Goal: Task Accomplishment & Management: Manage account settings

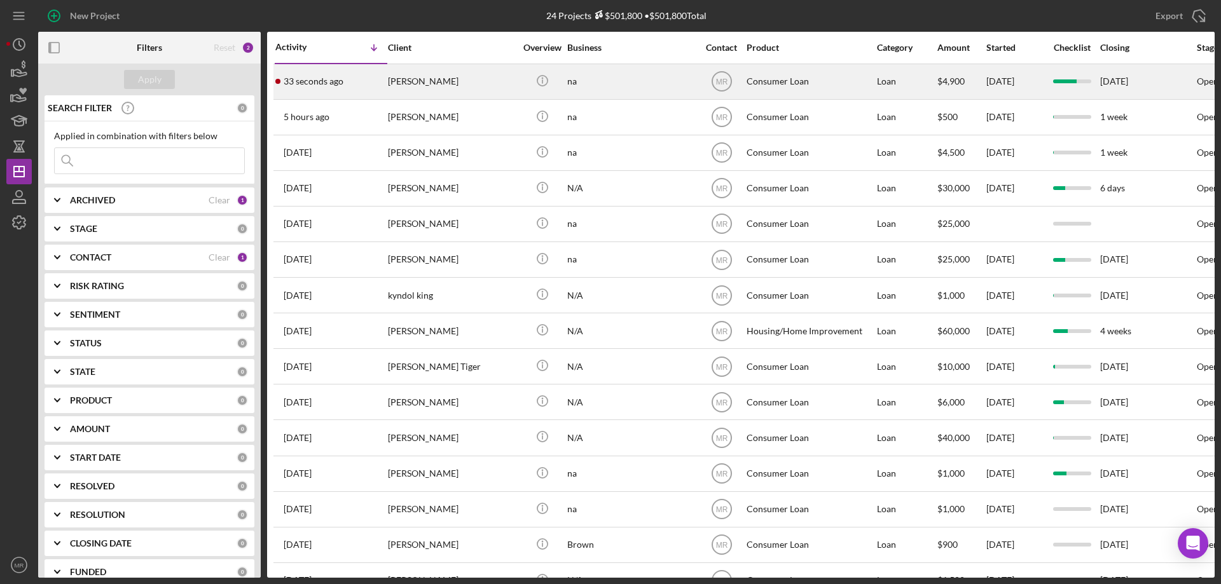
click at [635, 79] on div "na" at bounding box center [630, 82] width 127 height 34
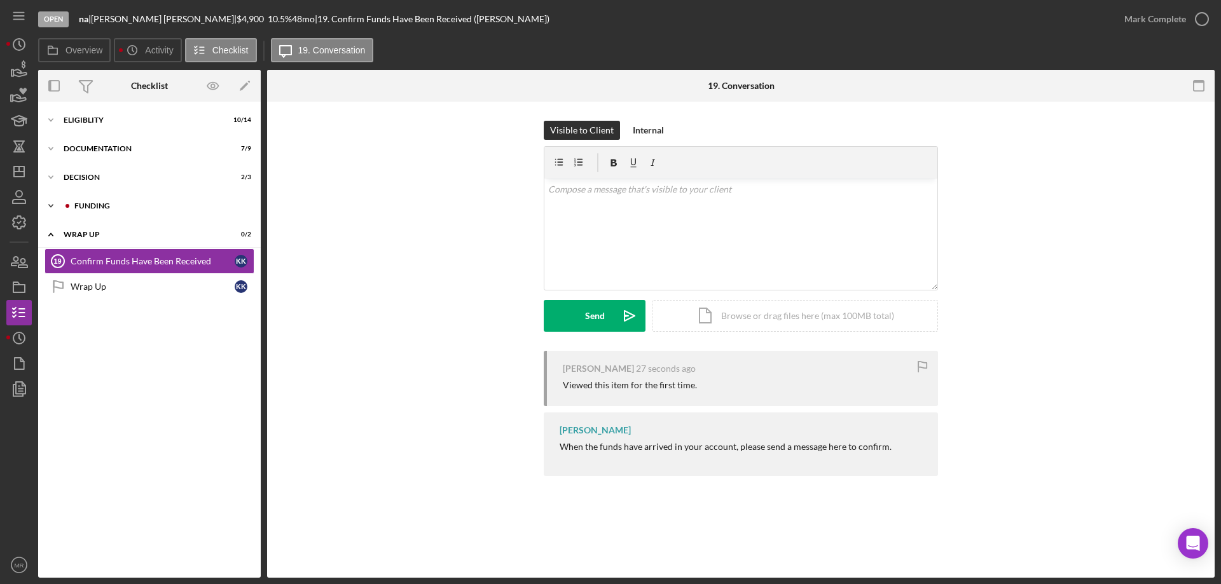
click at [94, 207] on div "Funding" at bounding box center [159, 206] width 170 height 8
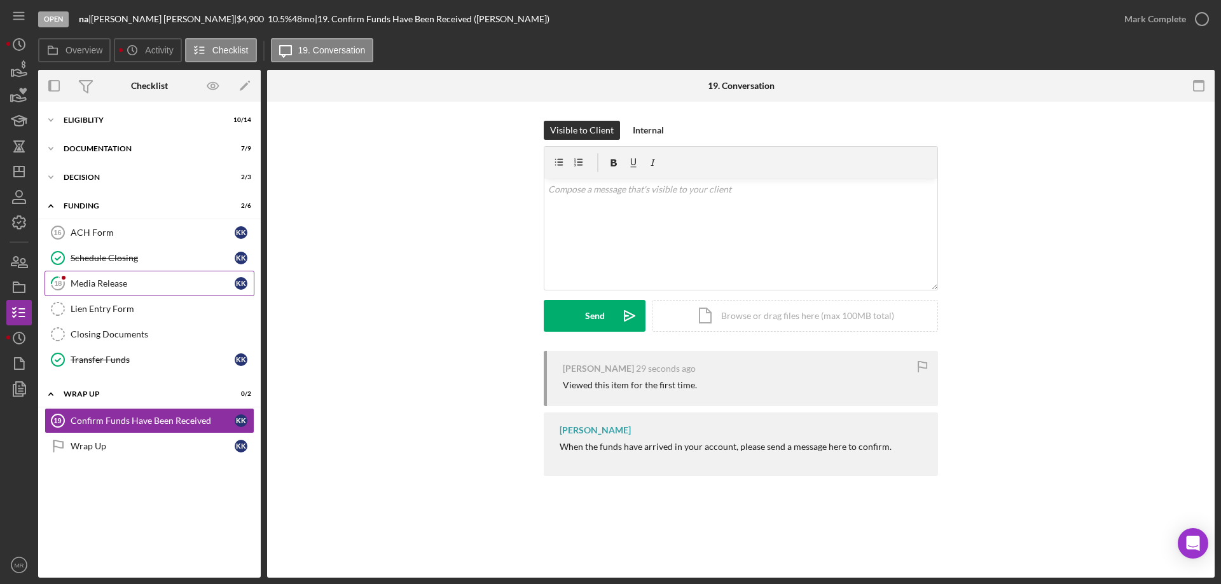
click at [104, 279] on div "Media Release" at bounding box center [153, 284] width 164 height 10
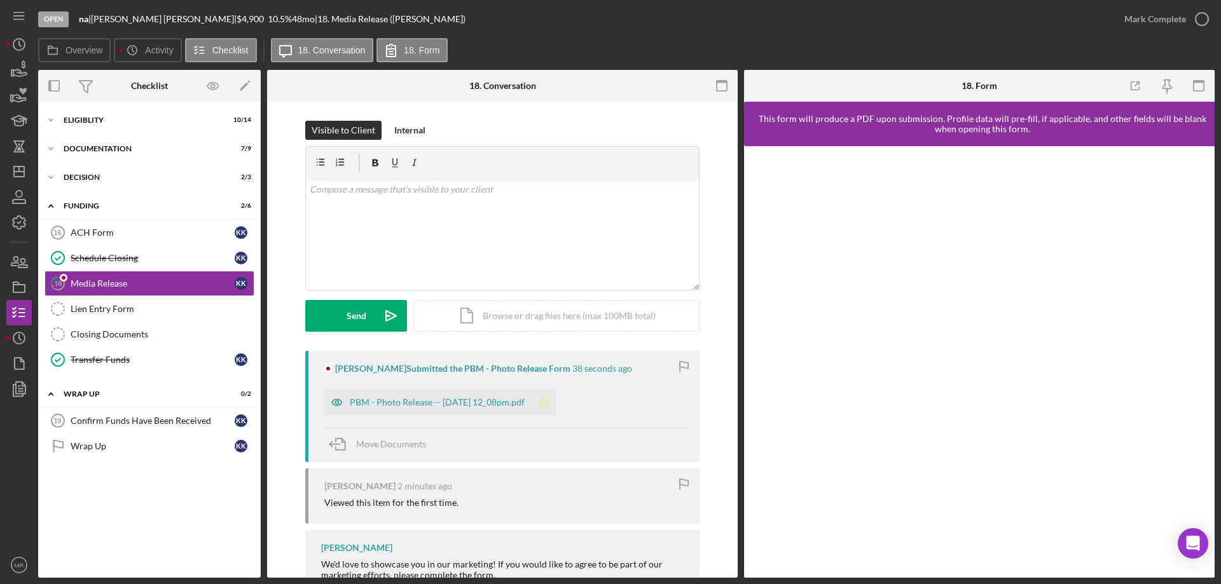
click at [556, 403] on icon "Icon/Star" at bounding box center [543, 402] width 25 height 25
drag, startPoint x: 1199, startPoint y: 16, endPoint x: 1220, endPoint y: 16, distance: 21.0
click at [1204, 16] on icon "button" at bounding box center [1202, 19] width 32 height 32
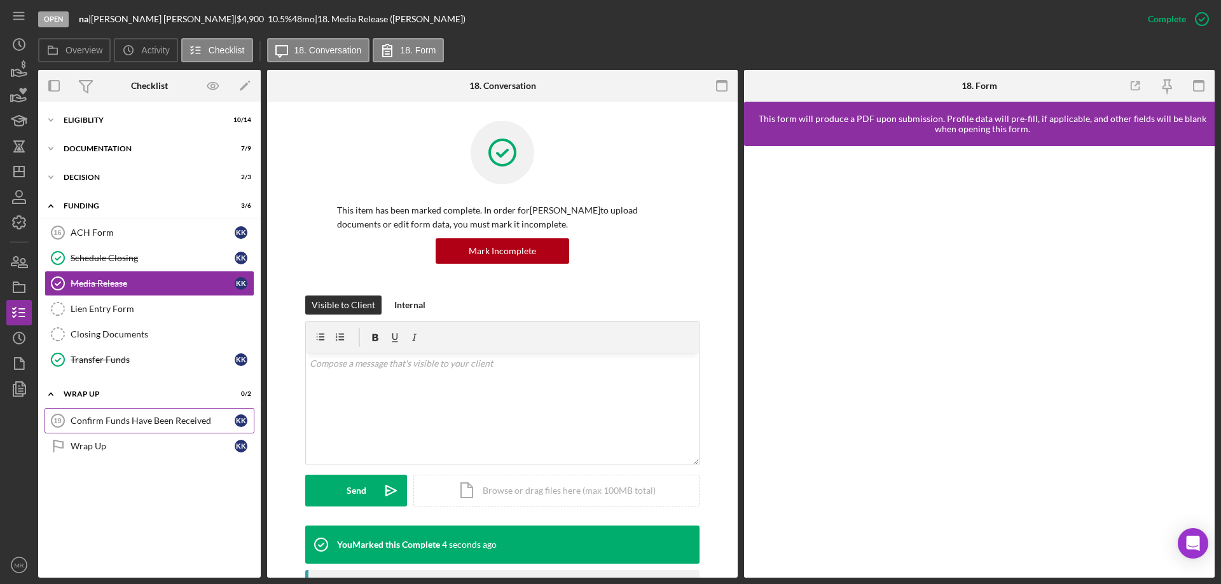
click at [112, 426] on div "Confirm Funds Have Been Received" at bounding box center [153, 421] width 164 height 10
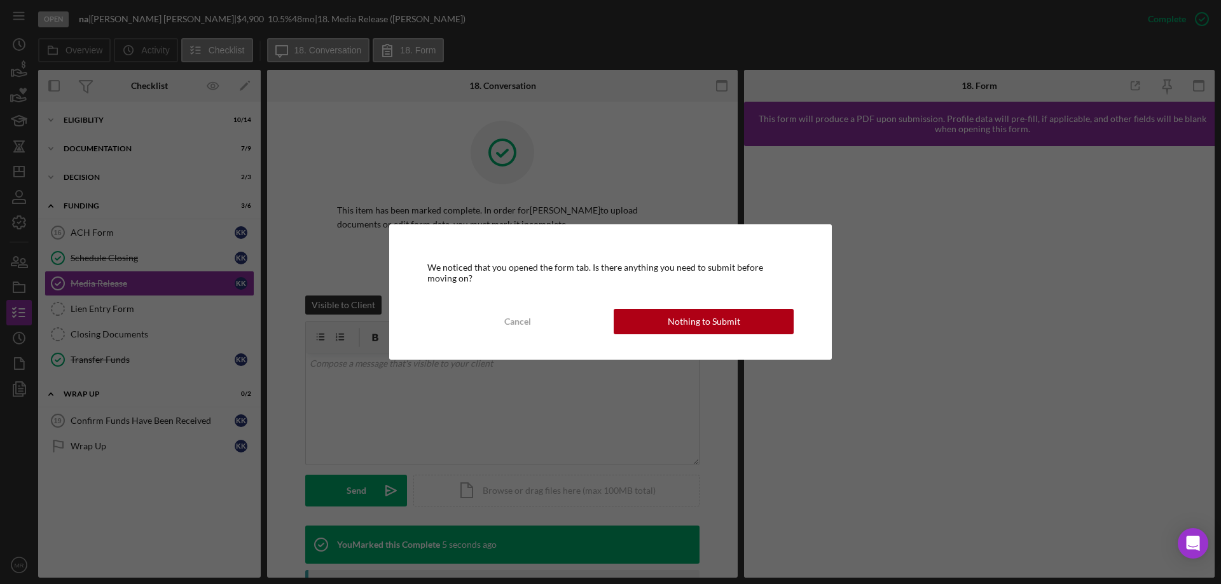
click at [714, 329] on div "Nothing to Submit" at bounding box center [704, 321] width 72 height 25
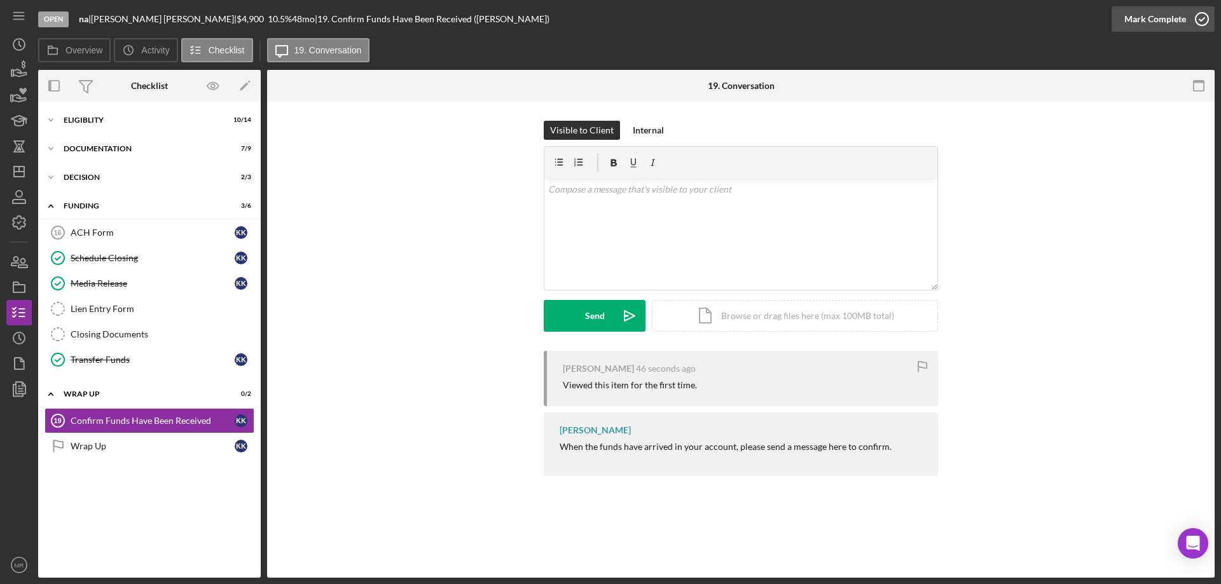
click at [1207, 10] on icon "button" at bounding box center [1202, 19] width 32 height 32
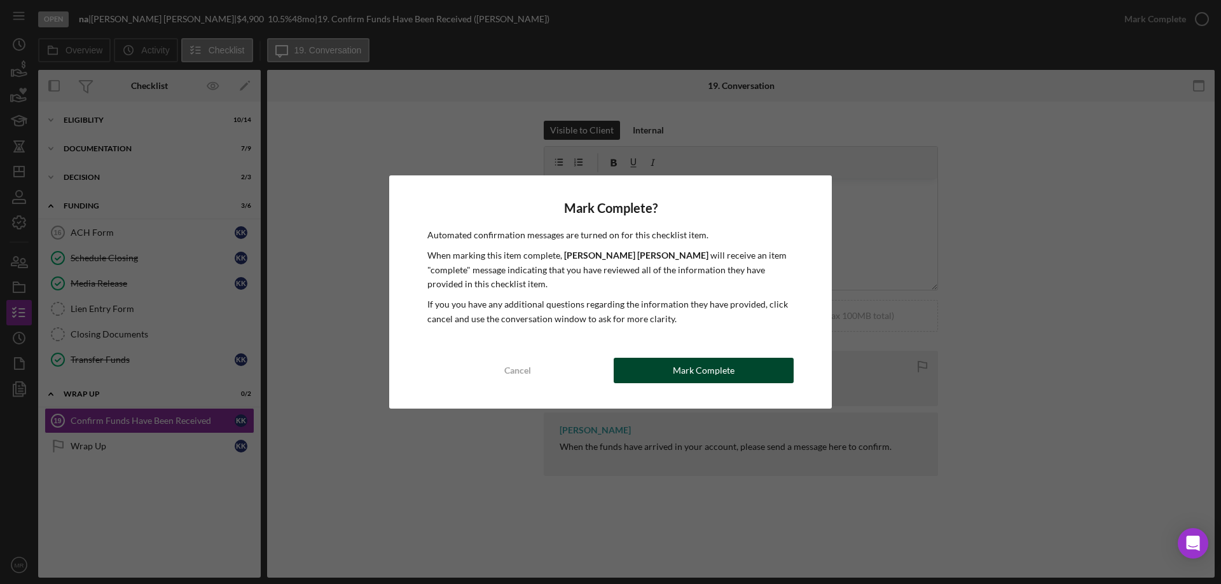
click at [704, 371] on div "Mark Complete" at bounding box center [704, 370] width 62 height 25
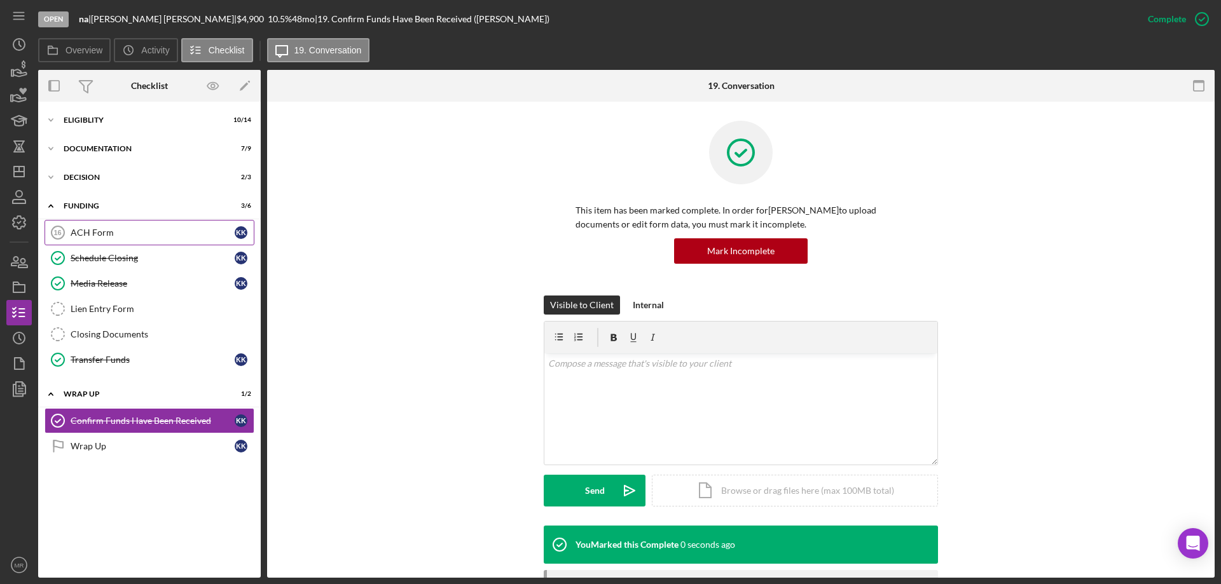
click at [100, 233] on div "ACH Form" at bounding box center [153, 233] width 164 height 10
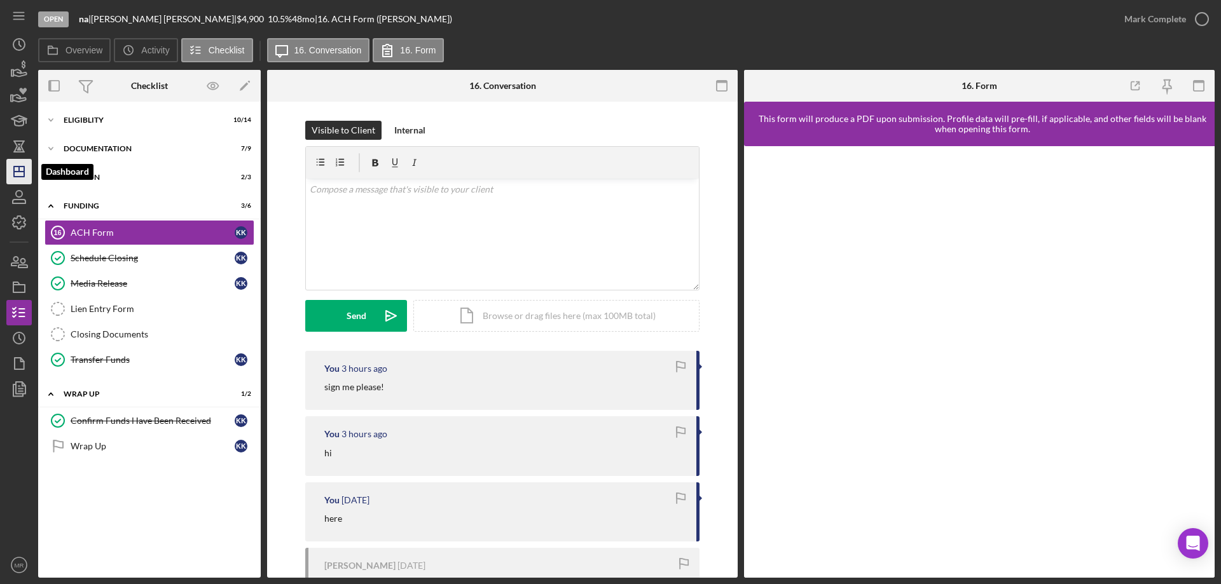
click at [8, 170] on icon "Icon/Dashboard" at bounding box center [19, 172] width 32 height 32
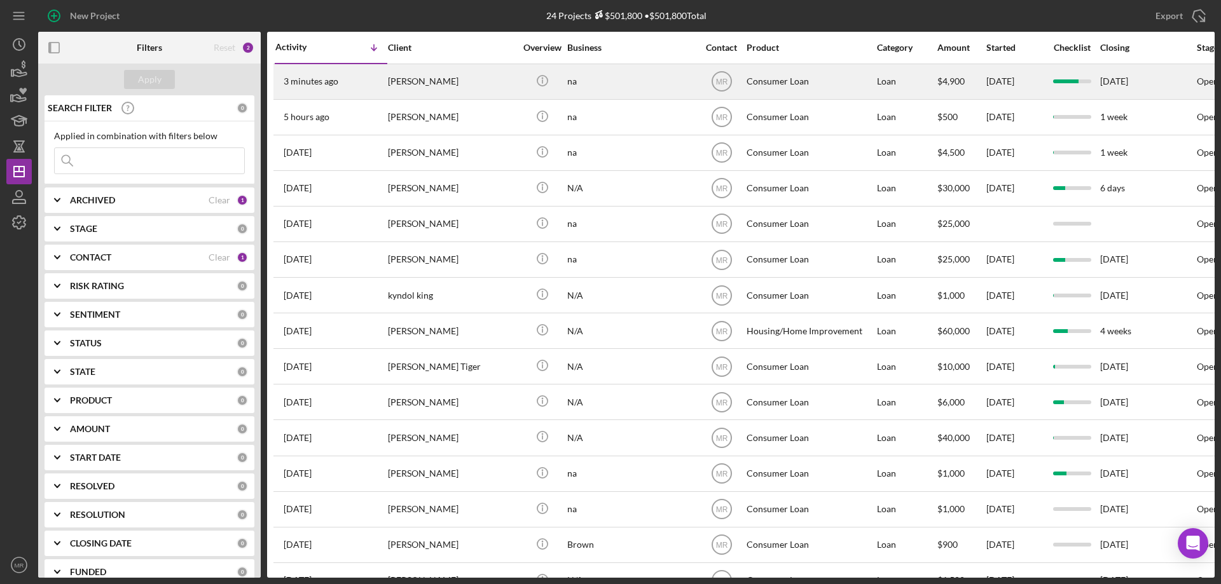
click at [457, 73] on div "Kellie Kays-Cox" at bounding box center [451, 82] width 127 height 34
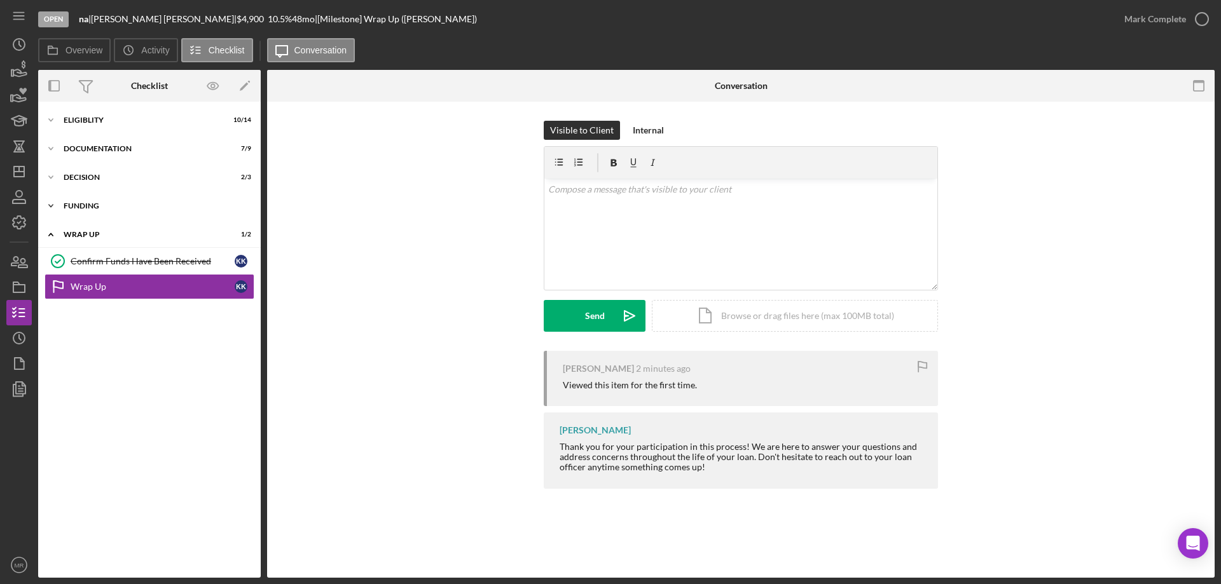
click at [88, 200] on div "Icon/Expander Funding 3 / 6" at bounding box center [149, 205] width 223 height 25
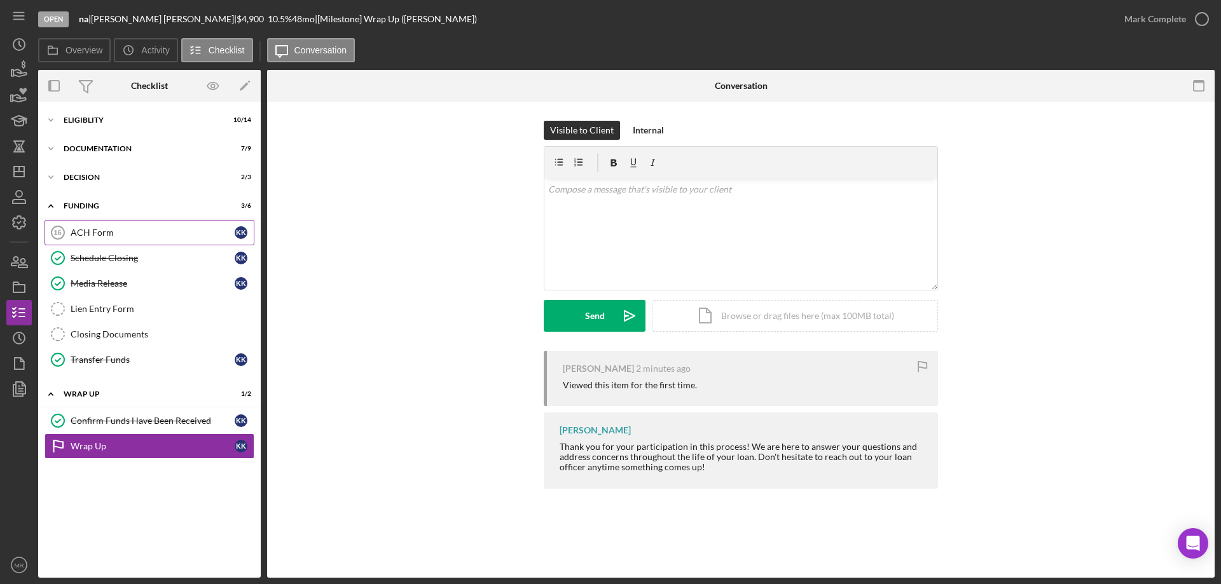
click at [106, 230] on div "ACH Form" at bounding box center [153, 233] width 164 height 10
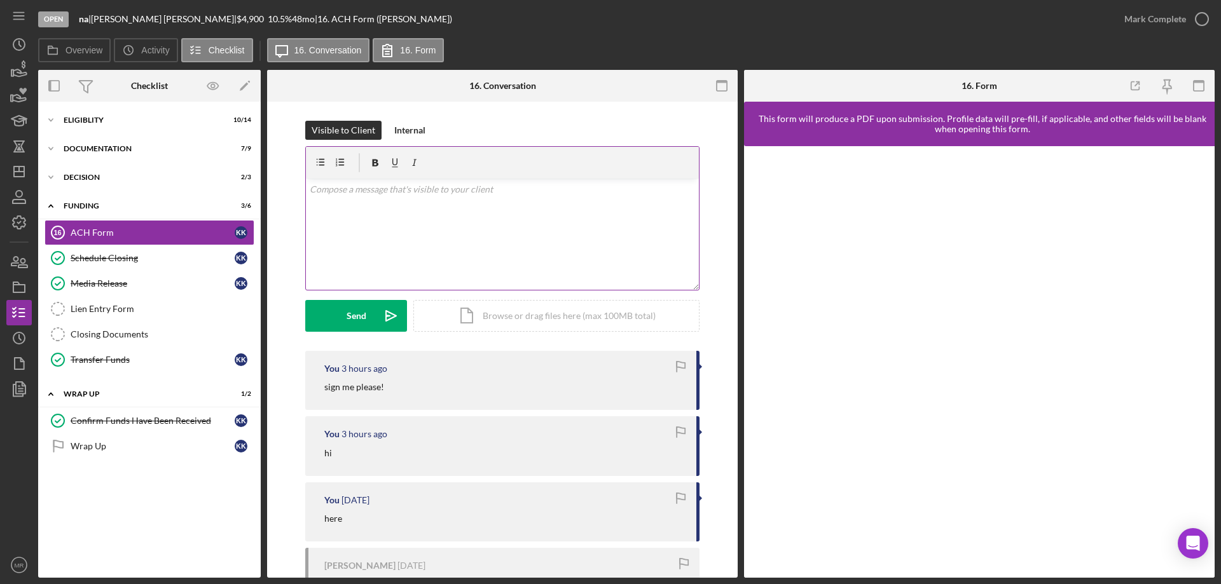
click at [424, 235] on div "v Color teal Color pink Remove color Add row above Add row below Add column bef…" at bounding box center [502, 234] width 393 height 111
click at [354, 306] on div "Send" at bounding box center [357, 316] width 20 height 32
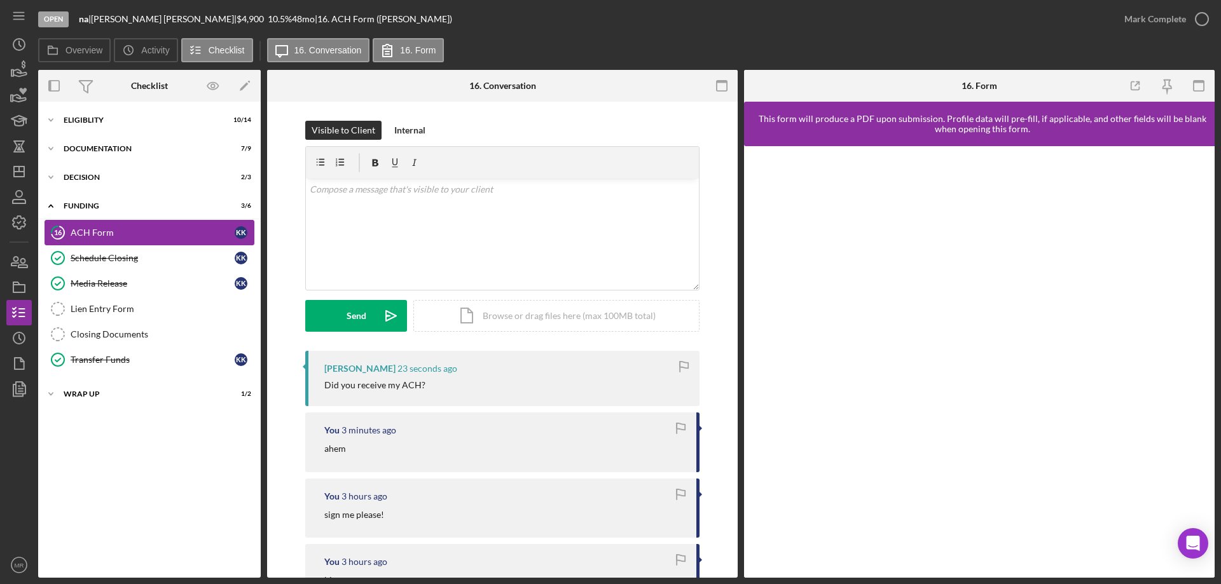
click at [83, 230] on div "ACH Form" at bounding box center [153, 233] width 164 height 10
click at [439, 239] on div "v Color teal Color pink Remove color Add row above Add row below Add column bef…" at bounding box center [502, 234] width 393 height 111
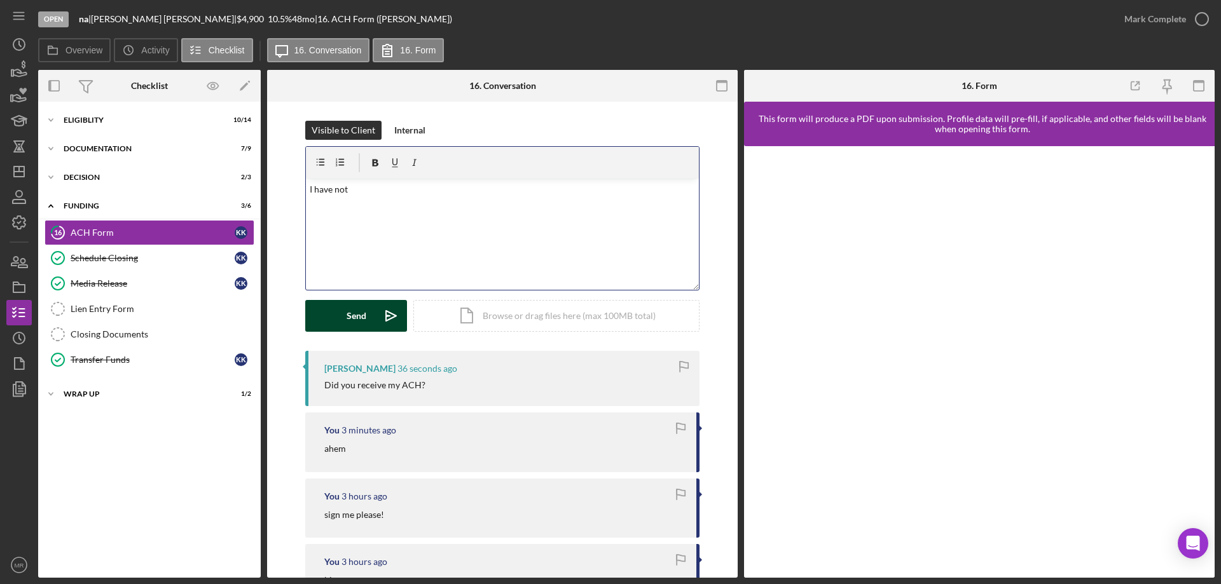
click at [357, 311] on div "Send" at bounding box center [357, 316] width 20 height 32
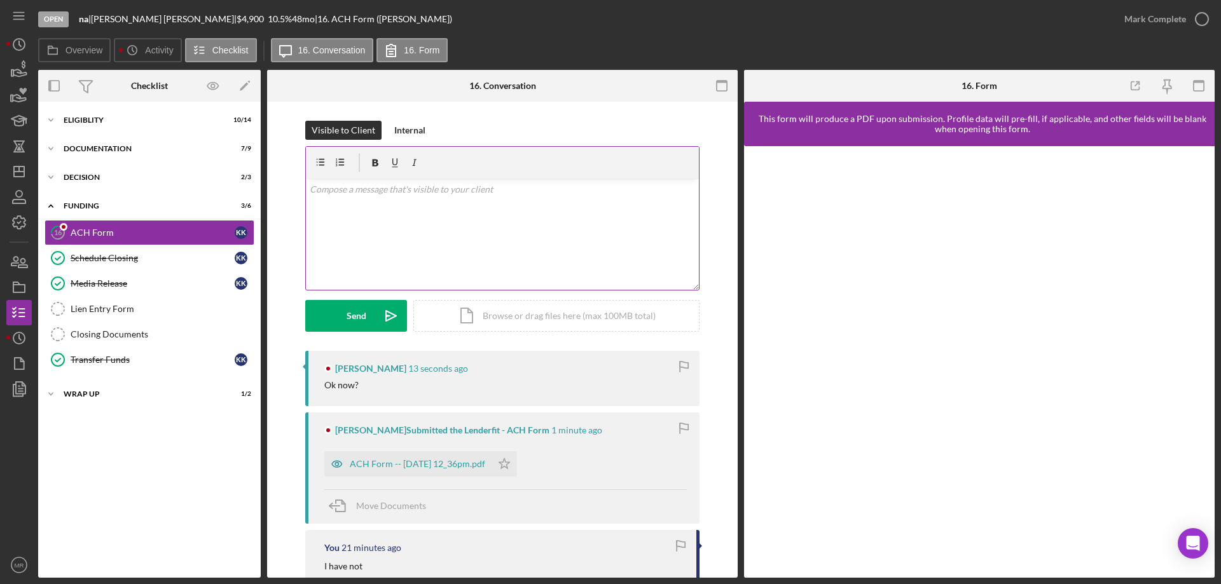
click at [411, 257] on div "v Color teal Color pink Remove color Add row above Add row below Add column bef…" at bounding box center [502, 234] width 393 height 111
click at [361, 312] on div "Send" at bounding box center [357, 316] width 20 height 32
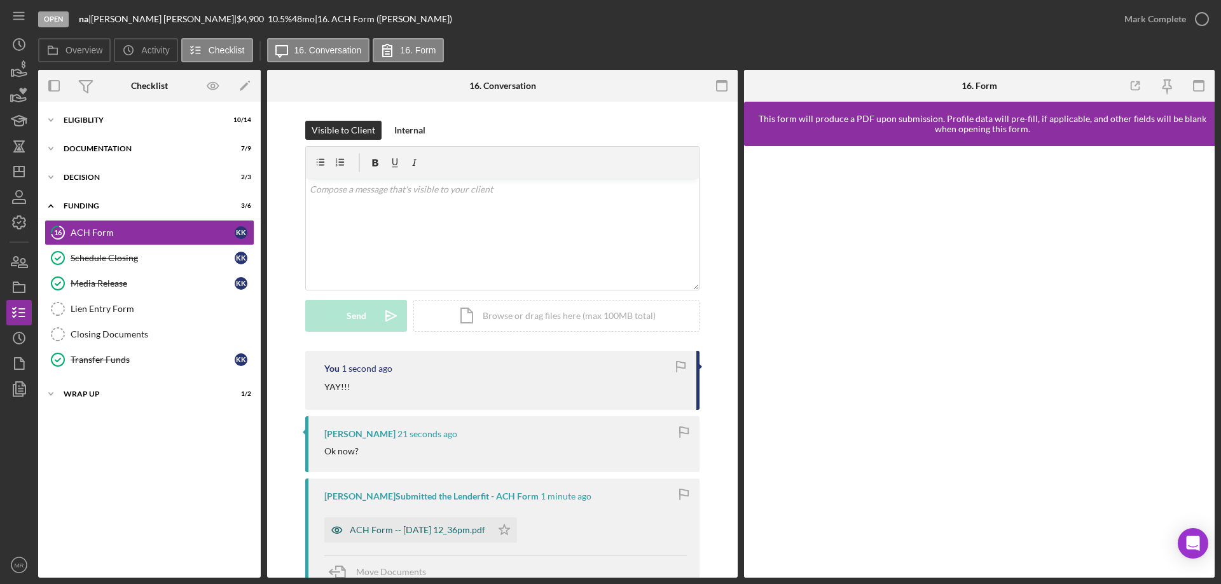
click at [423, 528] on div "ACH Form -- 2025-09-10 12_36pm.pdf" at bounding box center [417, 530] width 135 height 10
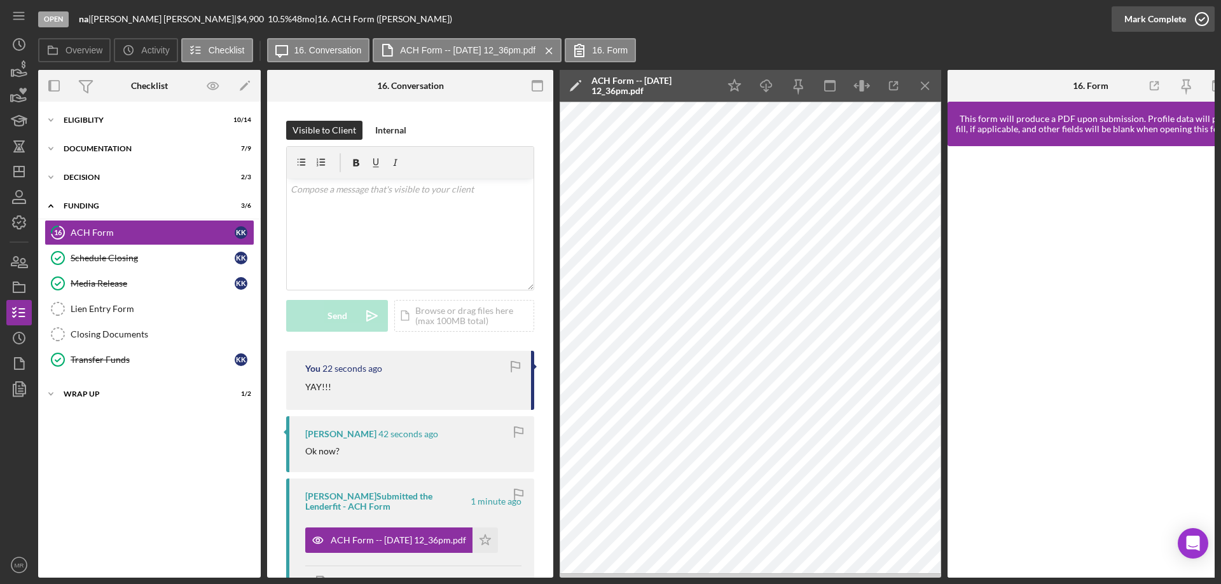
click at [1205, 16] on icon "button" at bounding box center [1202, 19] width 32 height 32
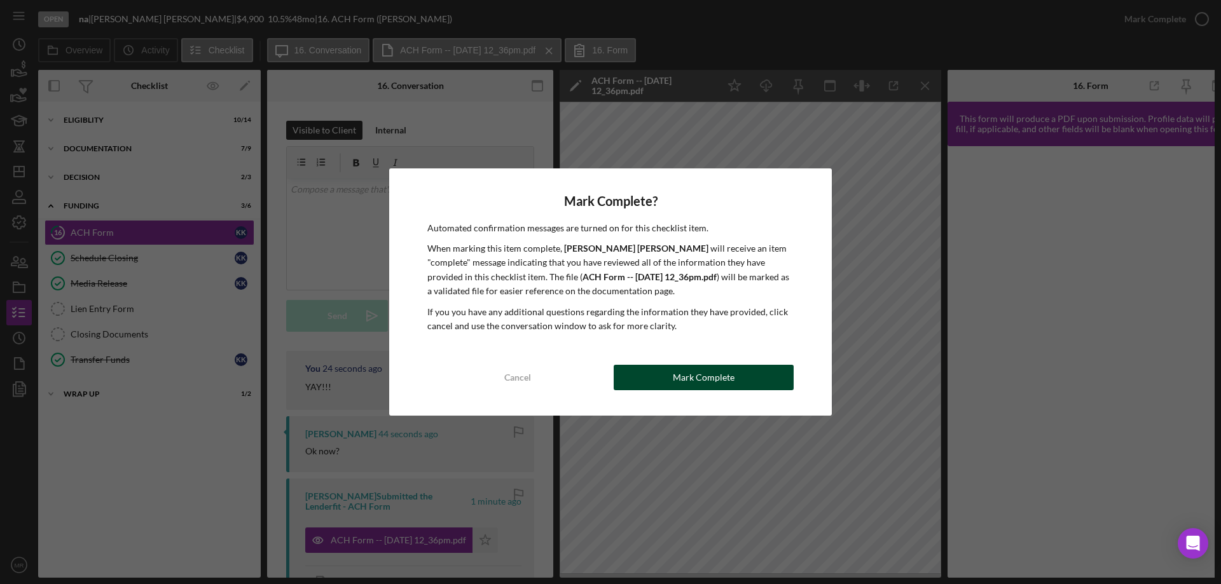
click at [713, 373] on div "Mark Complete" at bounding box center [704, 377] width 62 height 25
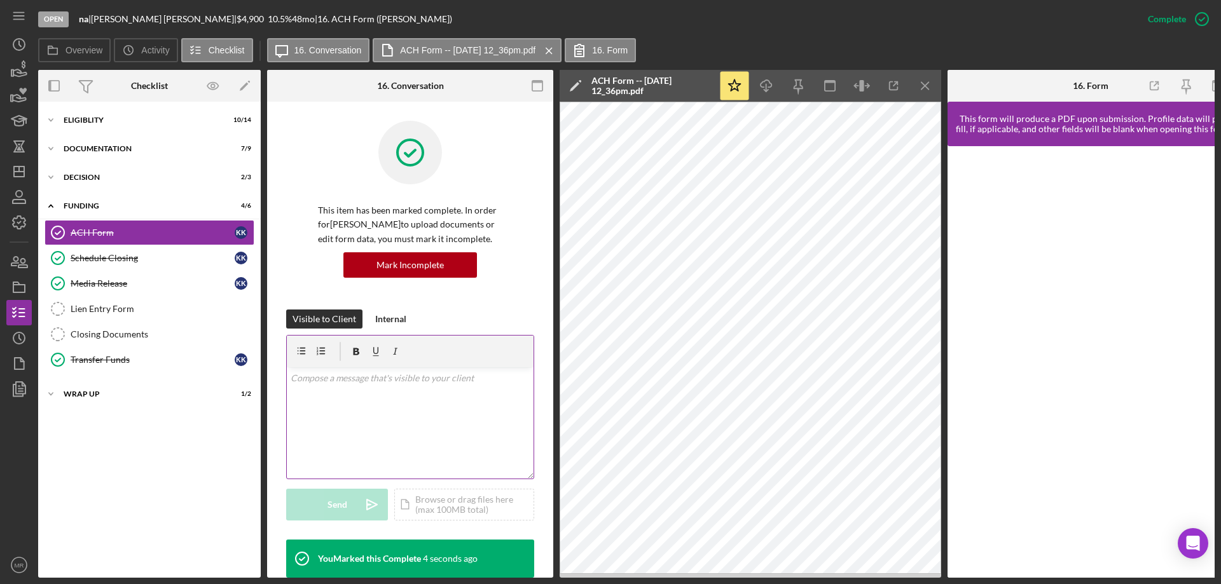
click at [362, 413] on div "v Color teal Color pink Remove color Add row above Add row below Add column bef…" at bounding box center [410, 423] width 247 height 111
click at [340, 506] on div "Send" at bounding box center [337, 505] width 20 height 32
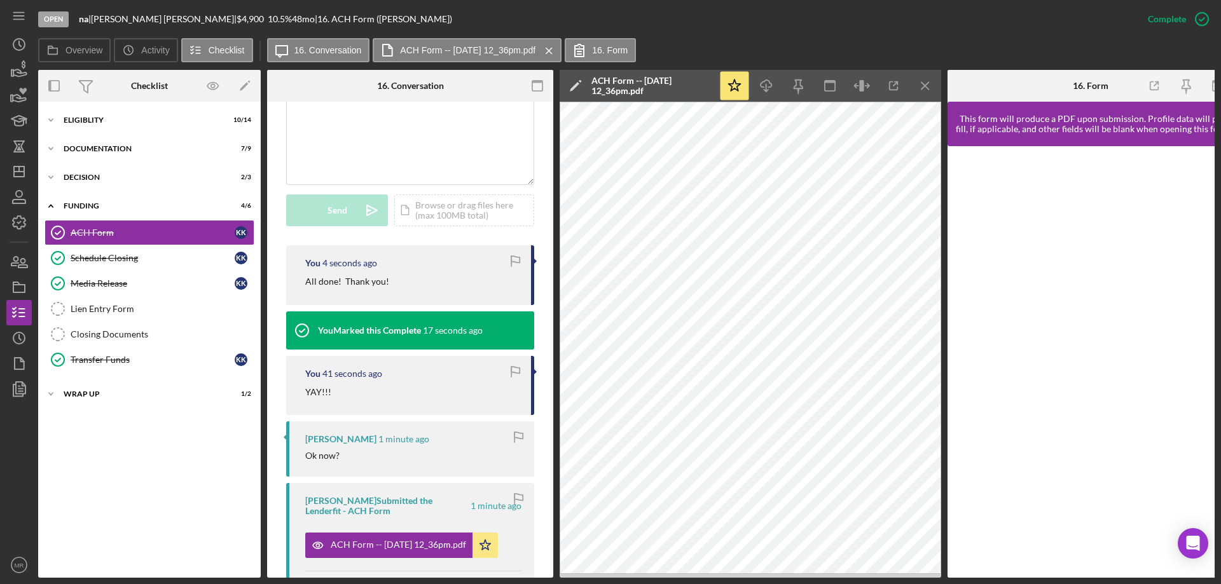
scroll to position [318, 0]
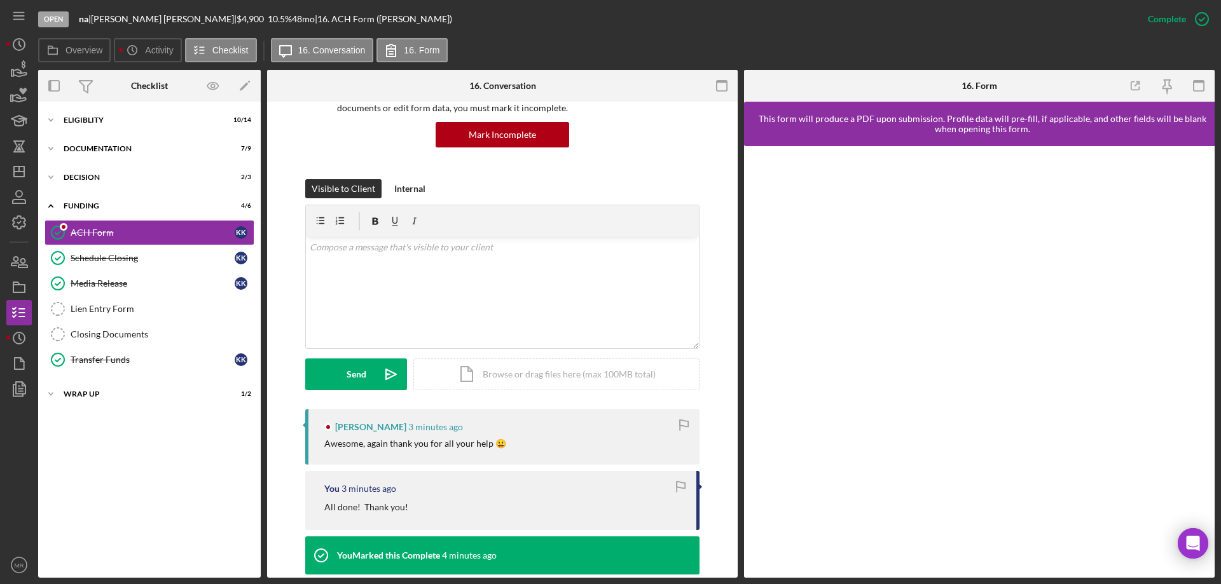
scroll to position [127, 0]
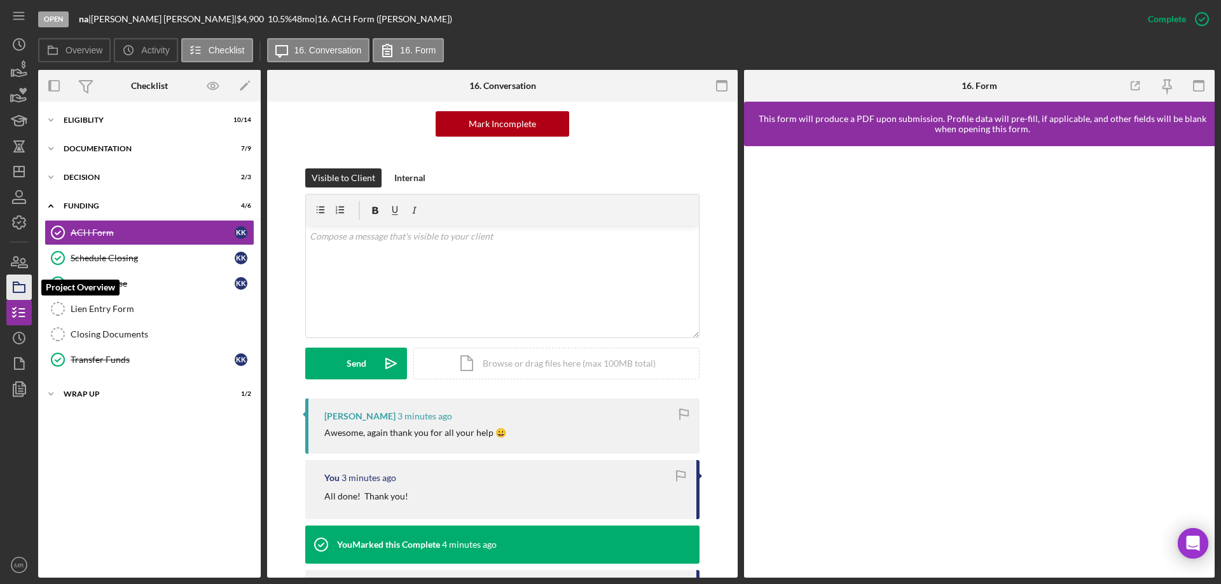
click at [16, 288] on icon "button" at bounding box center [19, 288] width 32 height 32
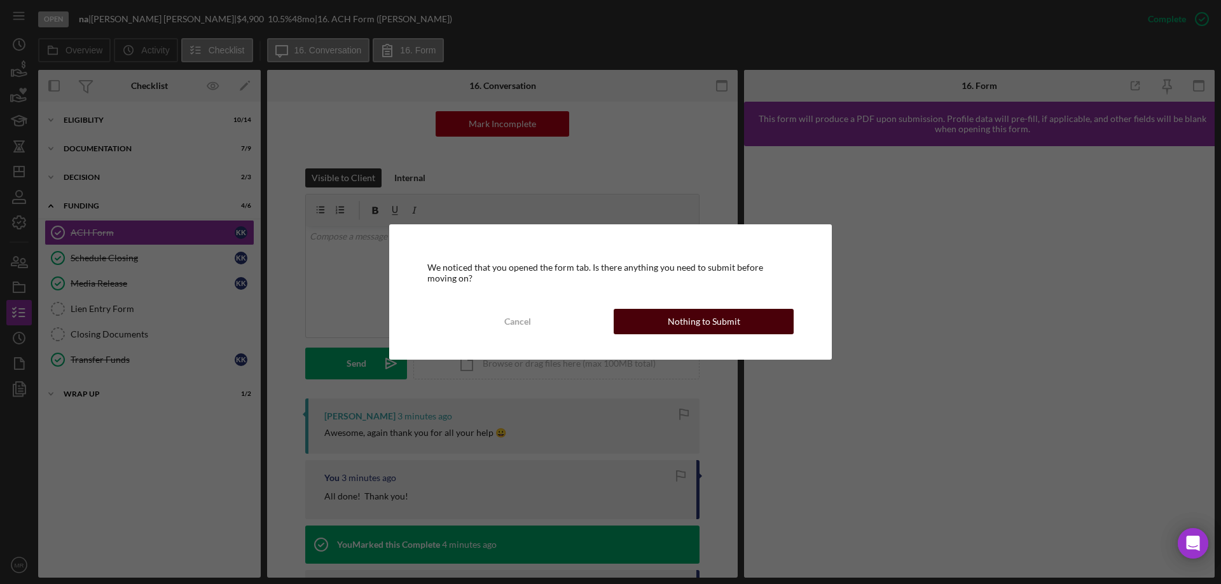
drag, startPoint x: 741, startPoint y: 318, endPoint x: 748, endPoint y: 320, distance: 6.6
click at [743, 319] on button "Nothing to Submit" at bounding box center [704, 321] width 180 height 25
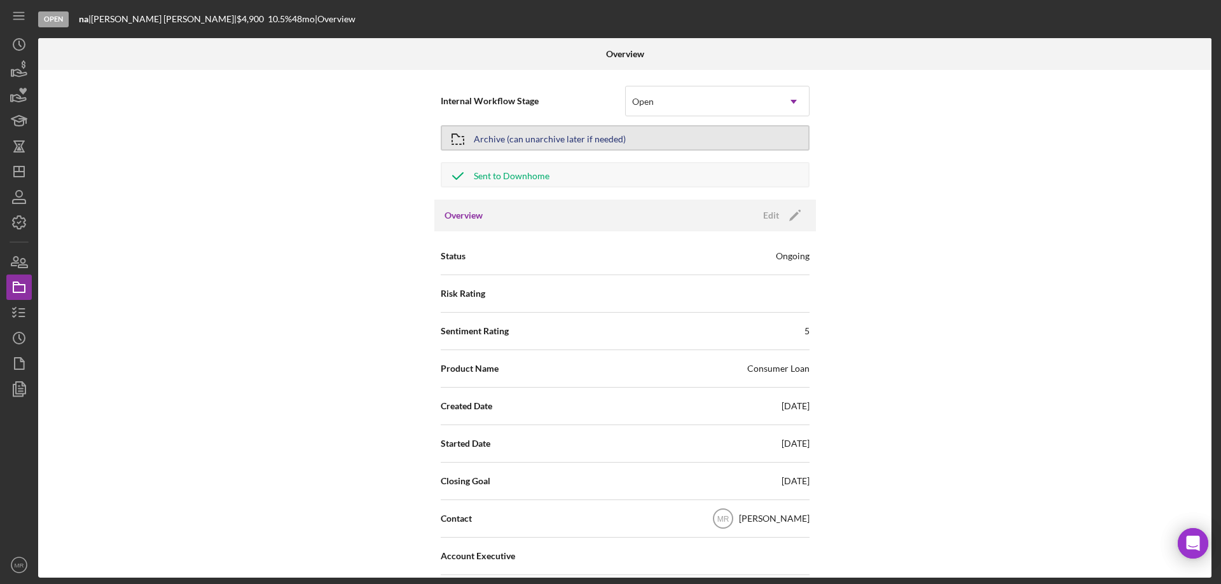
click at [617, 130] on div "Archive (can unarchive later if needed)" at bounding box center [550, 138] width 152 height 23
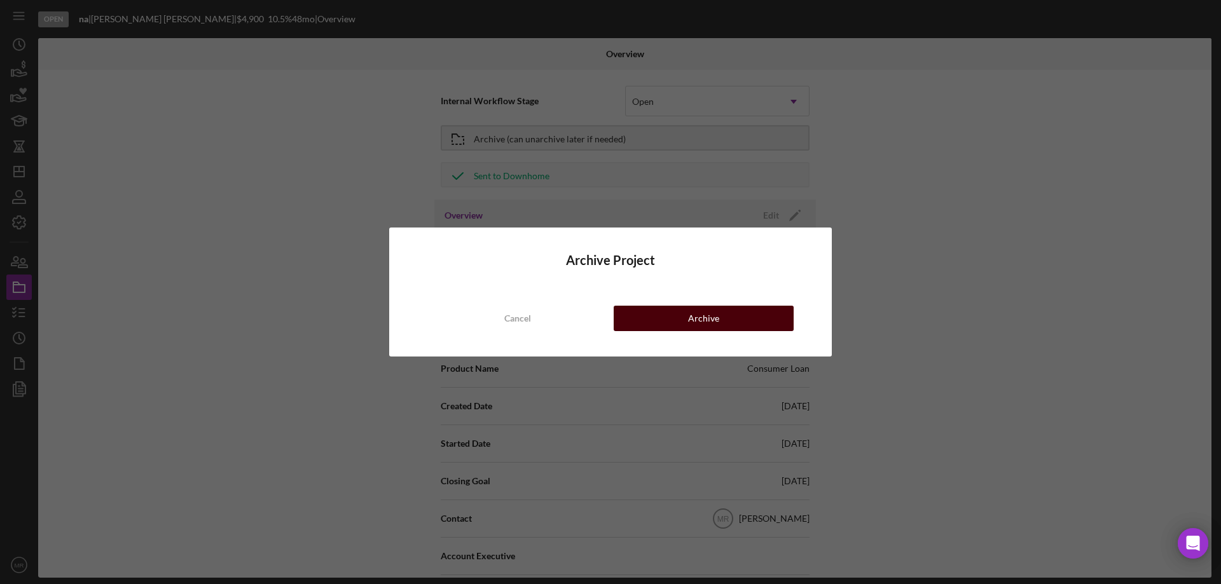
drag, startPoint x: 710, startPoint y: 319, endPoint x: 721, endPoint y: 311, distance: 13.2
click at [715, 312] on div "Archive" at bounding box center [703, 318] width 31 height 25
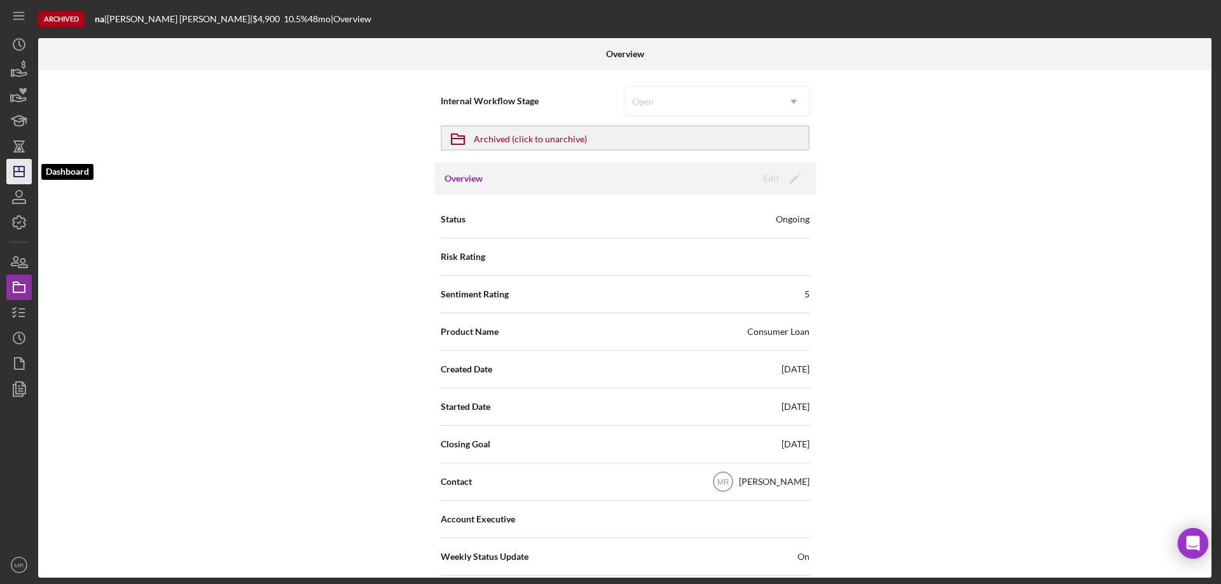
click at [22, 169] on icon "Icon/Dashboard" at bounding box center [19, 172] width 32 height 32
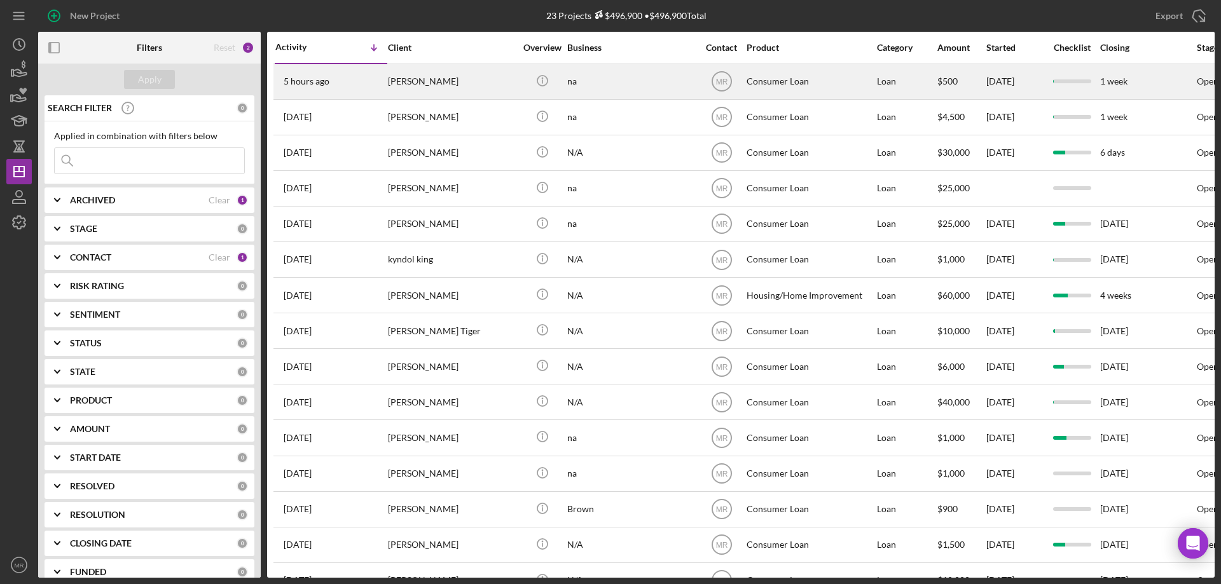
click at [485, 79] on div "[PERSON_NAME]" at bounding box center [451, 82] width 127 height 34
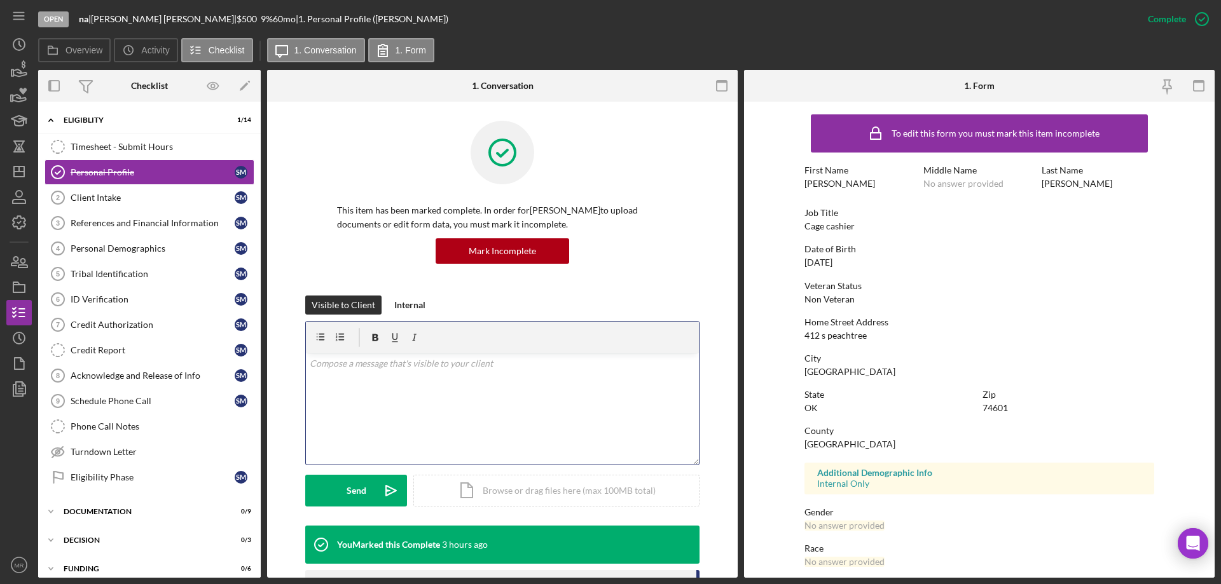
click at [403, 410] on div "v Color teal Color pink Remove color Add row above Add row below Add column bef…" at bounding box center [502, 409] width 393 height 111
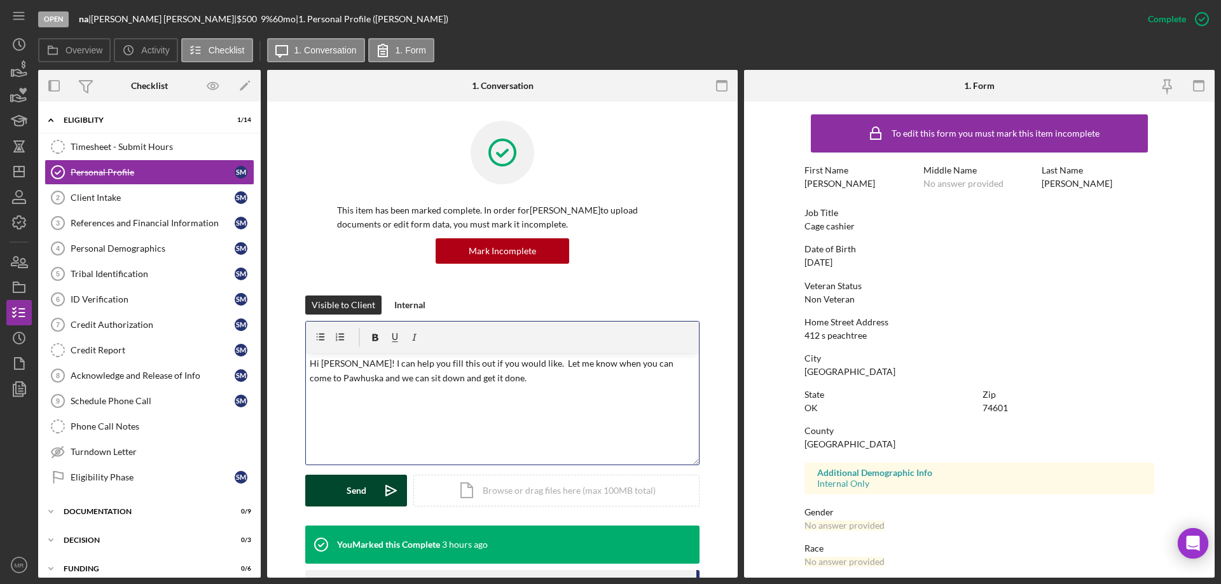
drag, startPoint x: 359, startPoint y: 478, endPoint x: 386, endPoint y: 481, distance: 26.9
click at [360, 478] on div "Send" at bounding box center [357, 491] width 20 height 32
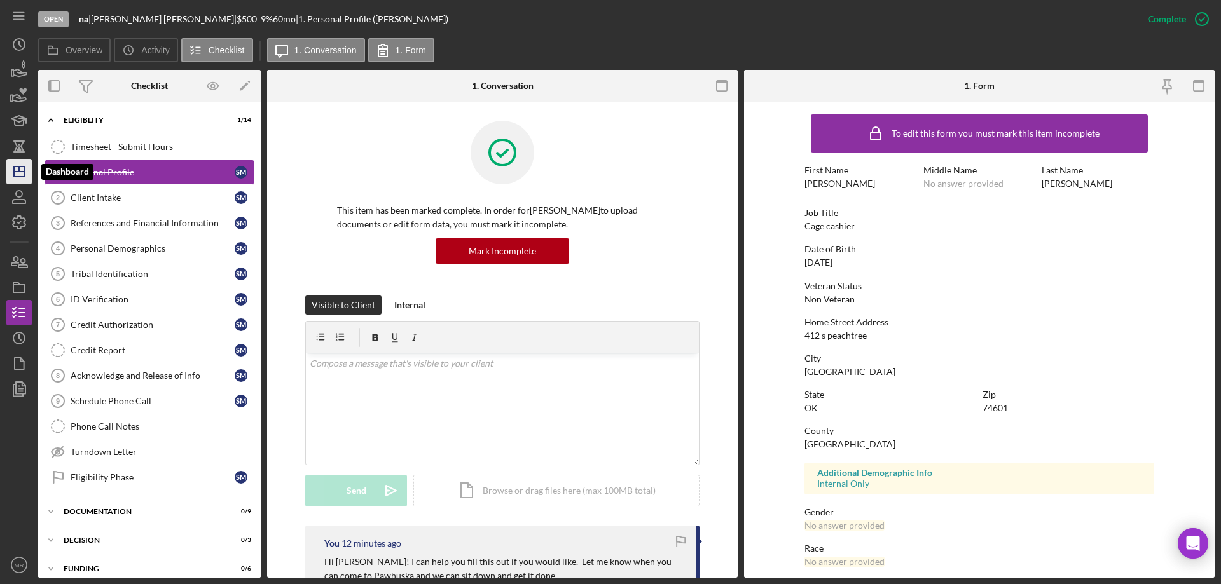
click at [13, 166] on icon "Icon/Dashboard" at bounding box center [19, 172] width 32 height 32
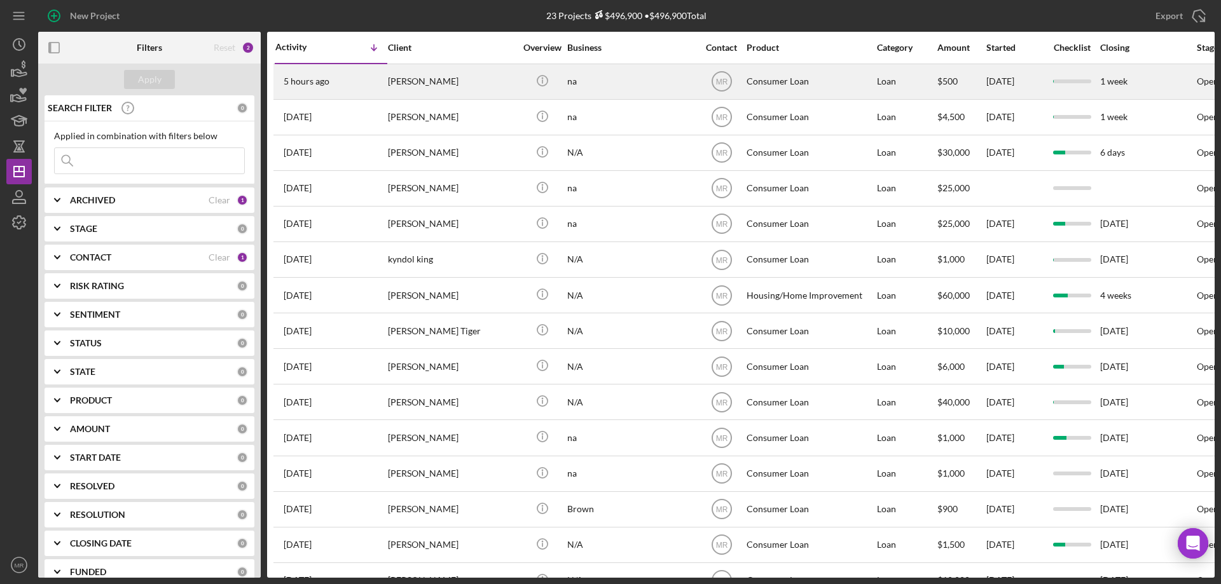
click at [475, 79] on div "[PERSON_NAME]" at bounding box center [451, 82] width 127 height 34
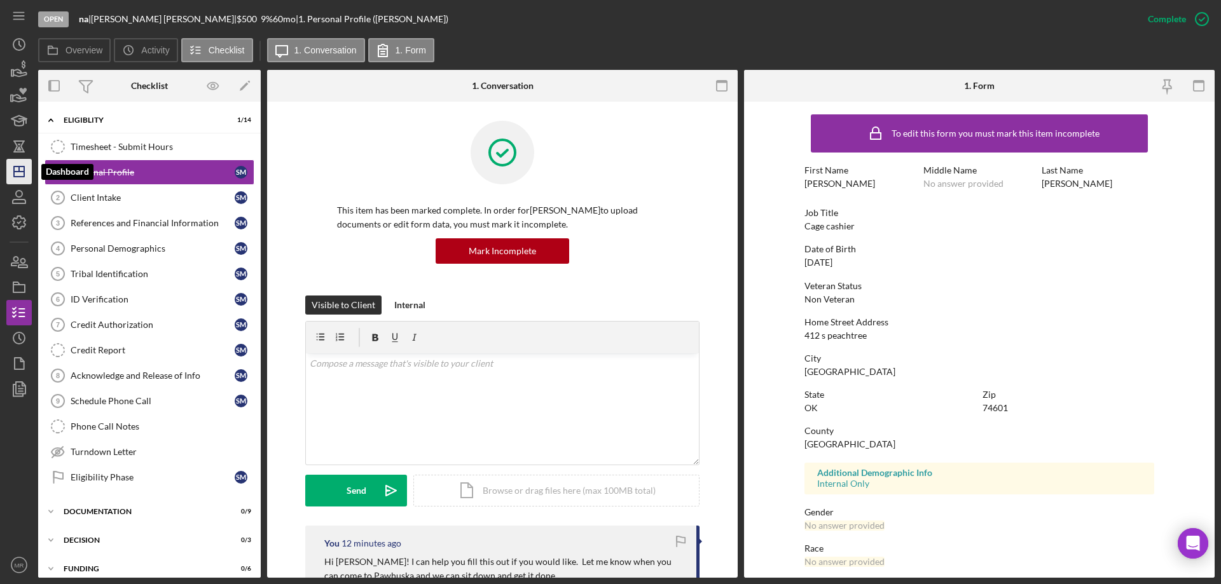
click at [18, 167] on polygon "button" at bounding box center [19, 172] width 10 height 10
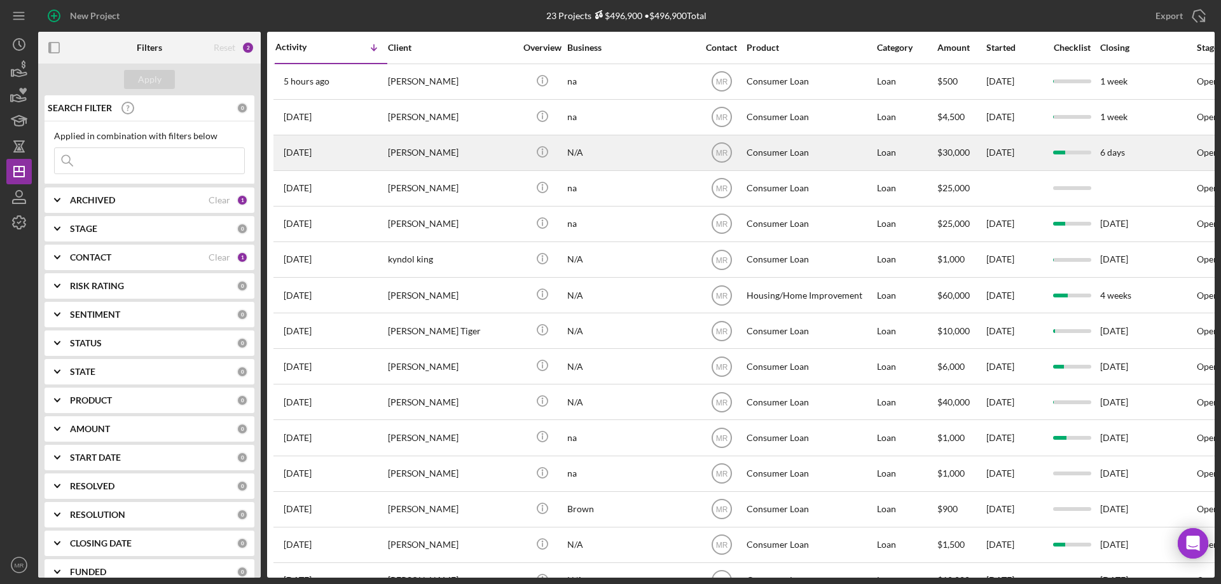
click at [488, 158] on div "[PERSON_NAME]" at bounding box center [451, 153] width 127 height 34
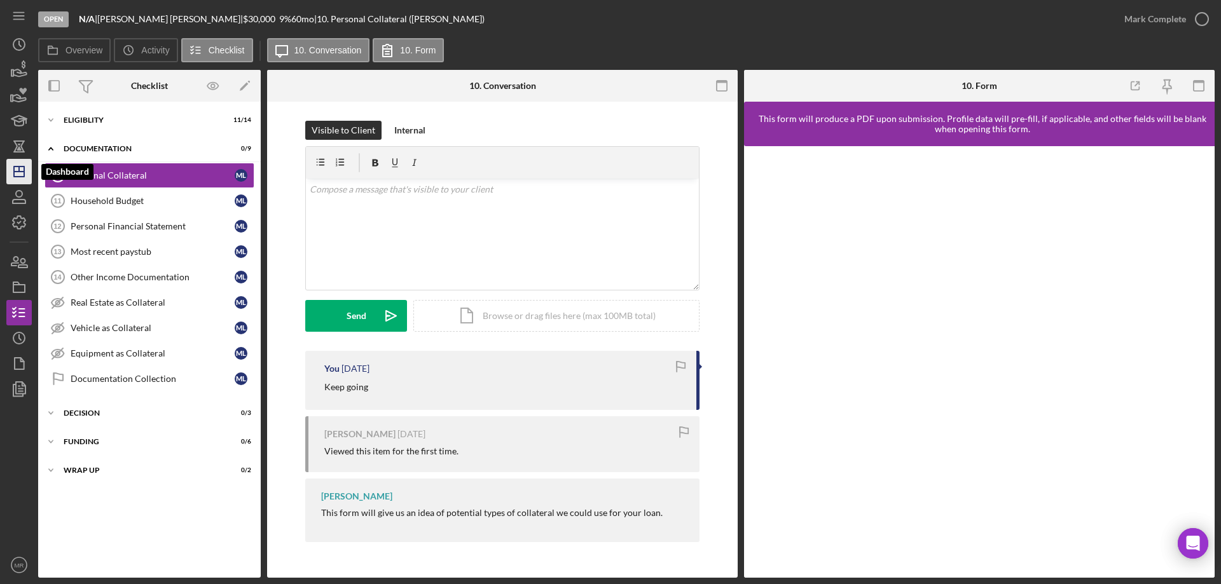
click at [20, 174] on icon "Icon/Dashboard" at bounding box center [19, 172] width 32 height 32
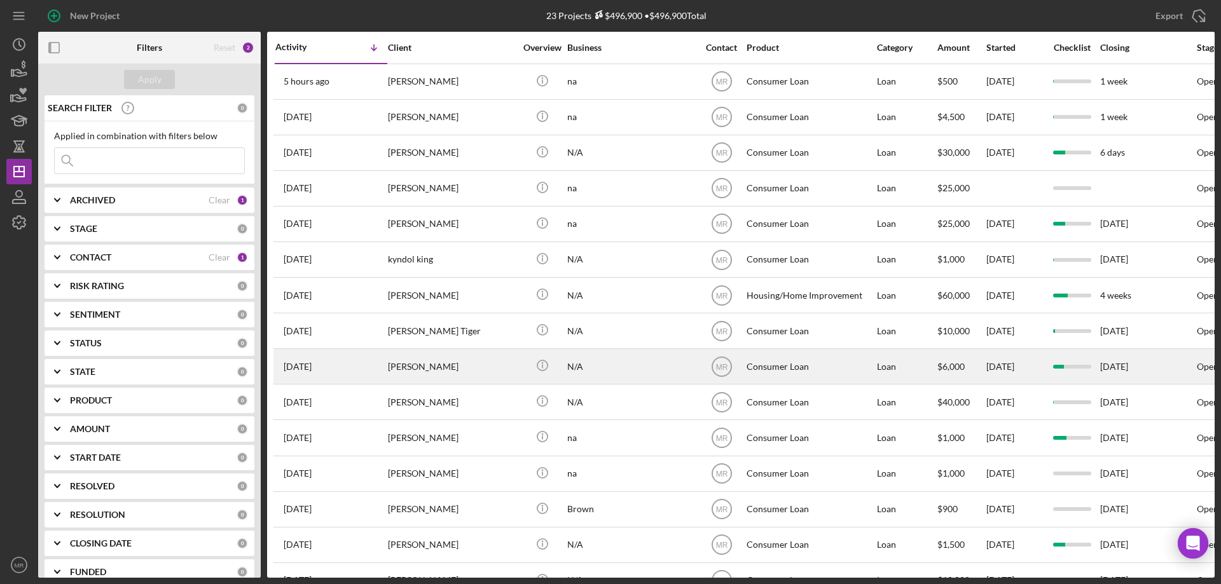
click at [663, 364] on div "N/A" at bounding box center [630, 367] width 127 height 34
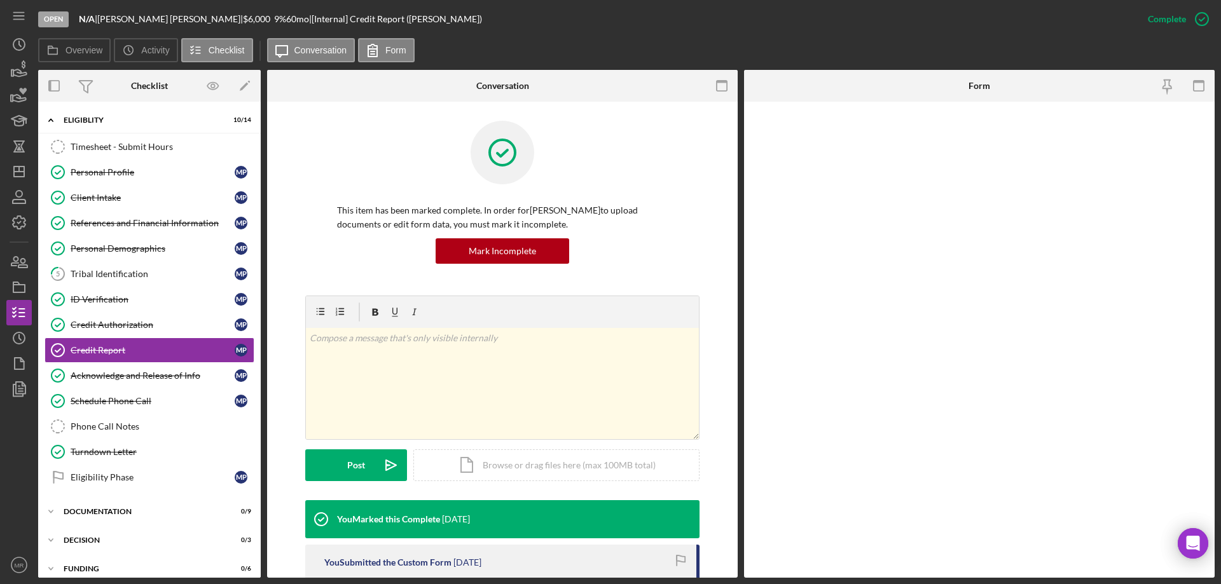
scroll to position [10, 0]
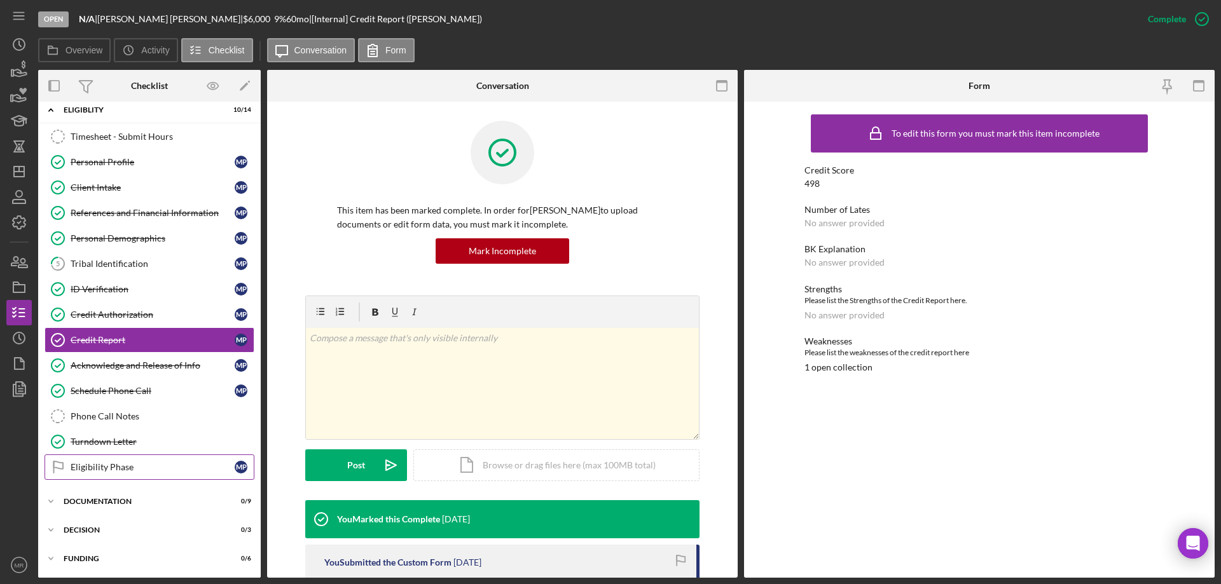
click at [93, 463] on div "Eligibility Phase" at bounding box center [153, 467] width 164 height 10
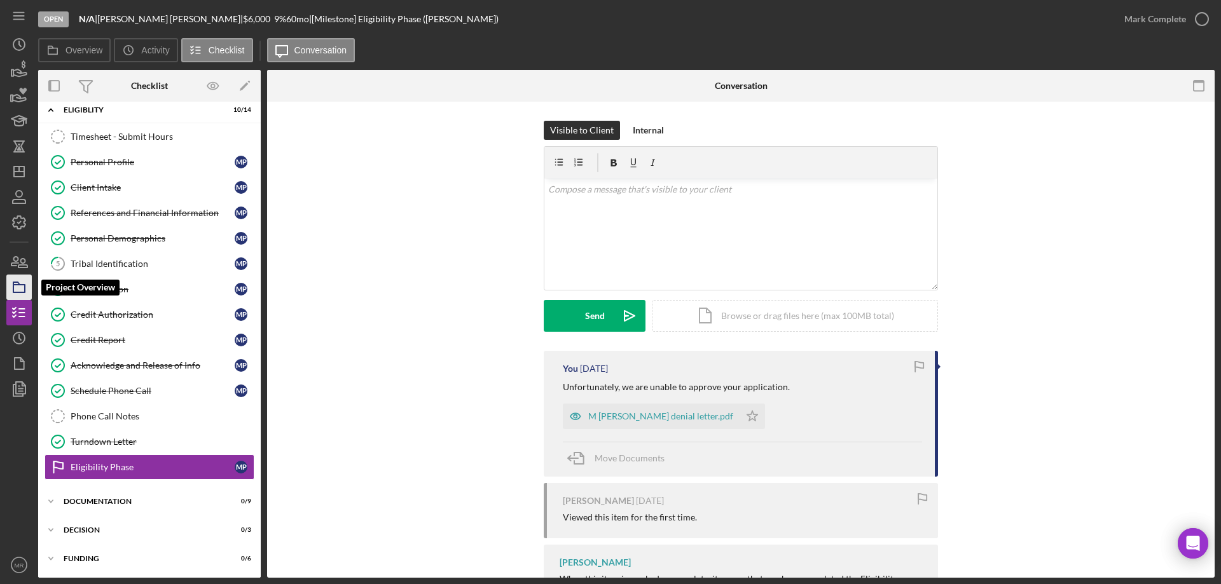
click at [14, 285] on polygon "button" at bounding box center [16, 283] width 6 height 3
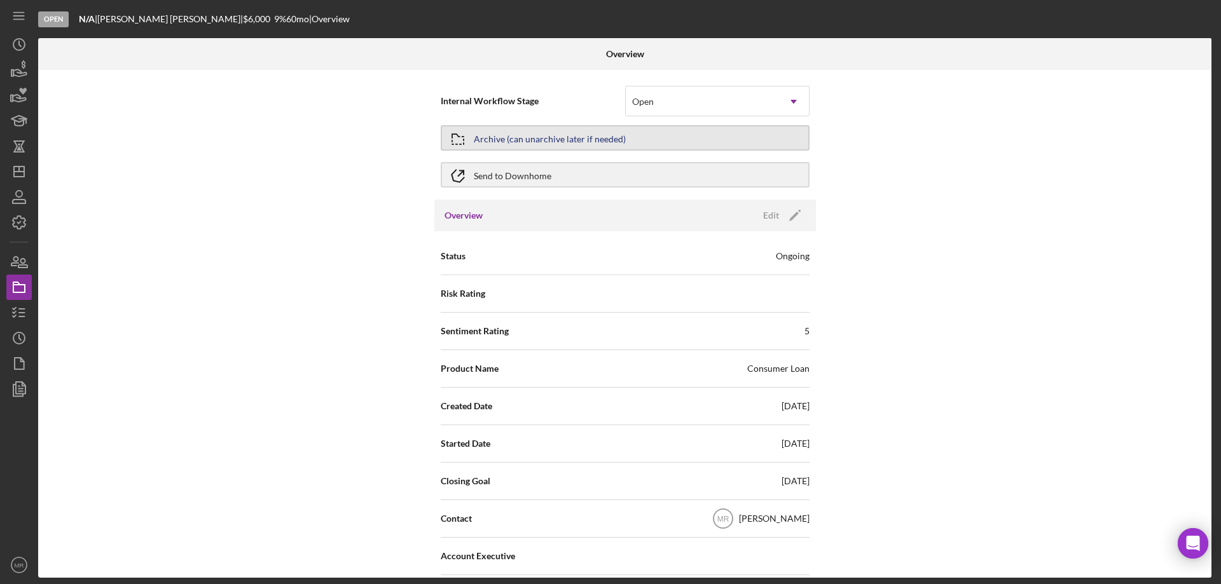
click at [582, 139] on div "Archive (can unarchive later if needed)" at bounding box center [550, 138] width 152 height 23
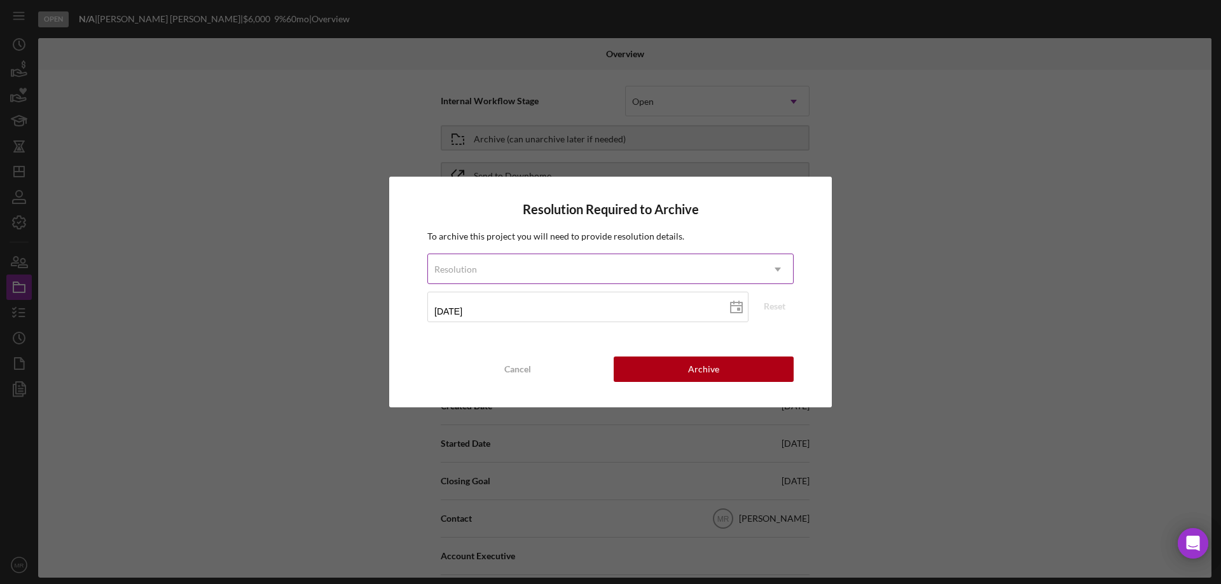
click at [552, 266] on div "Resolution" at bounding box center [595, 269] width 334 height 29
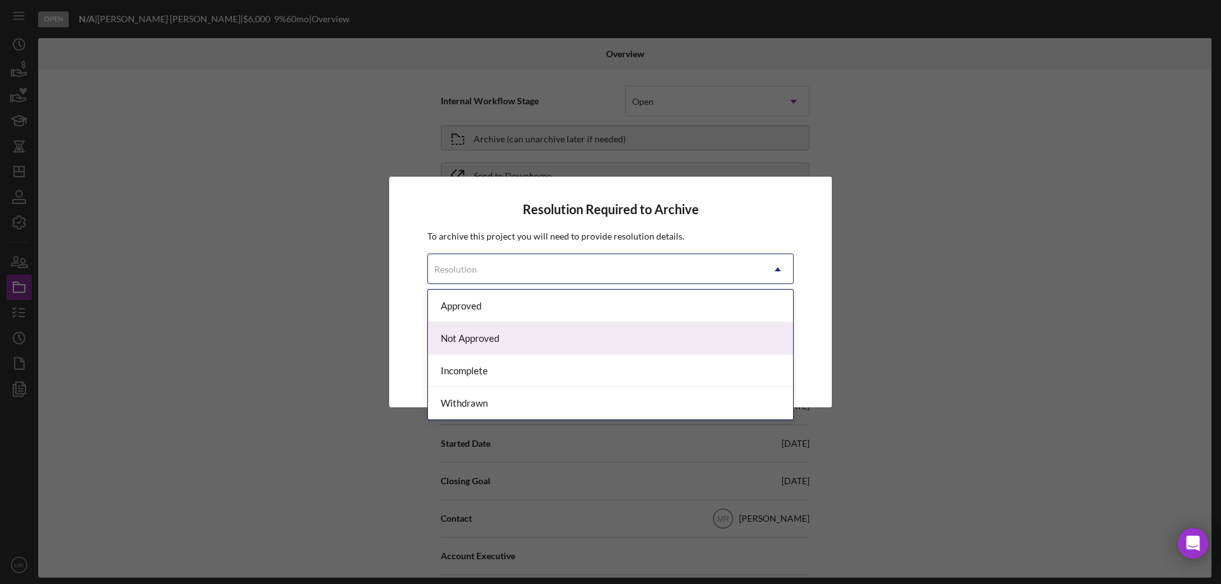
click at [532, 338] on div "Not Approved" at bounding box center [610, 338] width 365 height 32
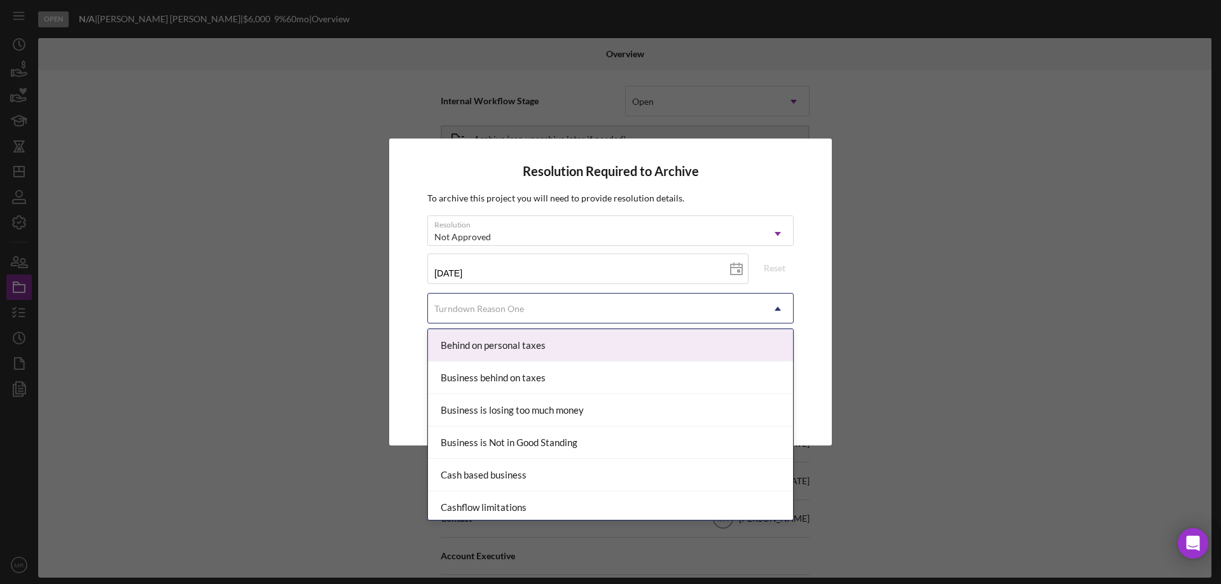
click at [663, 303] on div "Turndown Reason One" at bounding box center [595, 308] width 334 height 29
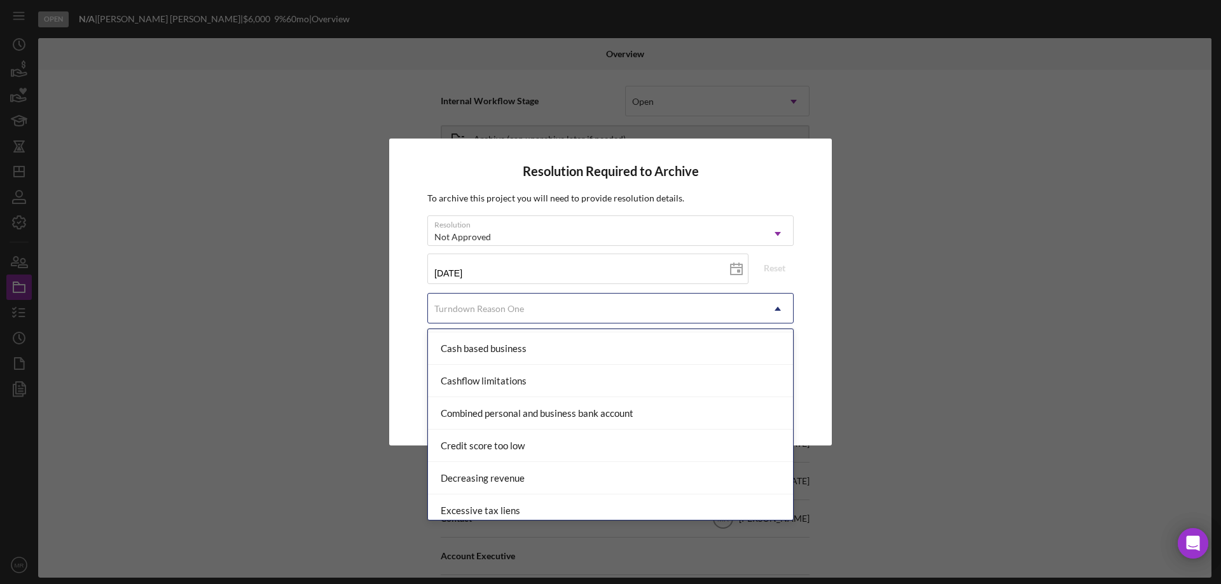
scroll to position [127, 0]
click at [532, 445] on div "Credit score too low" at bounding box center [610, 445] width 365 height 32
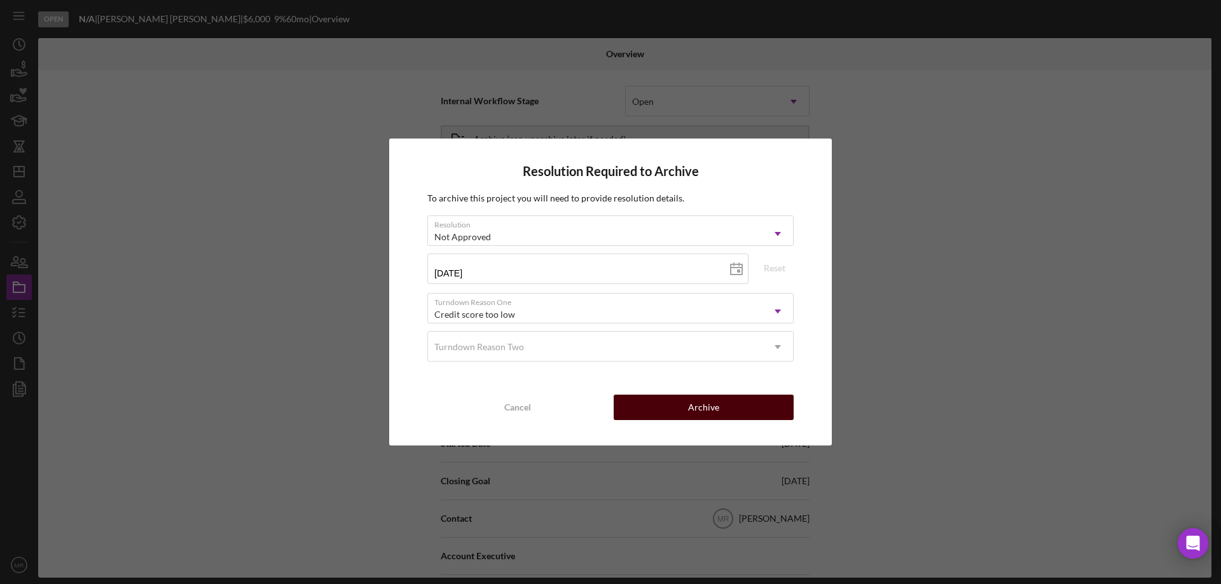
click at [708, 418] on div "Archive" at bounding box center [703, 407] width 31 height 25
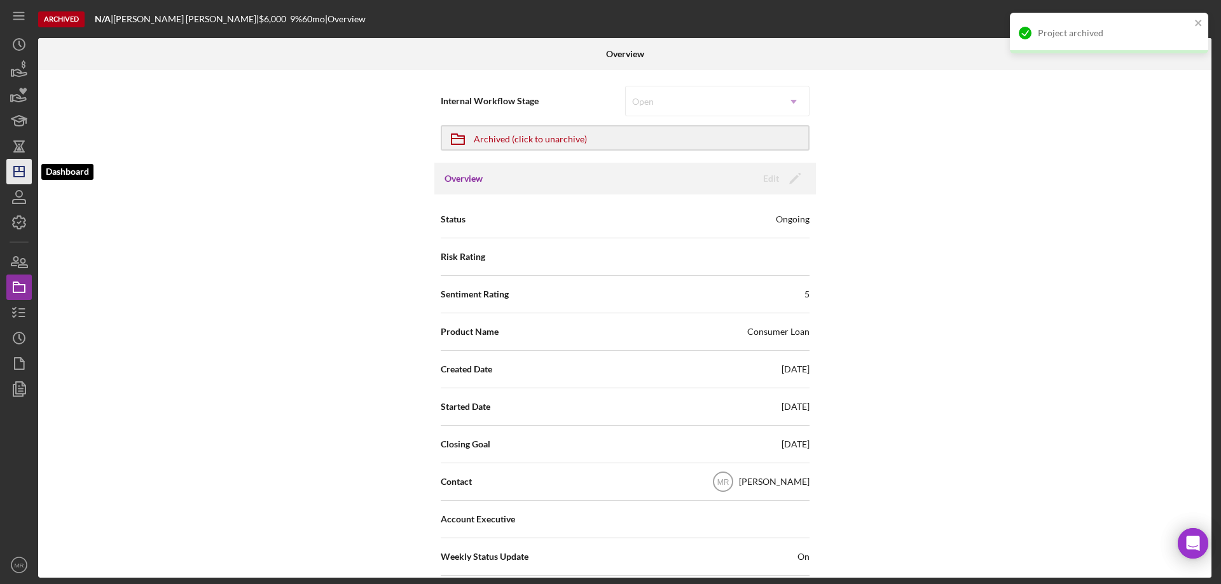
click at [12, 172] on icon "Icon/Dashboard" at bounding box center [19, 172] width 32 height 32
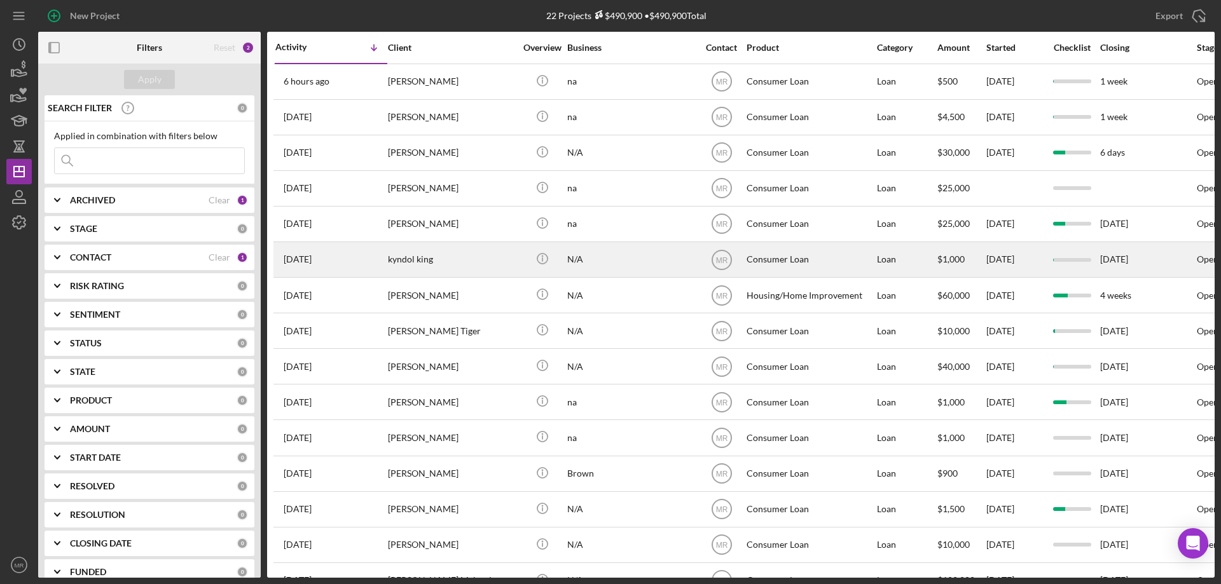
click at [499, 258] on div "kyndol king" at bounding box center [451, 260] width 127 height 34
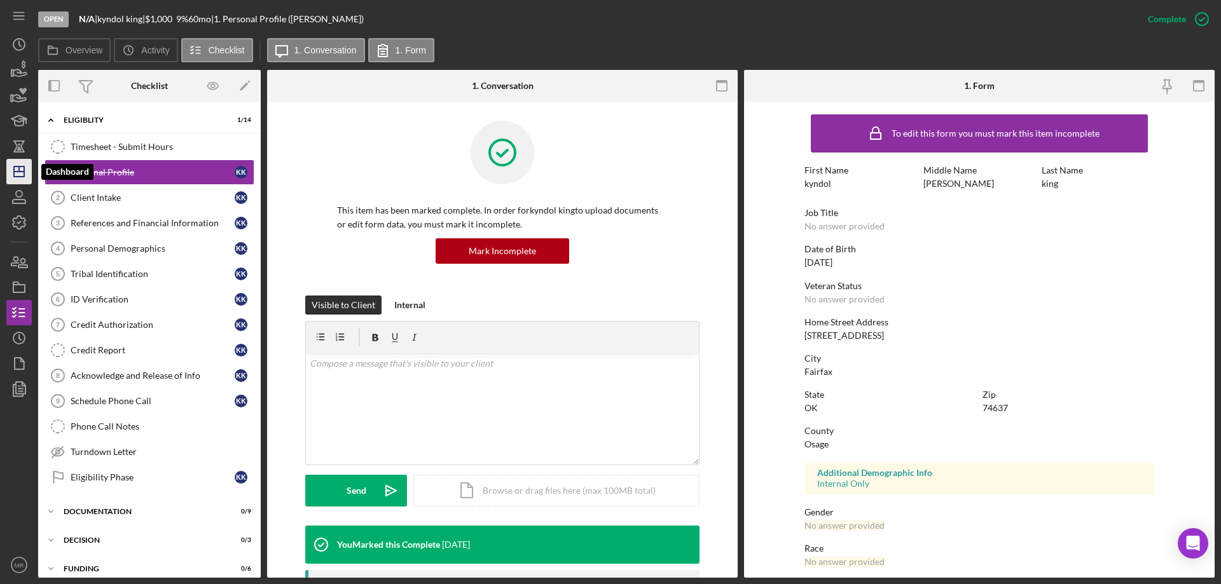
click at [14, 173] on polygon "button" at bounding box center [19, 172] width 10 height 10
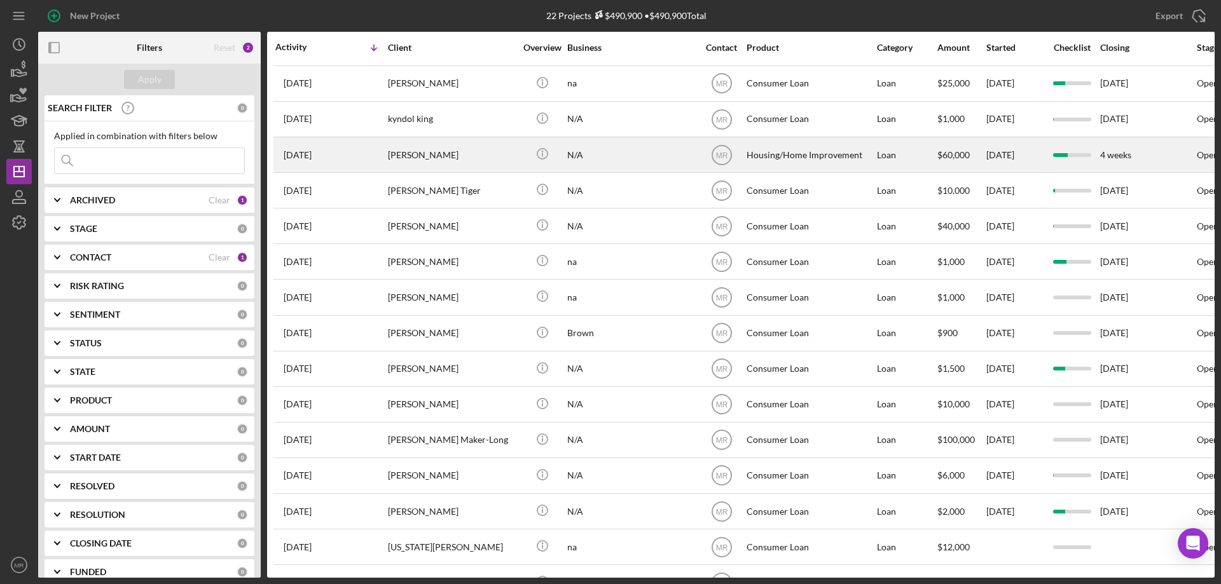
scroll to position [287, 0]
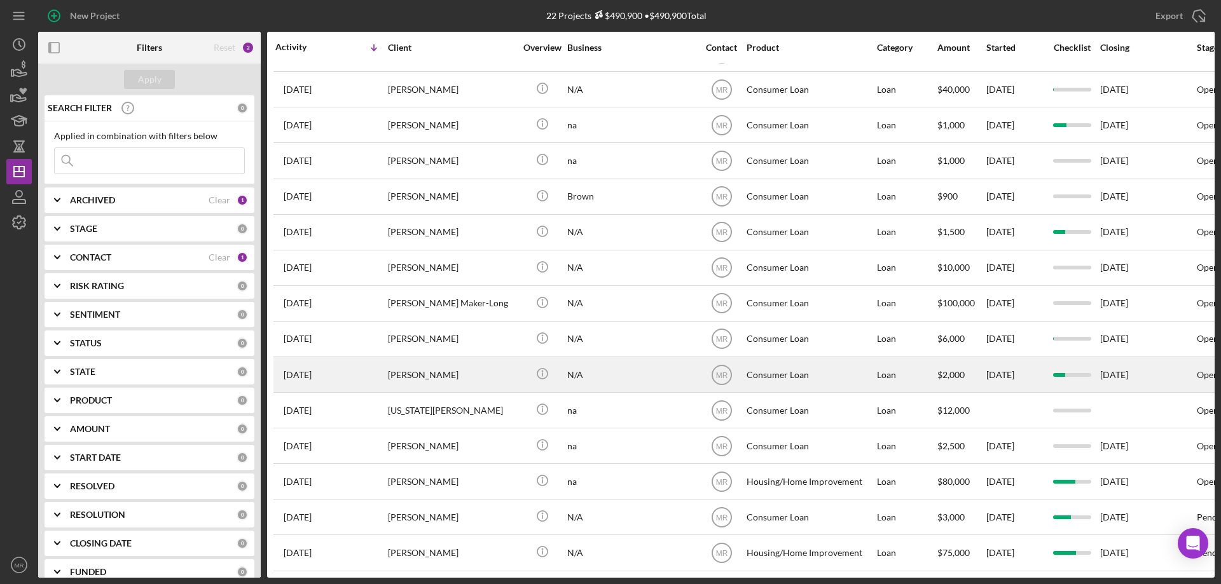
click at [650, 362] on div "N/A" at bounding box center [630, 375] width 127 height 34
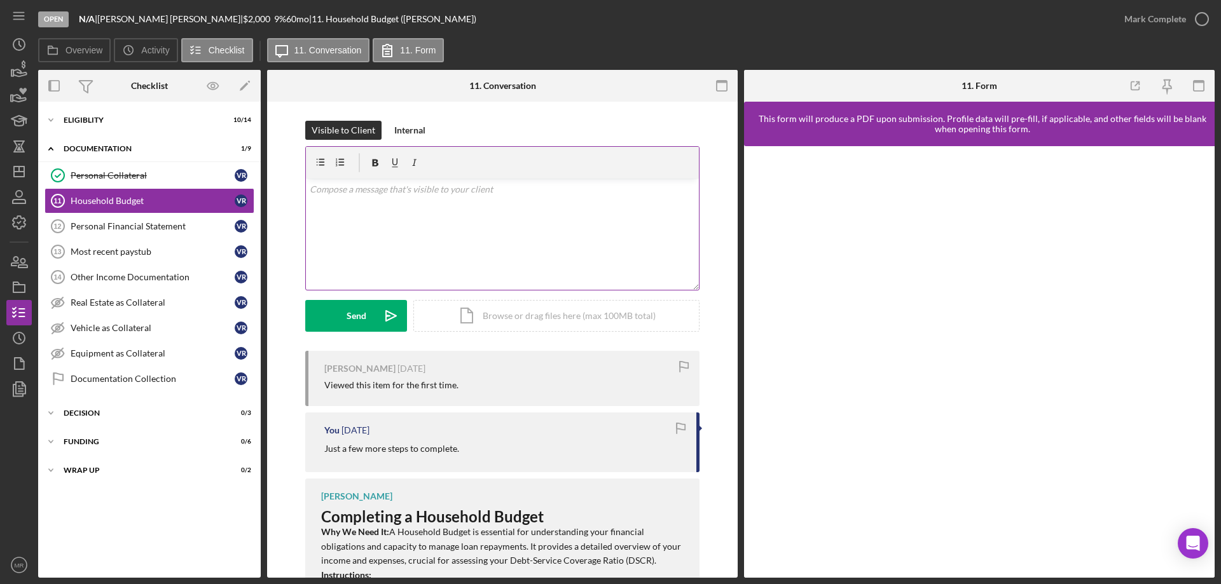
drag, startPoint x: 381, startPoint y: 233, endPoint x: 401, endPoint y: 238, distance: 20.4
click at [382, 233] on div "v Color teal Color pink Remove color Add row above Add row below Add column bef…" at bounding box center [502, 234] width 393 height 111
drag, startPoint x: 561, startPoint y: 189, endPoint x: 292, endPoint y: 208, distance: 270.3
click at [288, 208] on div "Visible to Client Internal v Color teal Color pink Remove color Add row above A…" at bounding box center [502, 236] width 432 height 230
copy p "If you are still interested, there are a few more steps to complete."
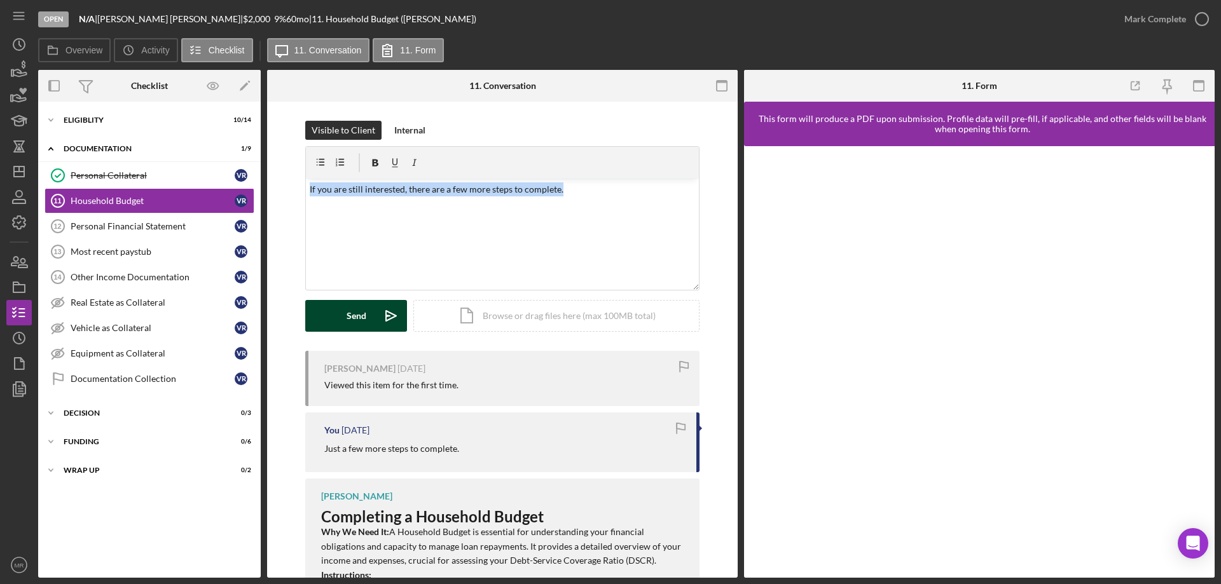
click at [358, 318] on div "Send" at bounding box center [357, 316] width 20 height 32
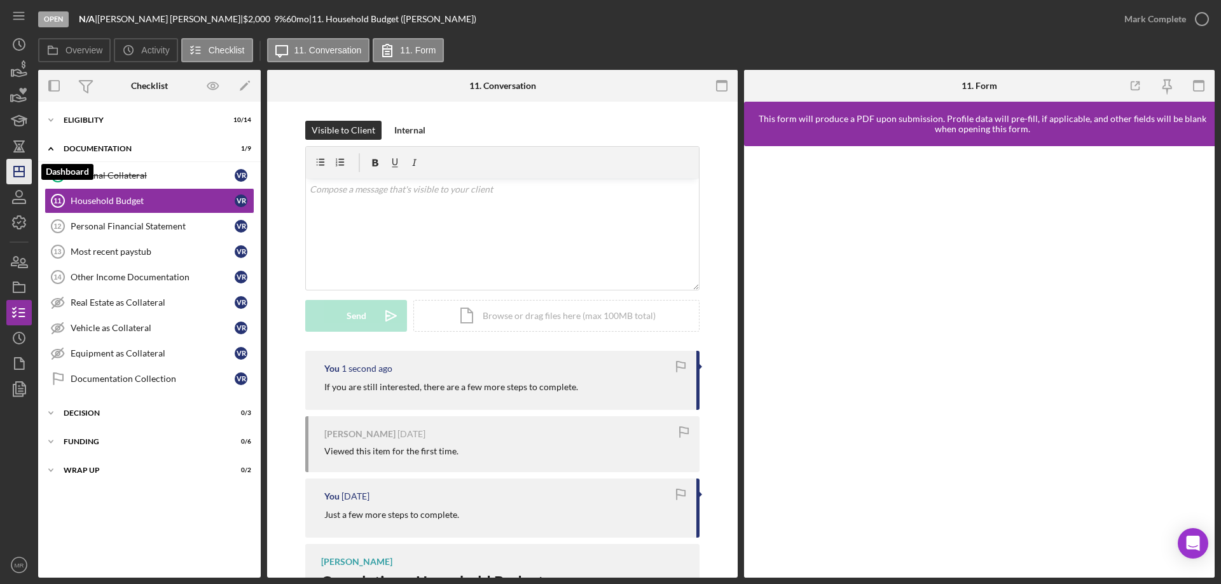
click at [10, 169] on icon "Icon/Dashboard" at bounding box center [19, 172] width 32 height 32
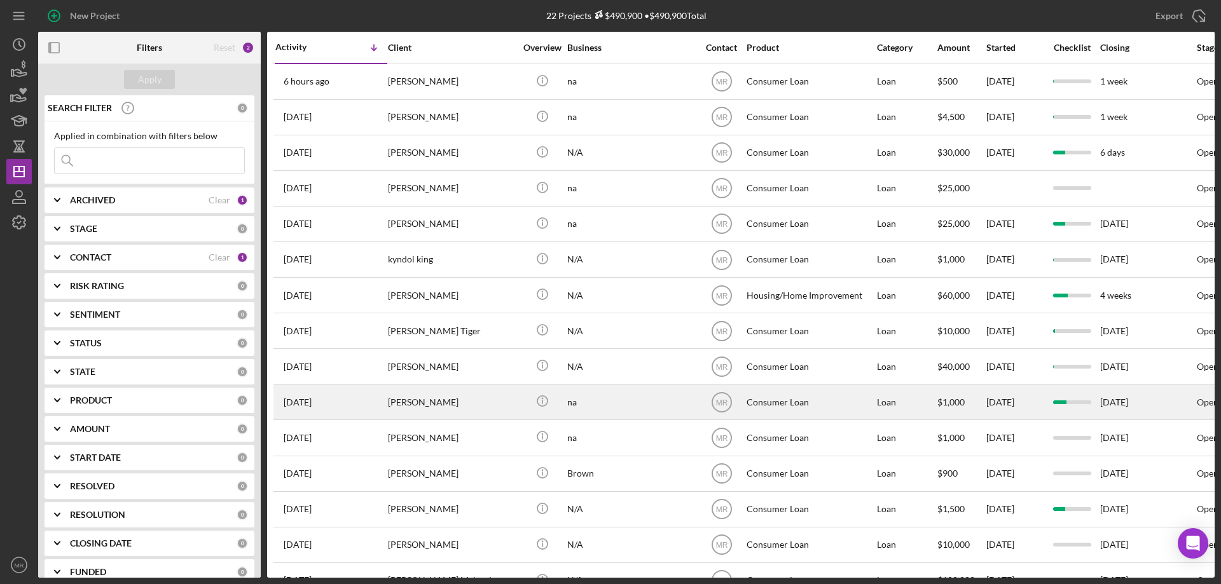
click at [484, 404] on div "[PERSON_NAME]" at bounding box center [451, 402] width 127 height 34
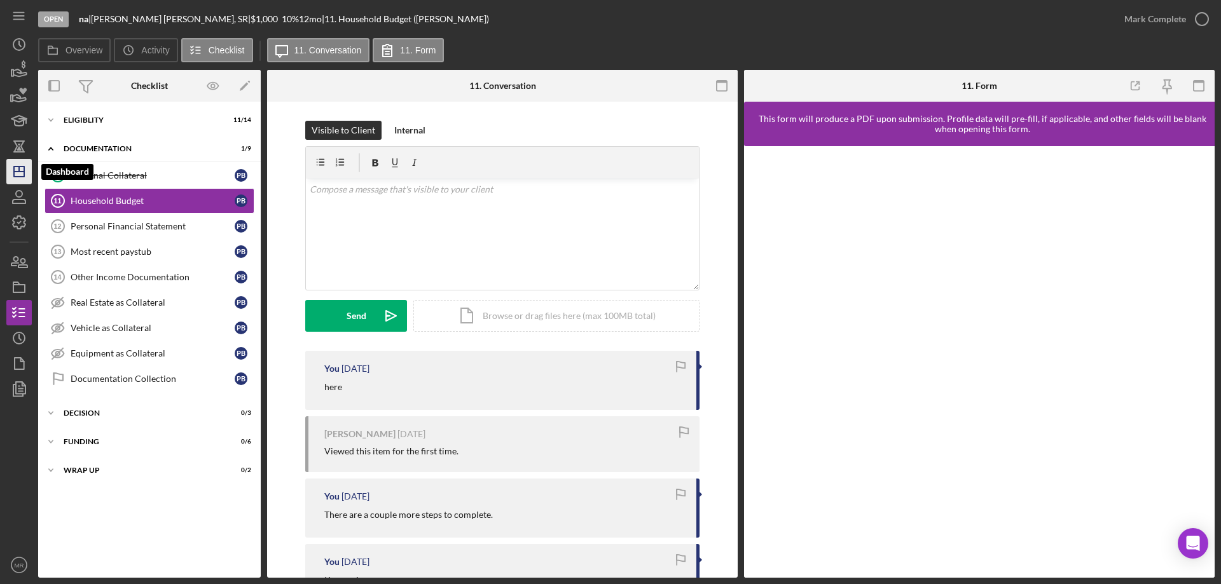
click at [22, 170] on icon "Icon/Dashboard" at bounding box center [19, 172] width 32 height 32
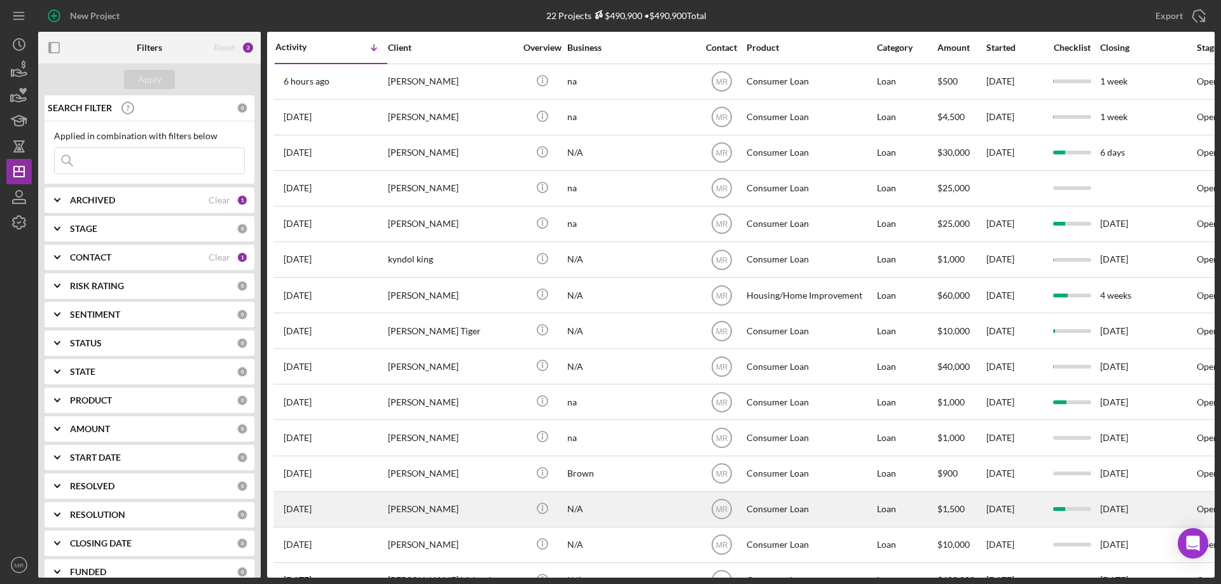
click at [495, 512] on div "[PERSON_NAME]" at bounding box center [451, 510] width 127 height 34
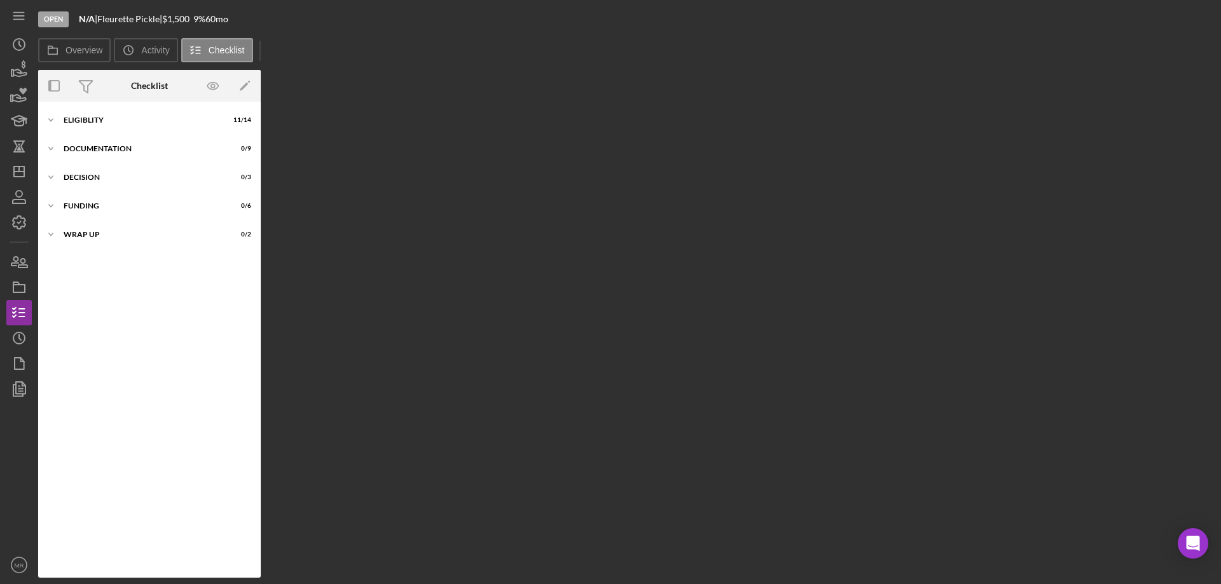
scroll to position [38, 0]
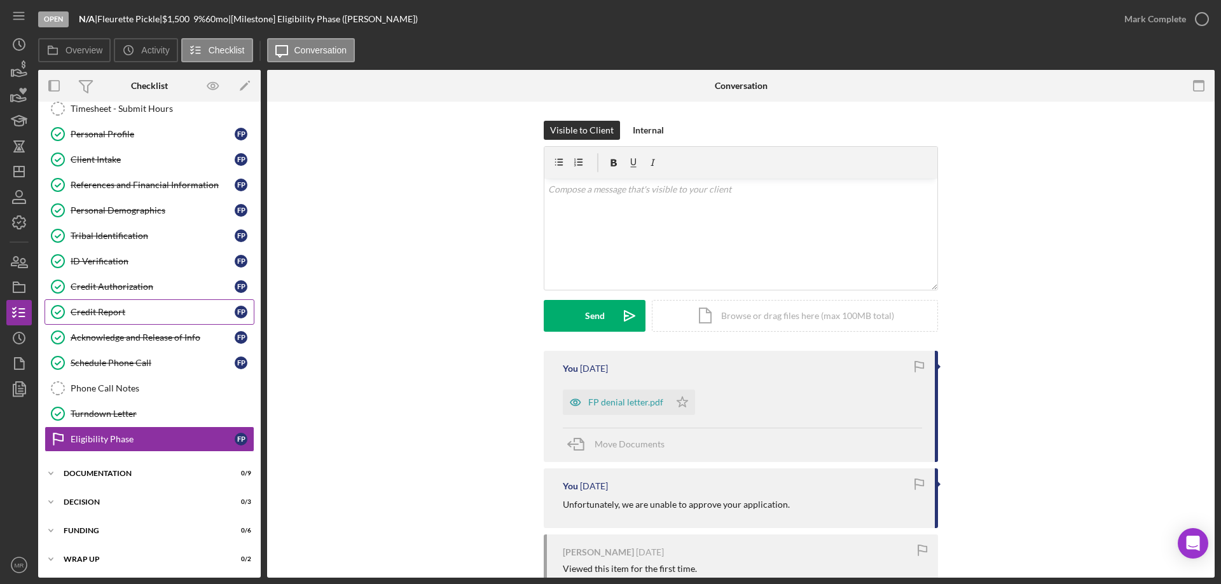
click at [107, 309] on div "Credit Report" at bounding box center [153, 312] width 164 height 10
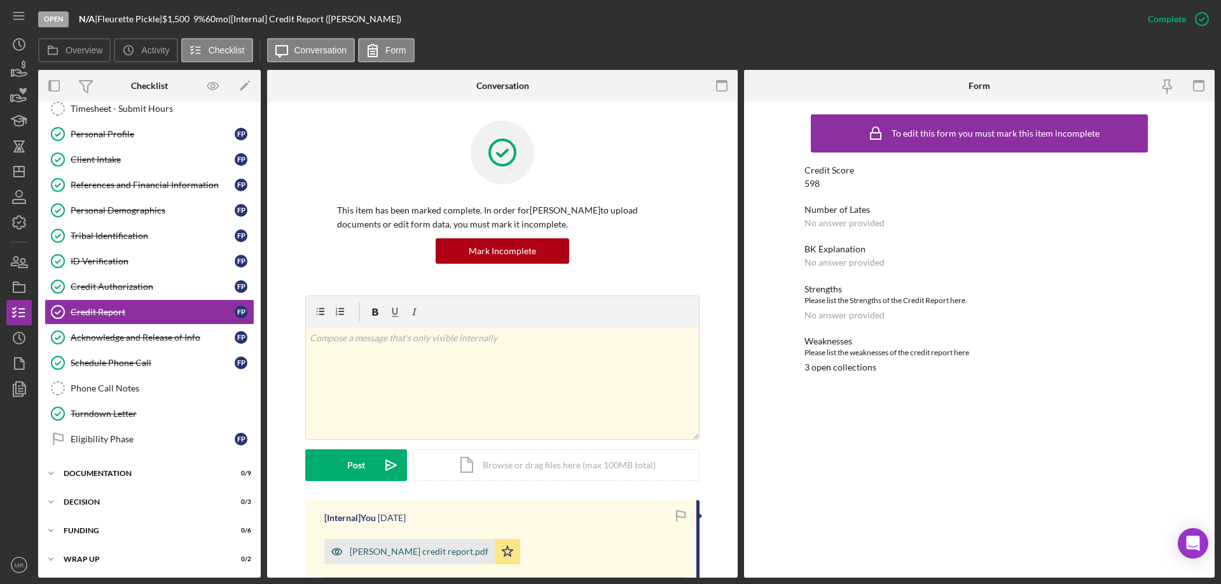
click at [414, 552] on div "[PERSON_NAME] credit report.pdf" at bounding box center [419, 552] width 139 height 10
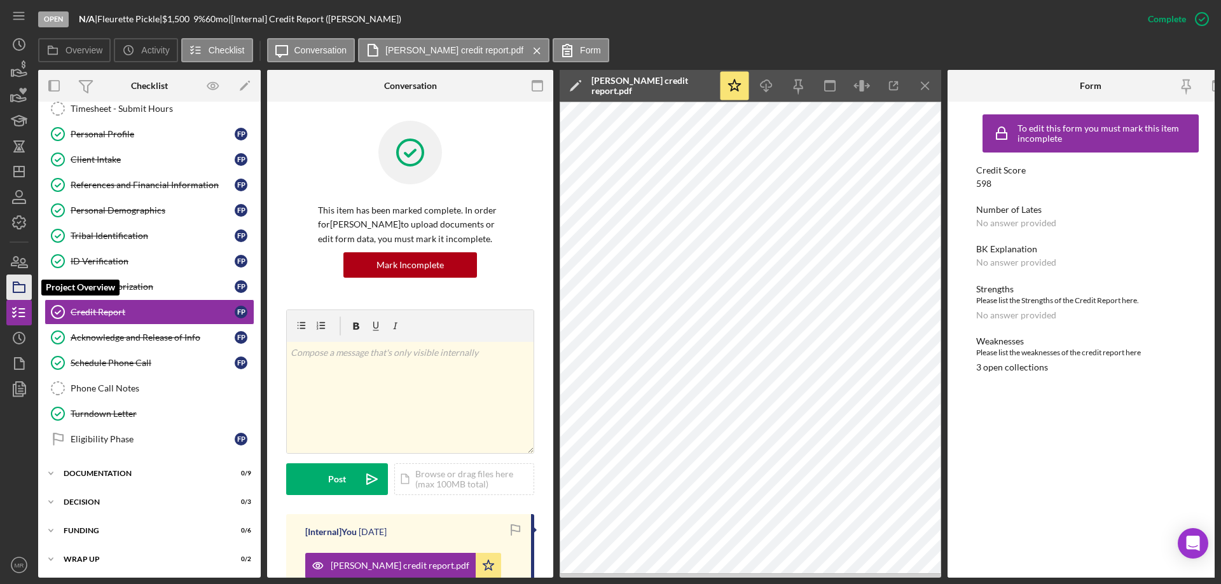
click at [22, 286] on icon "button" at bounding box center [19, 288] width 32 height 32
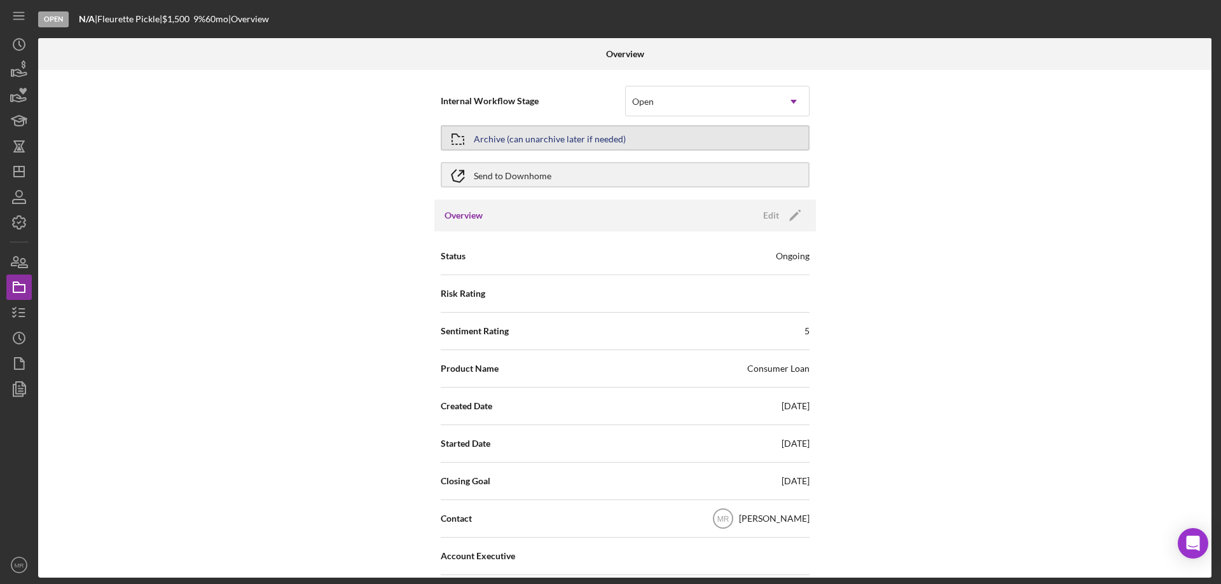
click at [606, 132] on div "Archive (can unarchive later if needed)" at bounding box center [550, 138] width 152 height 23
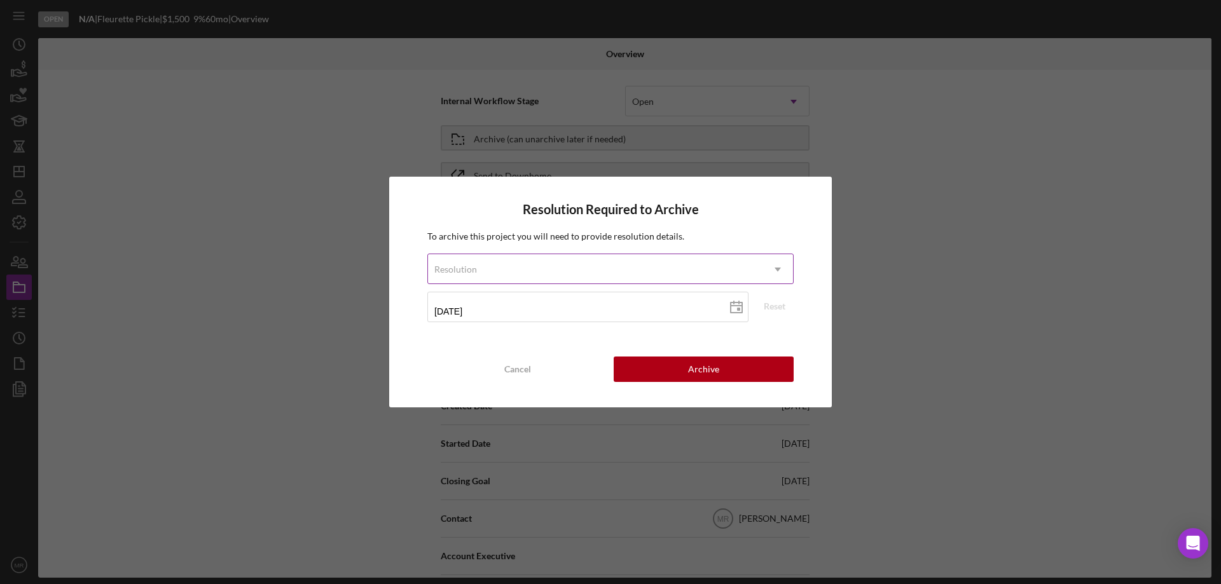
click at [595, 258] on div "Resolution" at bounding box center [595, 269] width 334 height 29
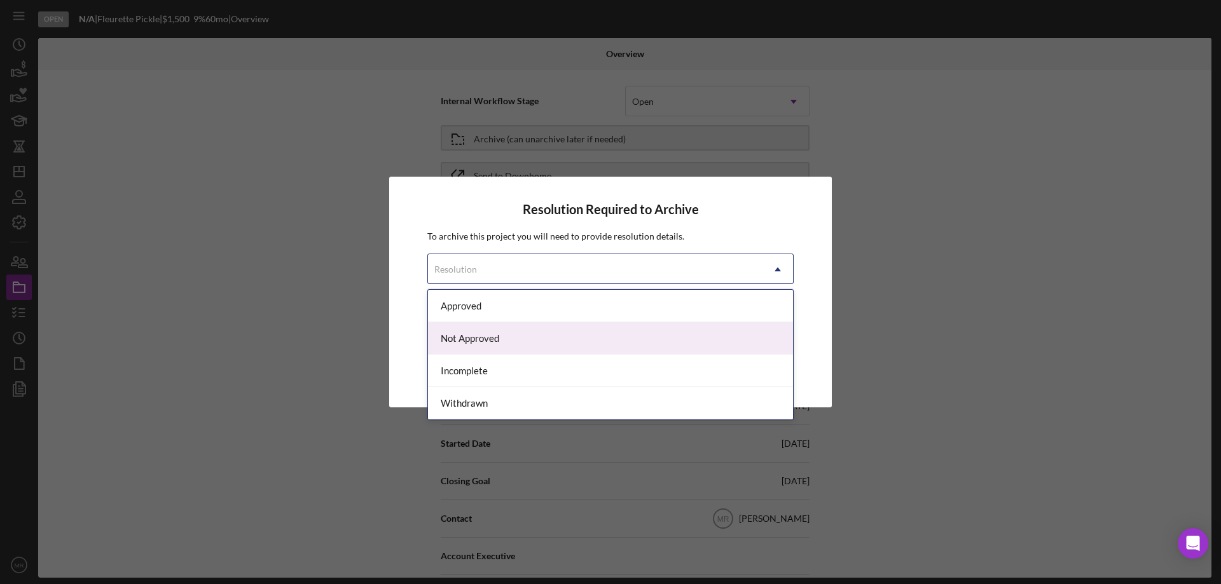
click at [535, 339] on div "Not Approved" at bounding box center [610, 338] width 365 height 32
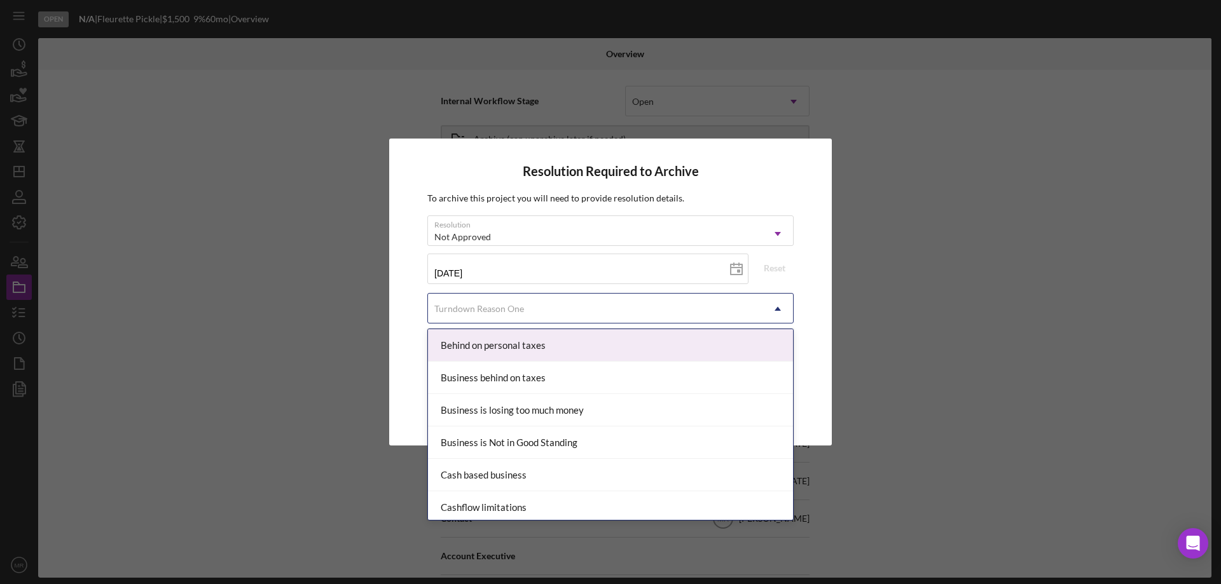
drag, startPoint x: 554, startPoint y: 307, endPoint x: 574, endPoint y: 306, distance: 19.7
click at [554, 308] on div "Turndown Reason One" at bounding box center [595, 308] width 334 height 29
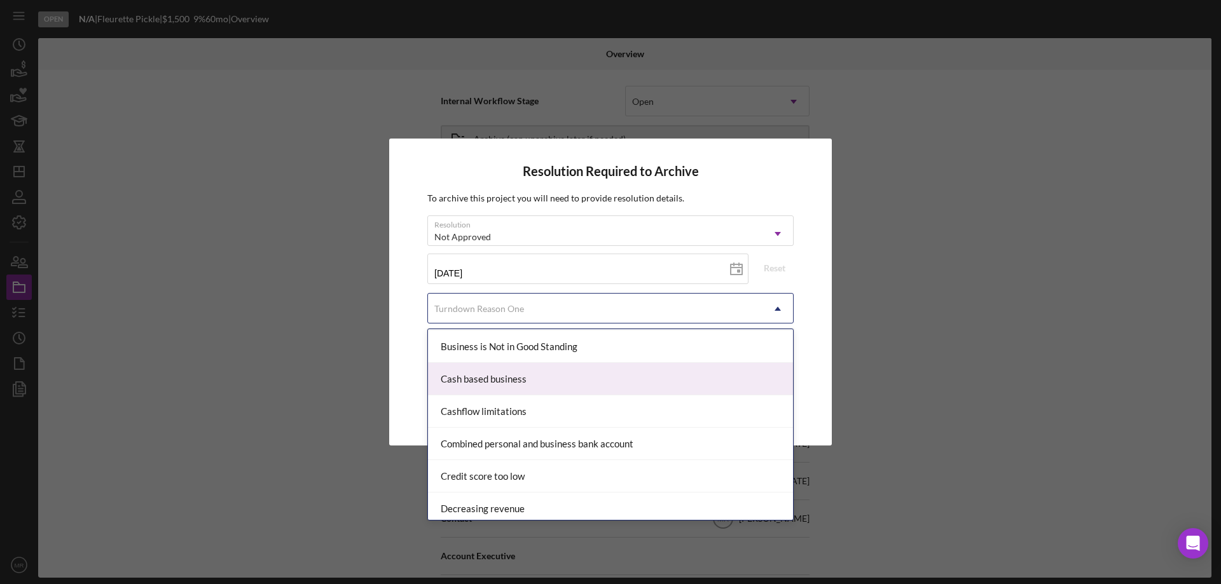
scroll to position [127, 0]
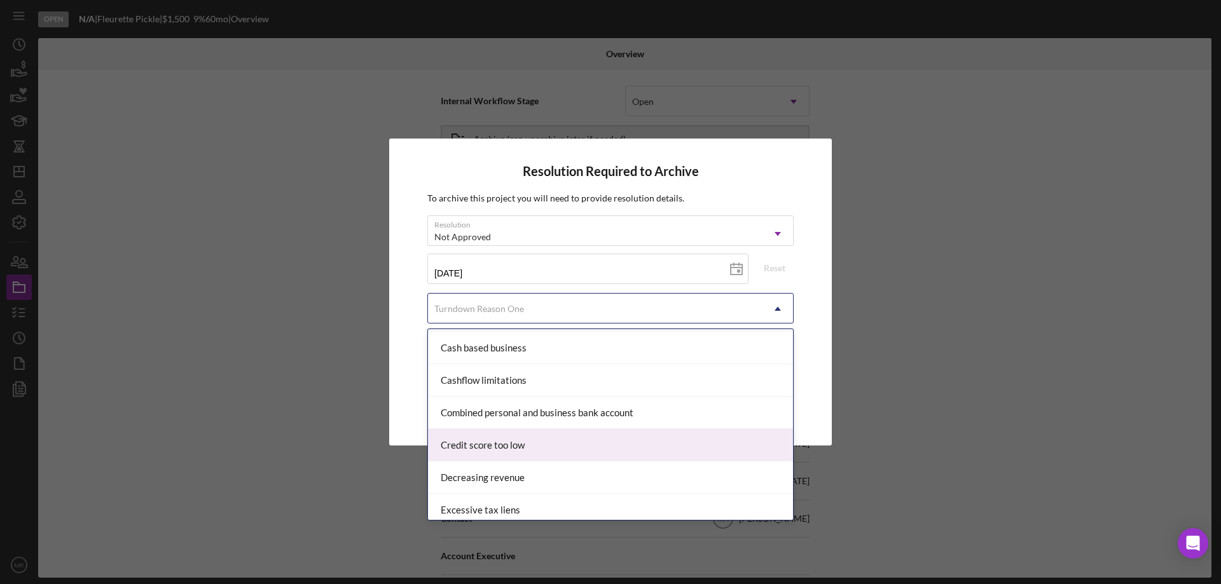
click at [493, 445] on div "Credit score too low" at bounding box center [610, 445] width 365 height 32
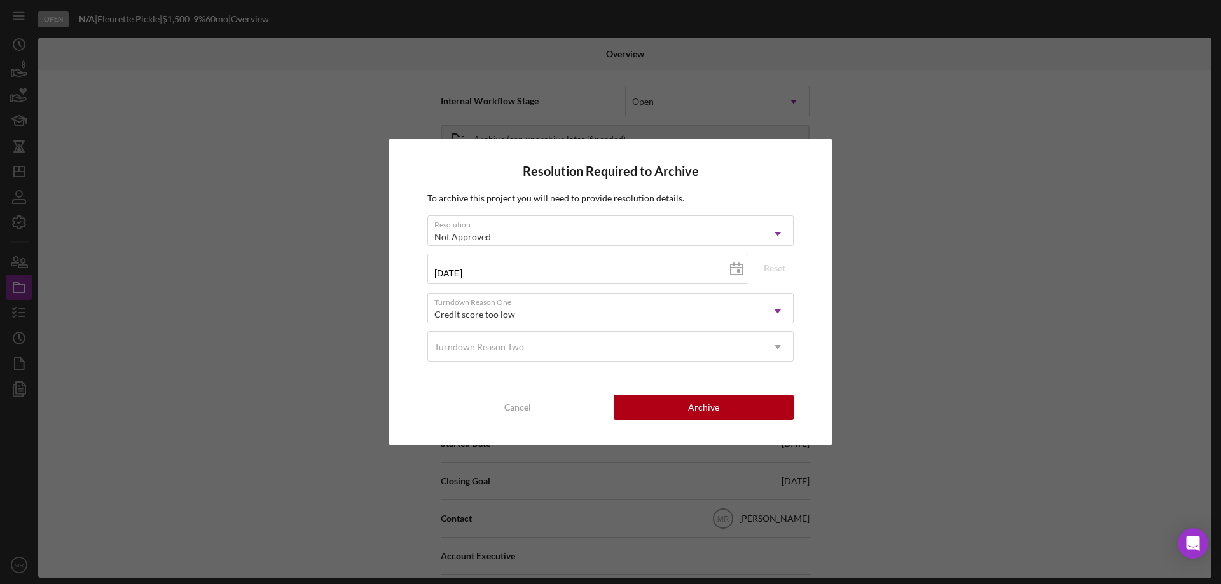
drag, startPoint x: 706, startPoint y: 408, endPoint x: 815, endPoint y: 413, distance: 108.9
click at [707, 408] on div "Archive" at bounding box center [703, 407] width 31 height 25
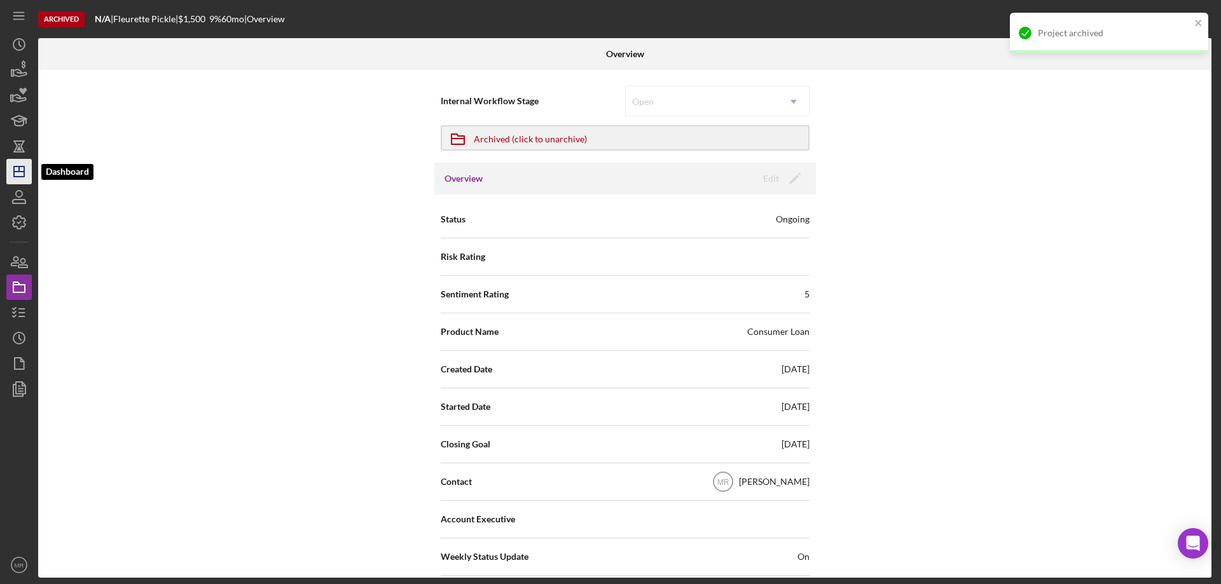
click at [20, 174] on icon "Icon/Dashboard" at bounding box center [19, 172] width 32 height 32
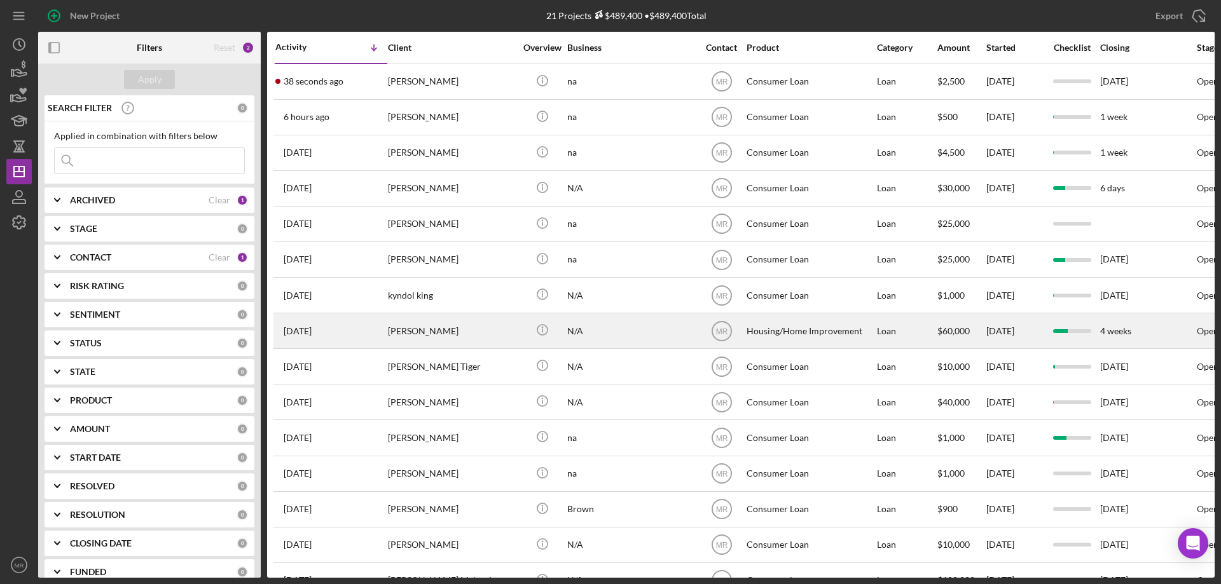
click at [486, 332] on div "[PERSON_NAME]" at bounding box center [451, 331] width 127 height 34
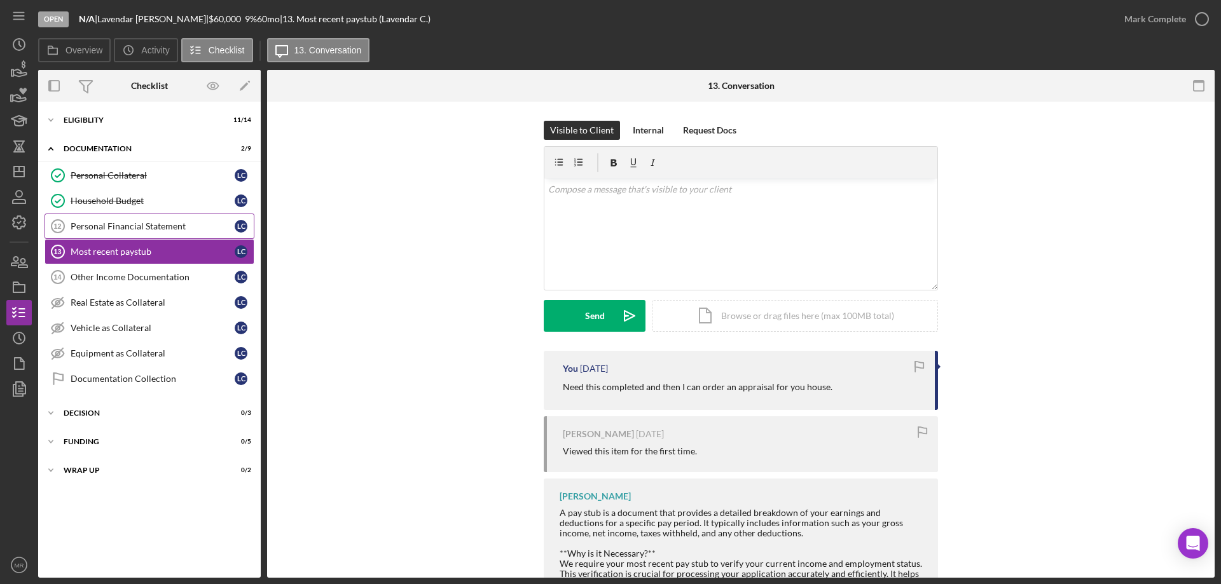
click at [139, 228] on div "Personal Financial Statement" at bounding box center [153, 226] width 164 height 10
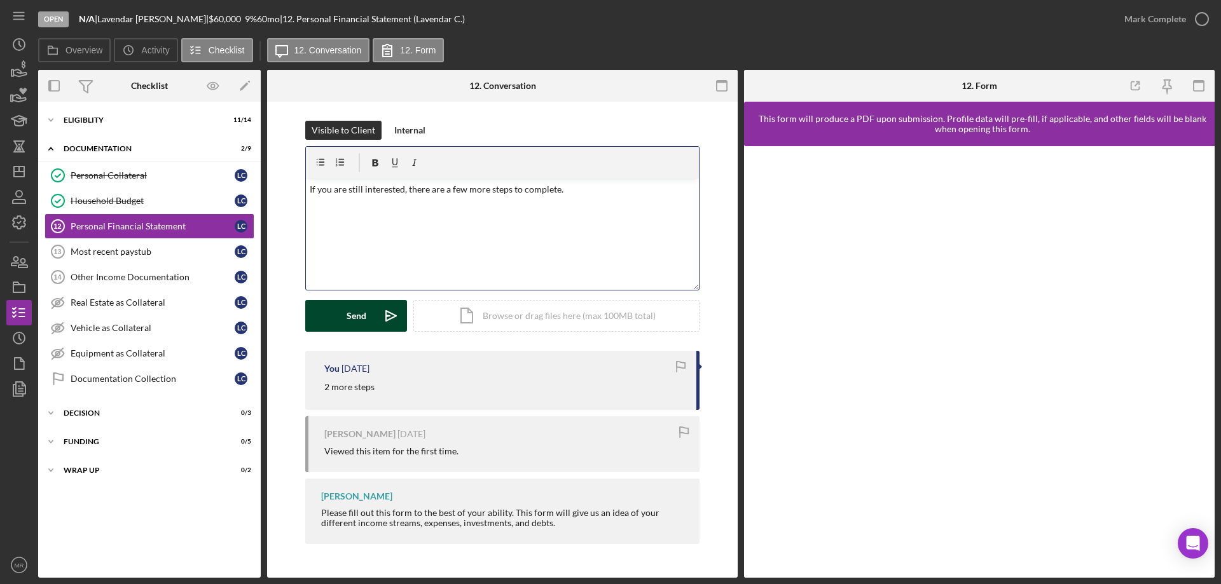
click at [354, 312] on div "Send" at bounding box center [357, 316] width 20 height 32
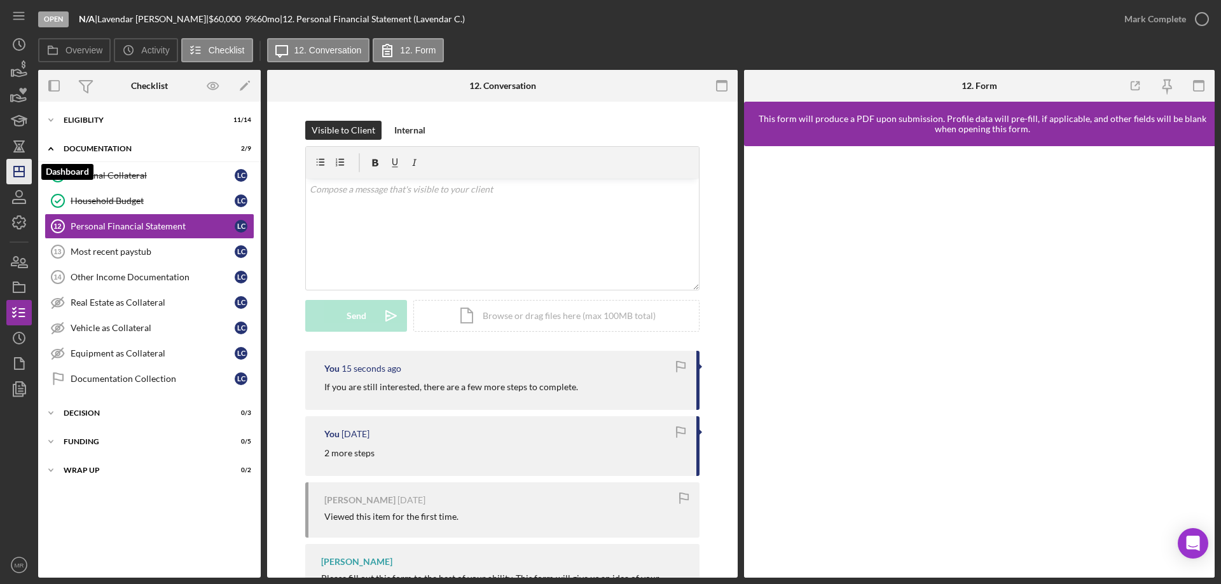
click at [15, 169] on icon "Icon/Dashboard" at bounding box center [19, 172] width 32 height 32
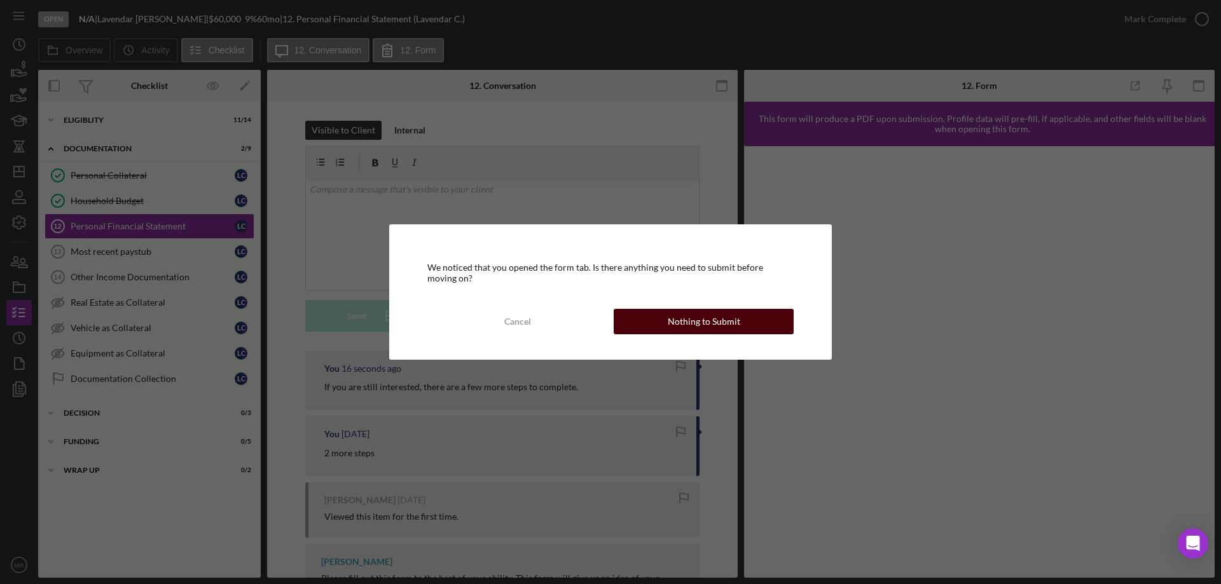
click at [724, 317] on div "Nothing to Submit" at bounding box center [704, 321] width 72 height 25
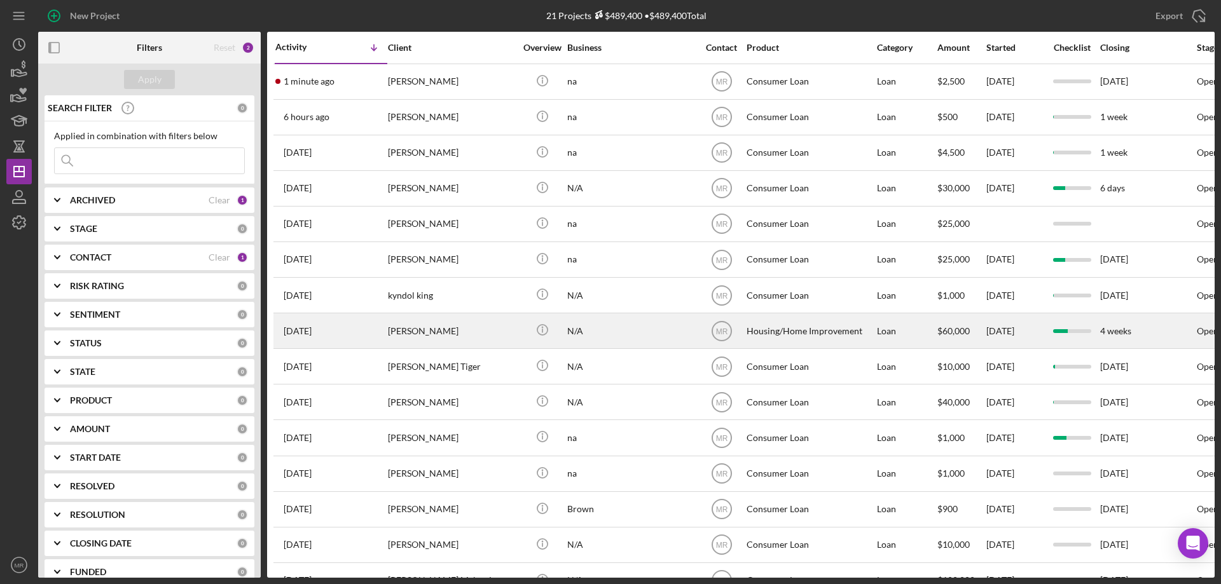
click at [648, 327] on div "N/A" at bounding box center [630, 331] width 127 height 34
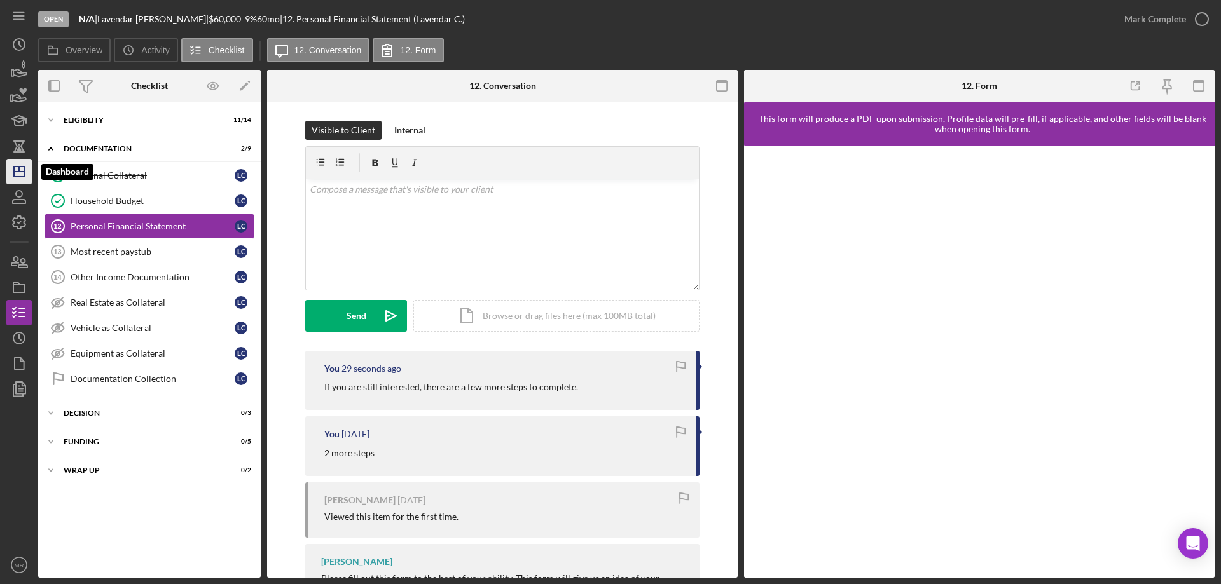
click at [20, 172] on line "button" at bounding box center [19, 172] width 10 height 0
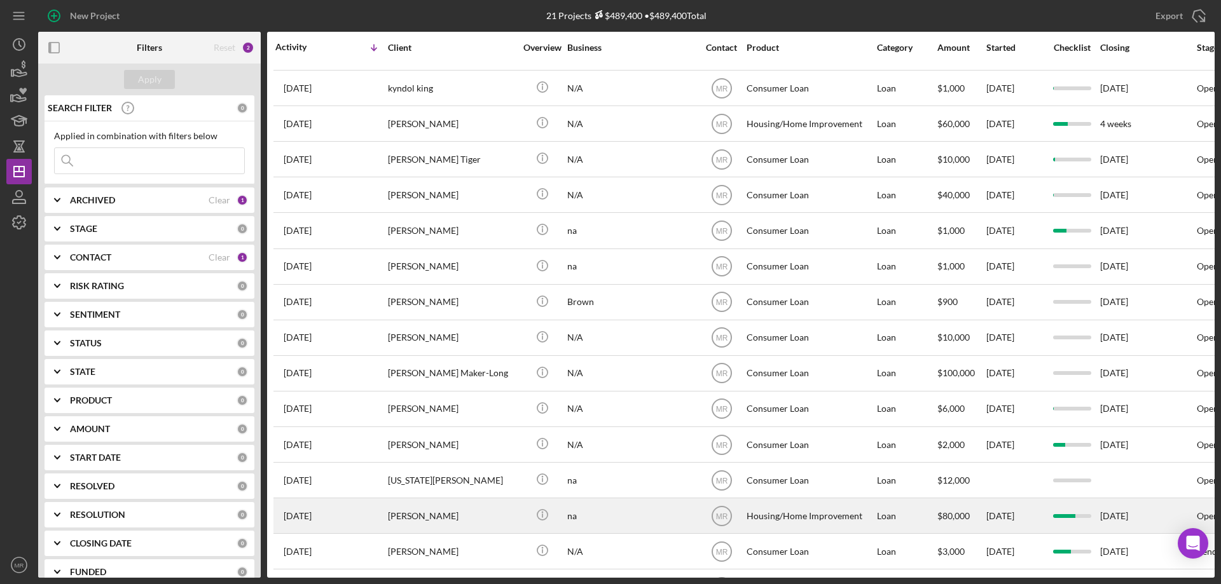
scroll to position [251, 0]
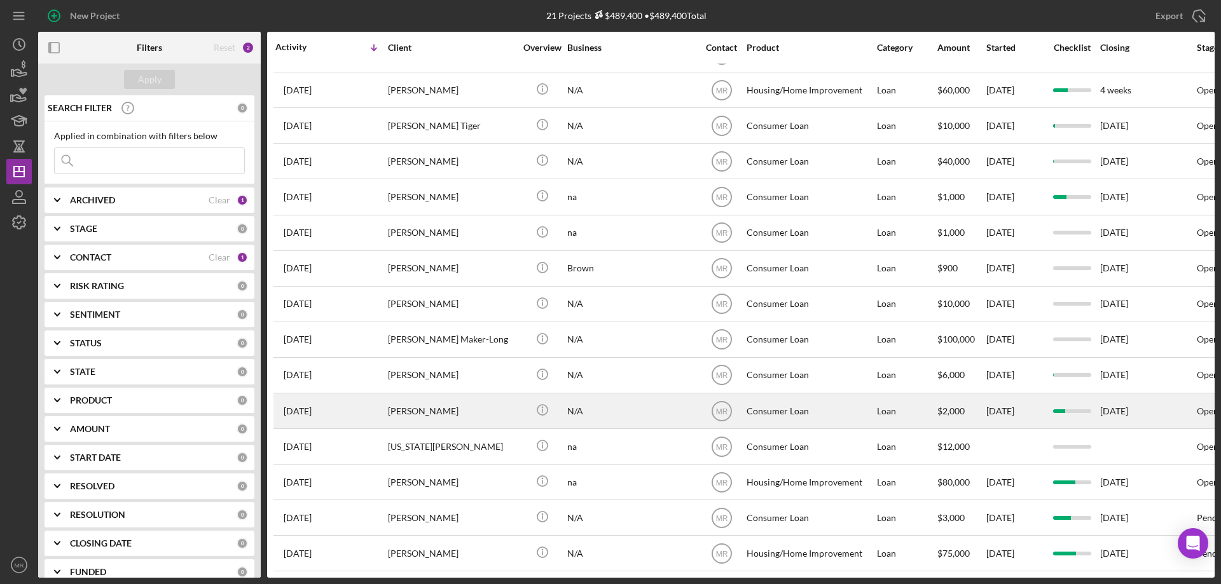
click at [619, 399] on div "N/A" at bounding box center [630, 411] width 127 height 34
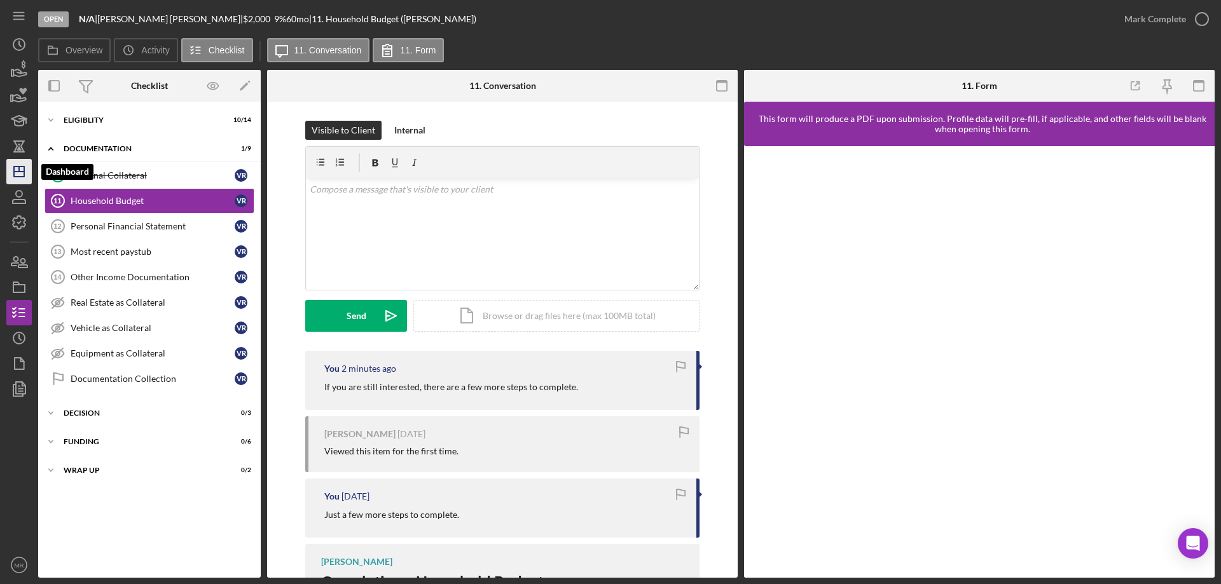
click at [19, 171] on line "button" at bounding box center [19, 169] width 0 height 5
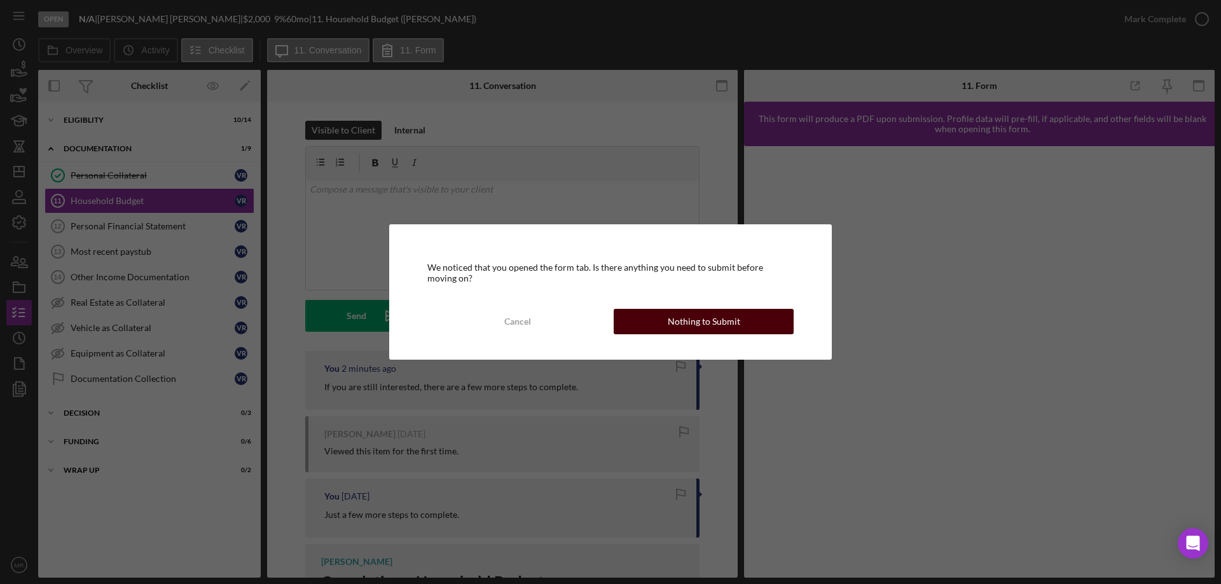
click at [701, 319] on div "Nothing to Submit" at bounding box center [704, 321] width 72 height 25
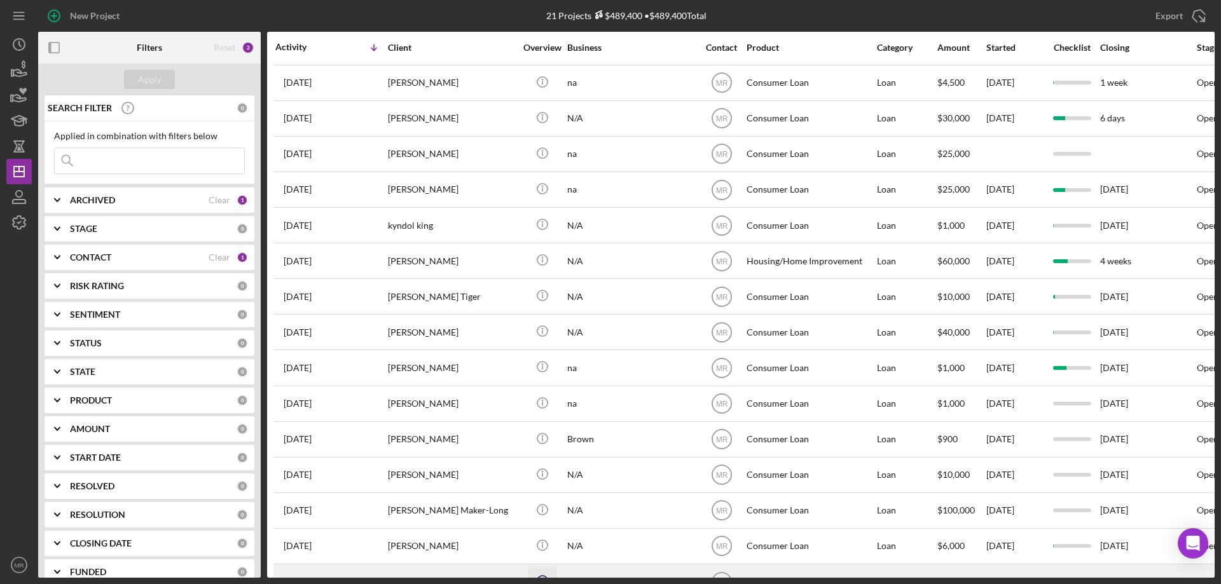
scroll to position [251, 0]
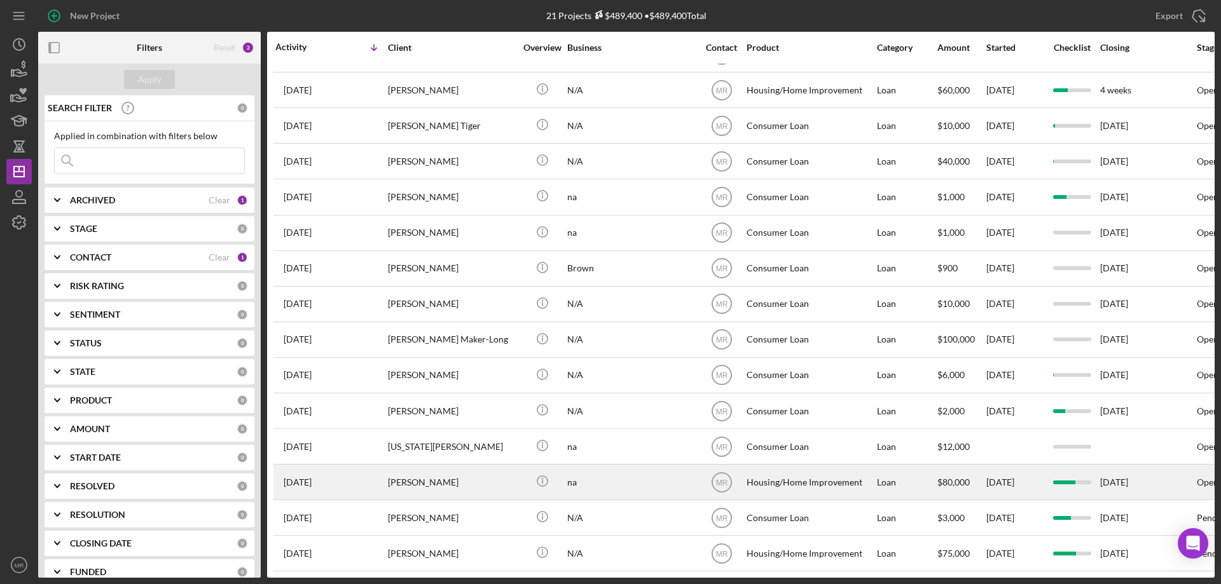
click at [457, 472] on div "[PERSON_NAME]" at bounding box center [451, 482] width 127 height 34
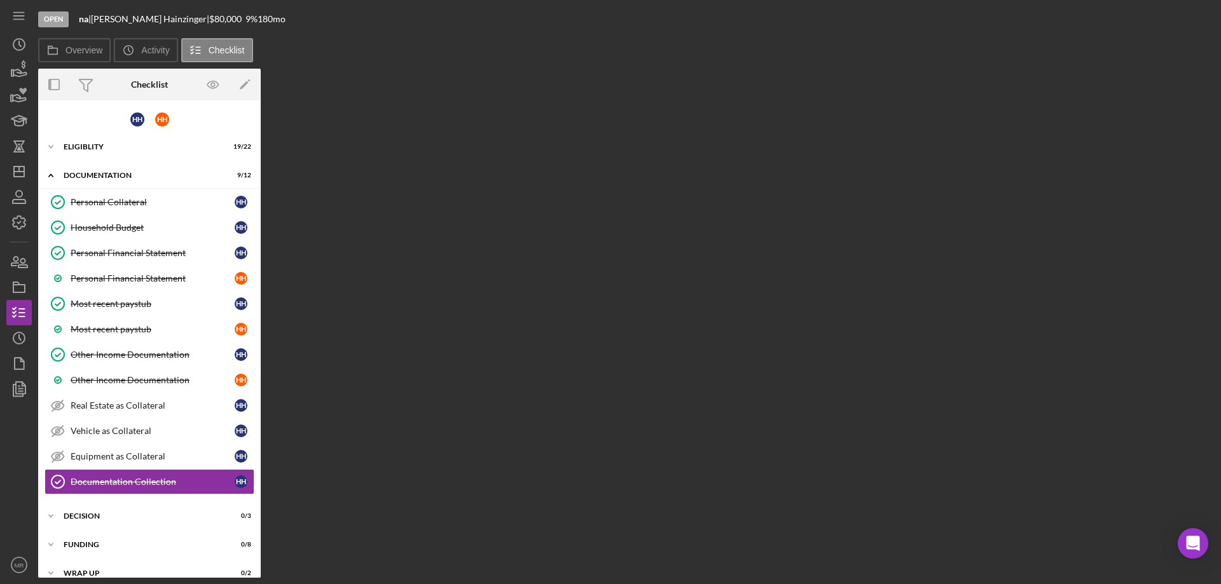
scroll to position [15, 0]
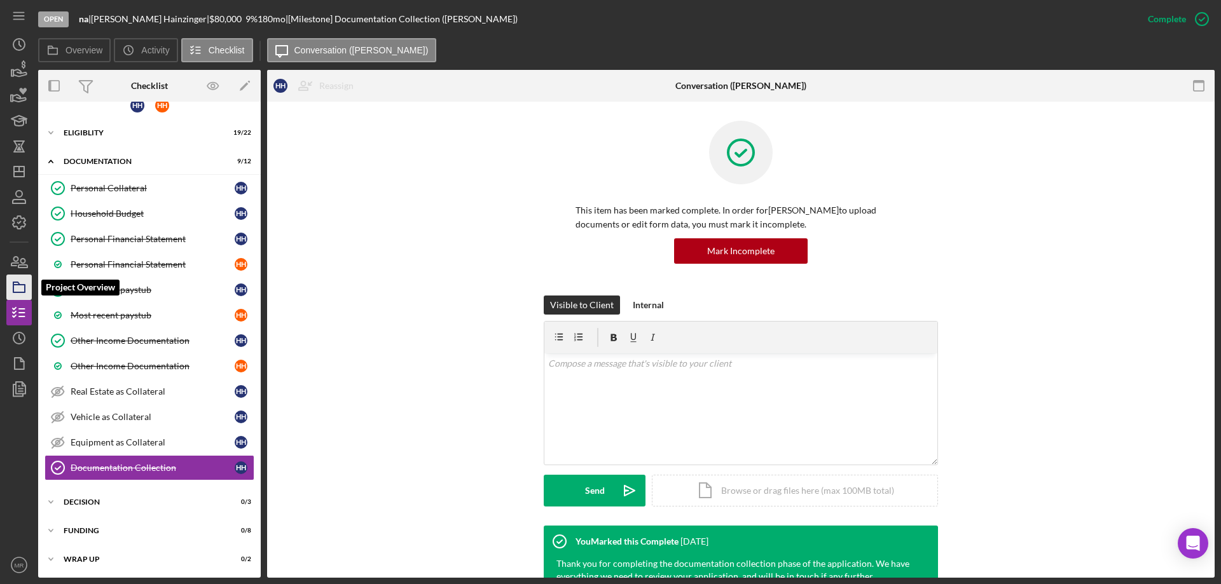
click at [18, 290] on icon "button" at bounding box center [19, 288] width 32 height 32
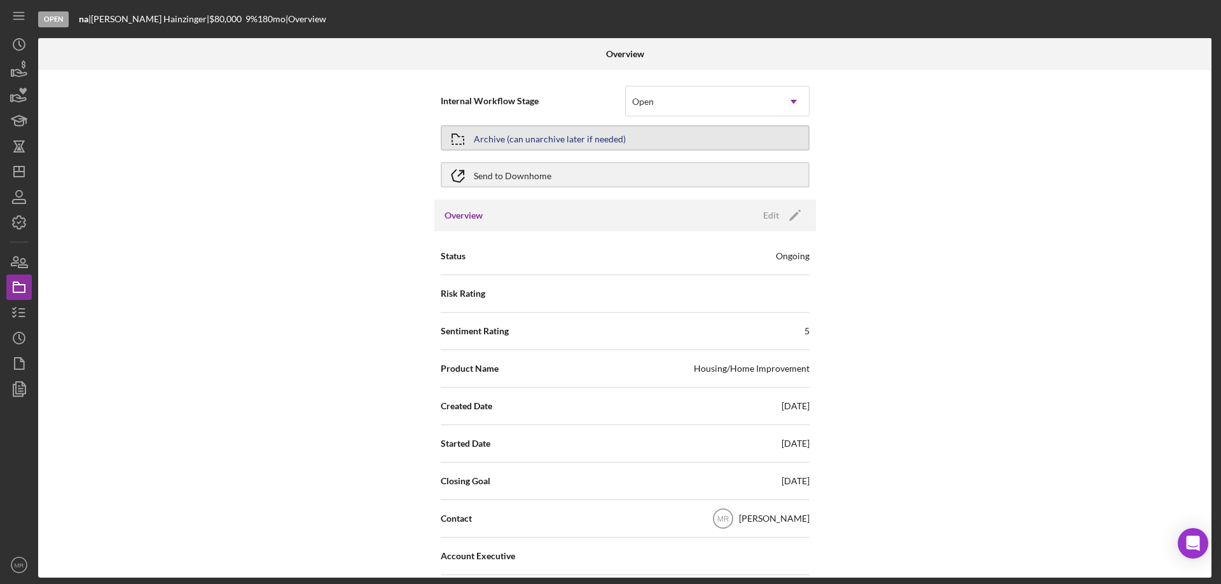
click at [679, 136] on button "Archive (can unarchive later if needed)" at bounding box center [625, 137] width 369 height 25
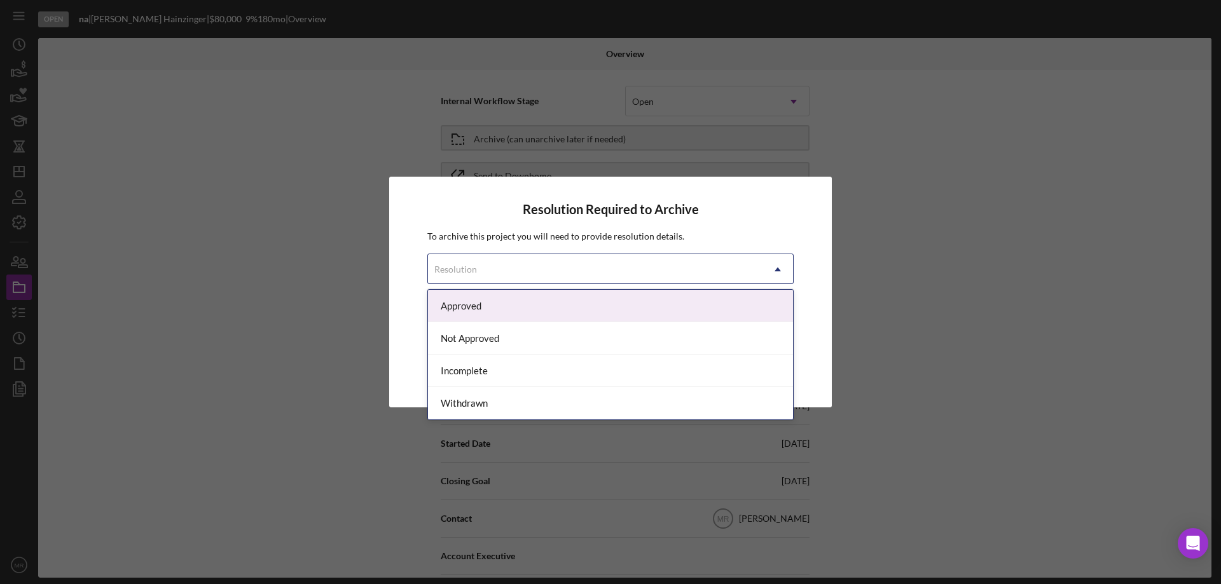
click at [583, 265] on div "Resolution" at bounding box center [595, 269] width 334 height 29
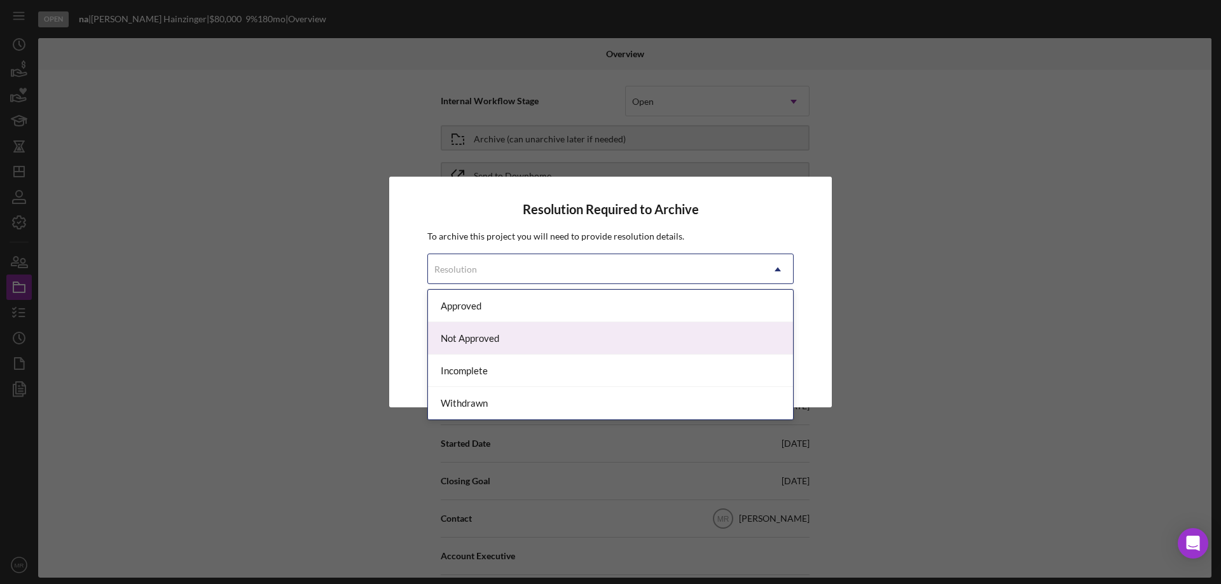
click at [585, 341] on div "Not Approved" at bounding box center [610, 338] width 365 height 32
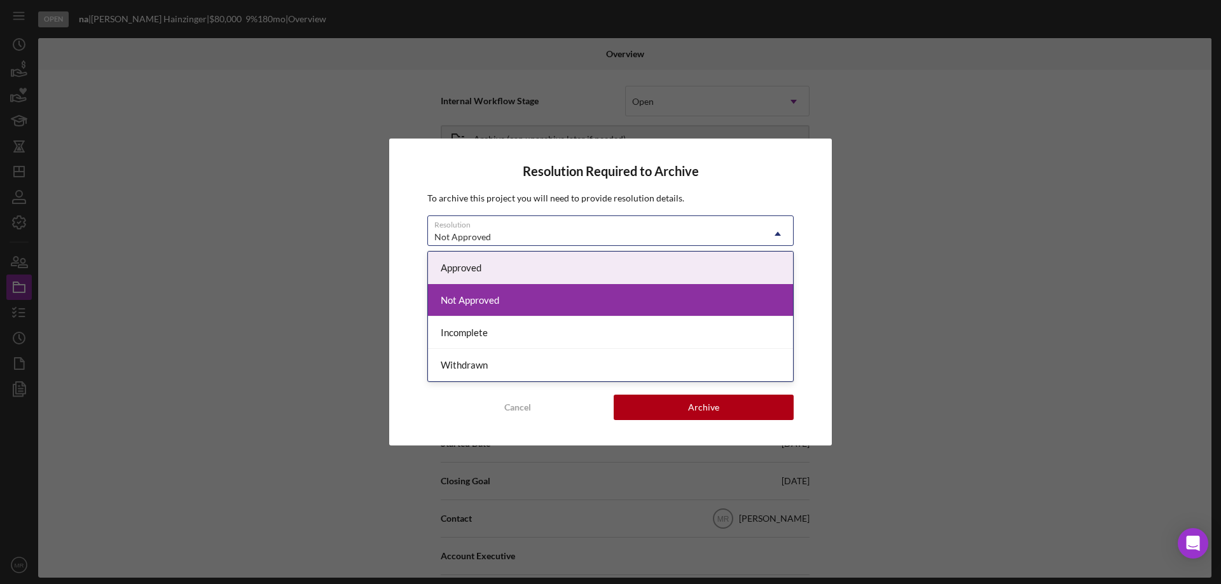
click at [563, 234] on div "Not Approved" at bounding box center [595, 237] width 334 height 29
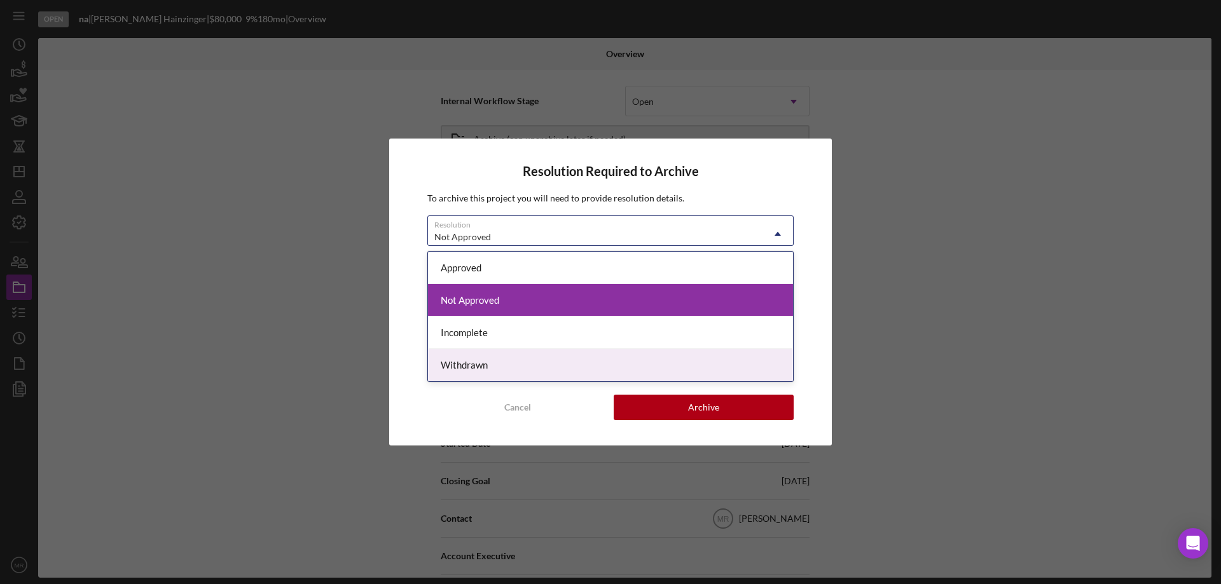
click at [581, 373] on div "Withdrawn" at bounding box center [610, 365] width 365 height 32
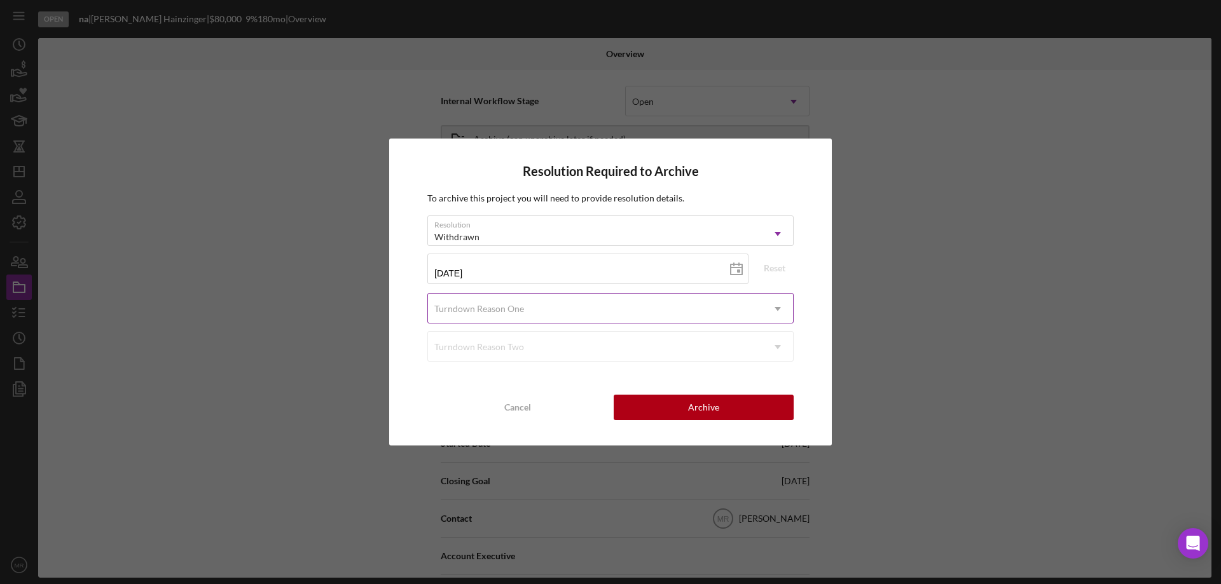
click at [581, 308] on div "Turndown Reason One" at bounding box center [595, 308] width 334 height 29
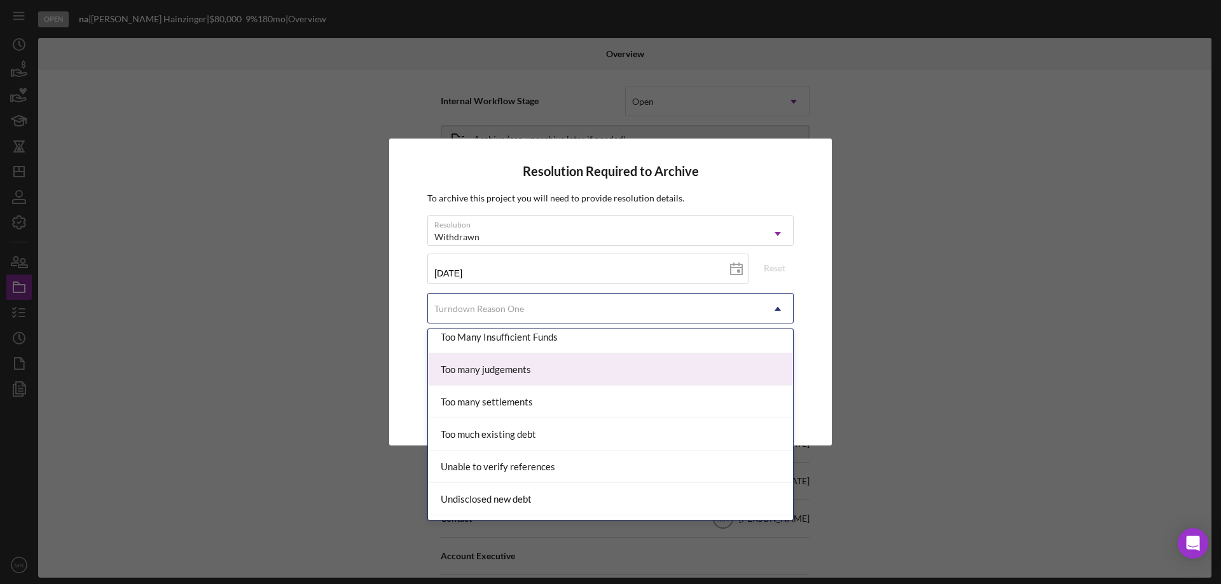
scroll to position [1398, 0]
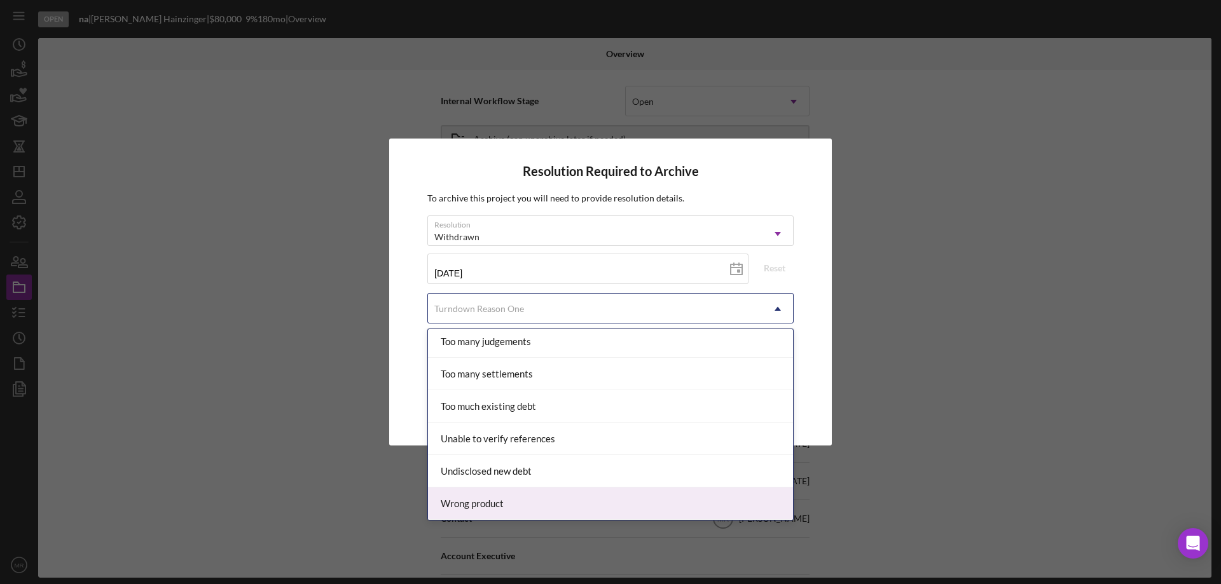
click at [581, 500] on div "Wrong product" at bounding box center [610, 504] width 365 height 32
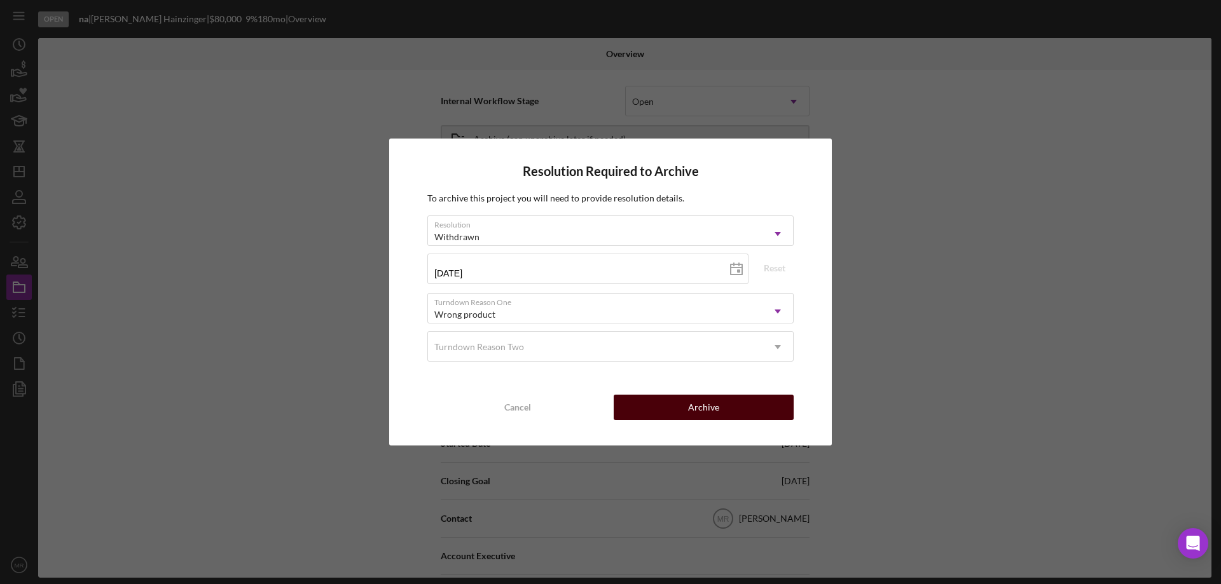
click at [720, 408] on button "Archive" at bounding box center [704, 407] width 180 height 25
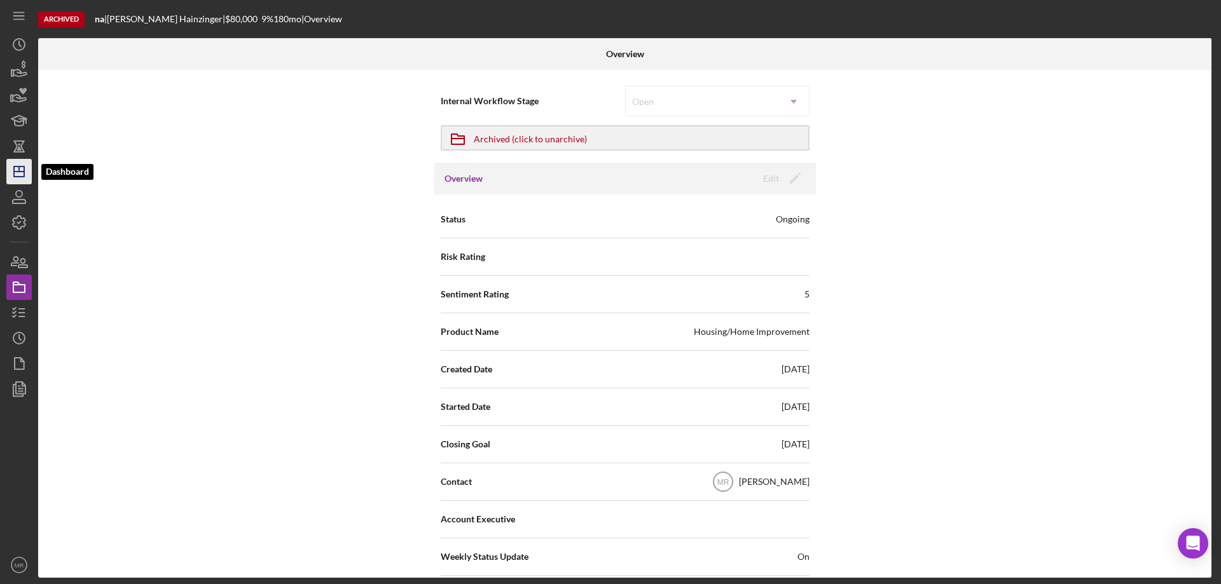
click at [18, 169] on icon "Icon/Dashboard" at bounding box center [19, 172] width 32 height 32
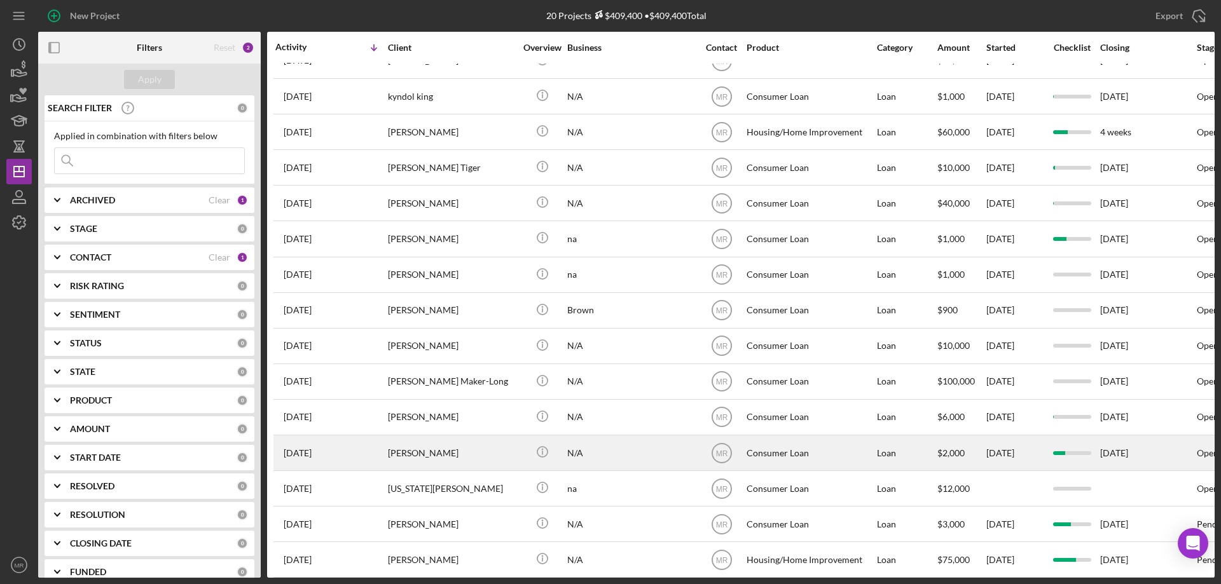
scroll to position [215, 0]
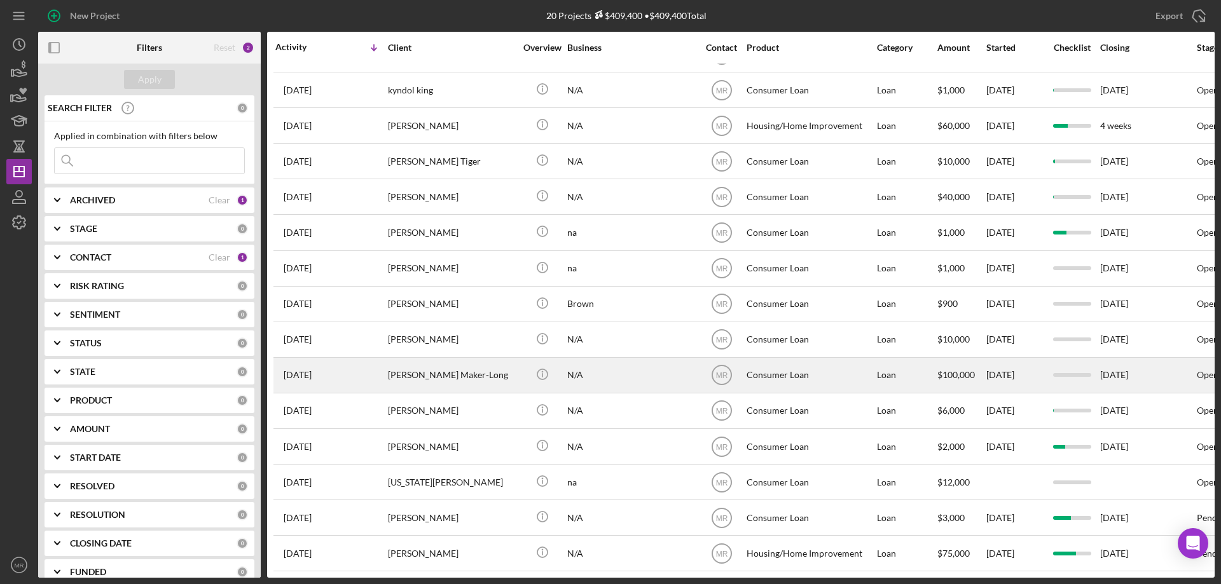
click at [499, 361] on div "[PERSON_NAME] Maker-Long" at bounding box center [451, 376] width 127 height 34
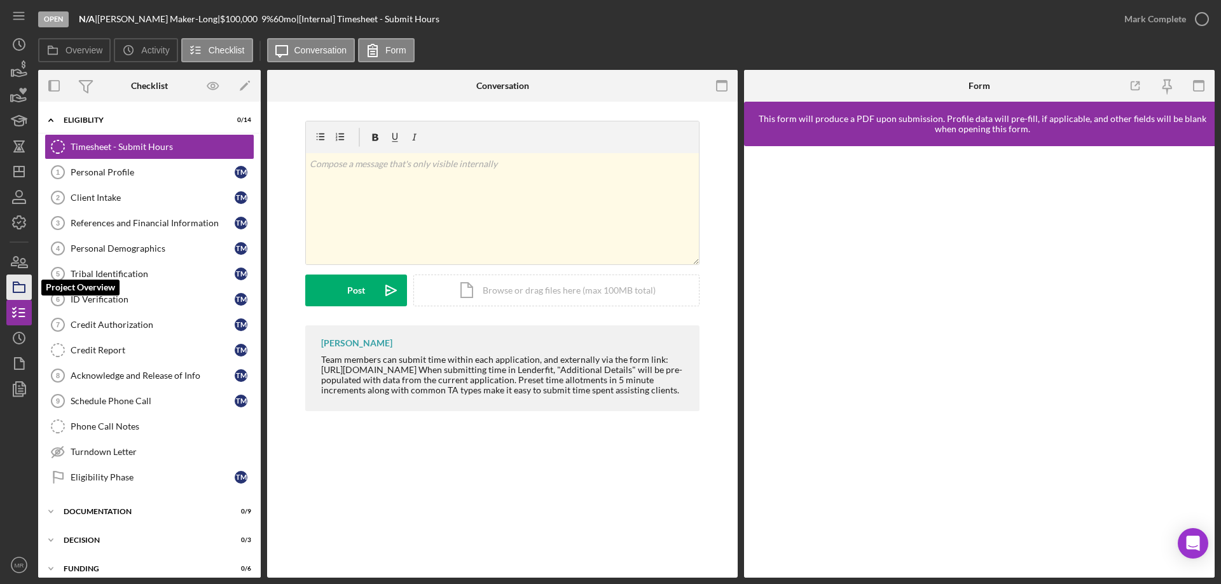
click at [13, 286] on rect "button" at bounding box center [18, 289] width 11 height 8
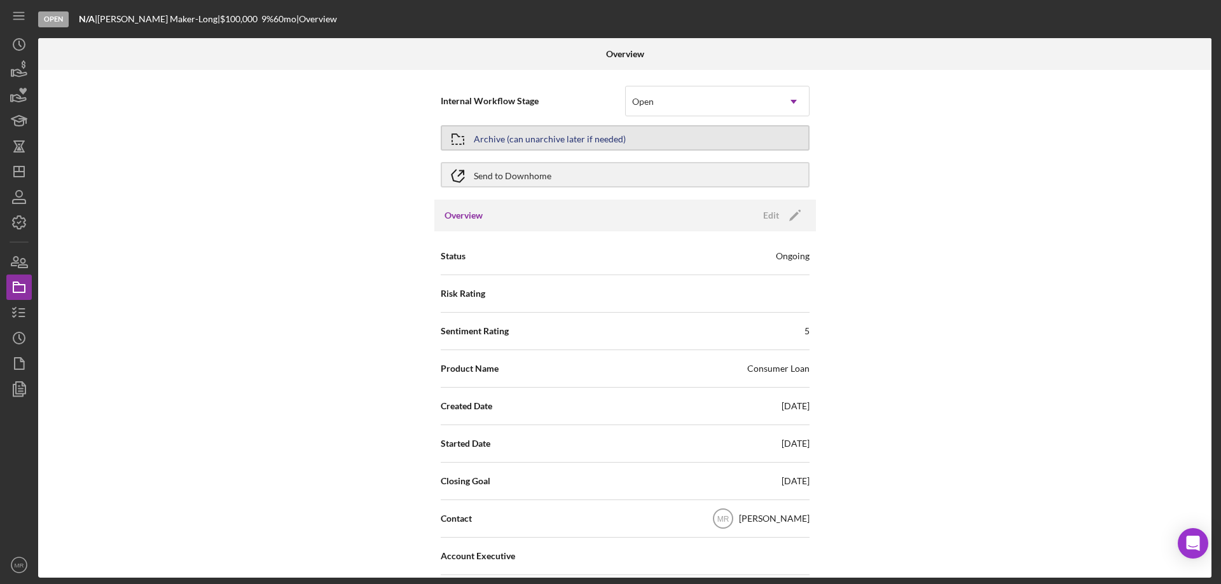
click at [576, 135] on div "Archive (can unarchive later if needed)" at bounding box center [550, 138] width 152 height 23
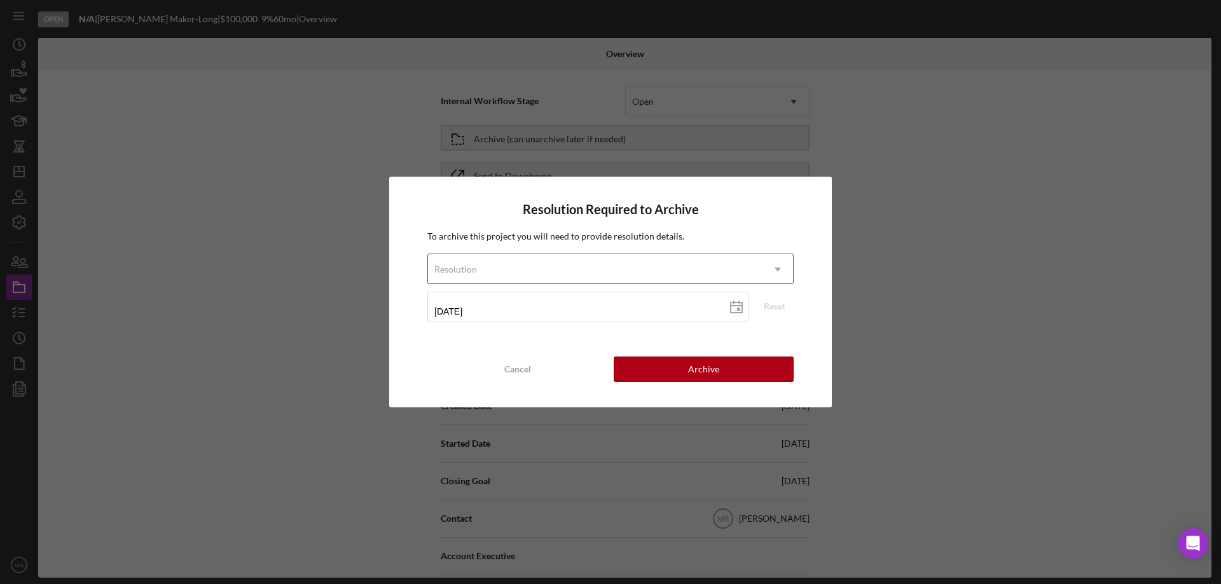
click at [577, 267] on div "Resolution" at bounding box center [595, 269] width 334 height 29
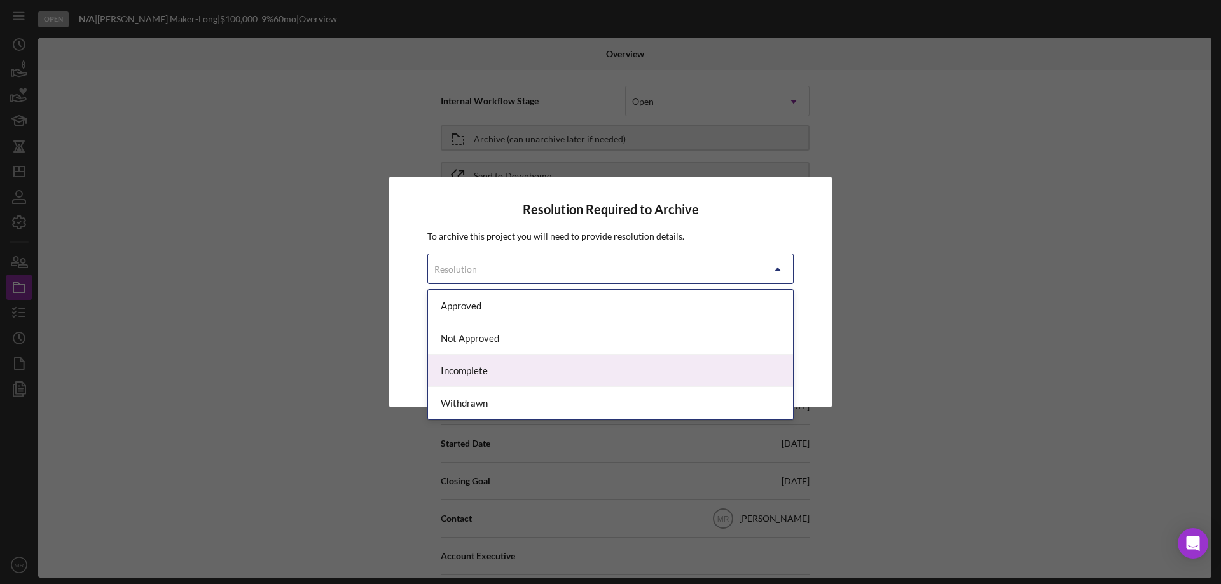
click at [546, 373] on div "Incomplete" at bounding box center [610, 371] width 365 height 32
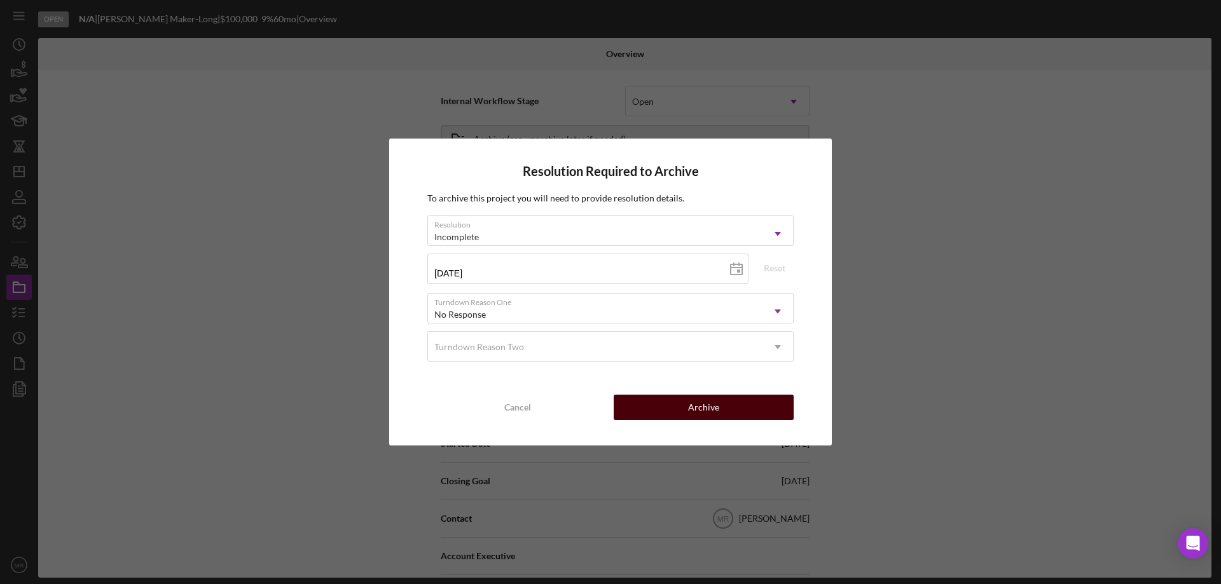
click at [764, 402] on button "Archive" at bounding box center [704, 407] width 180 height 25
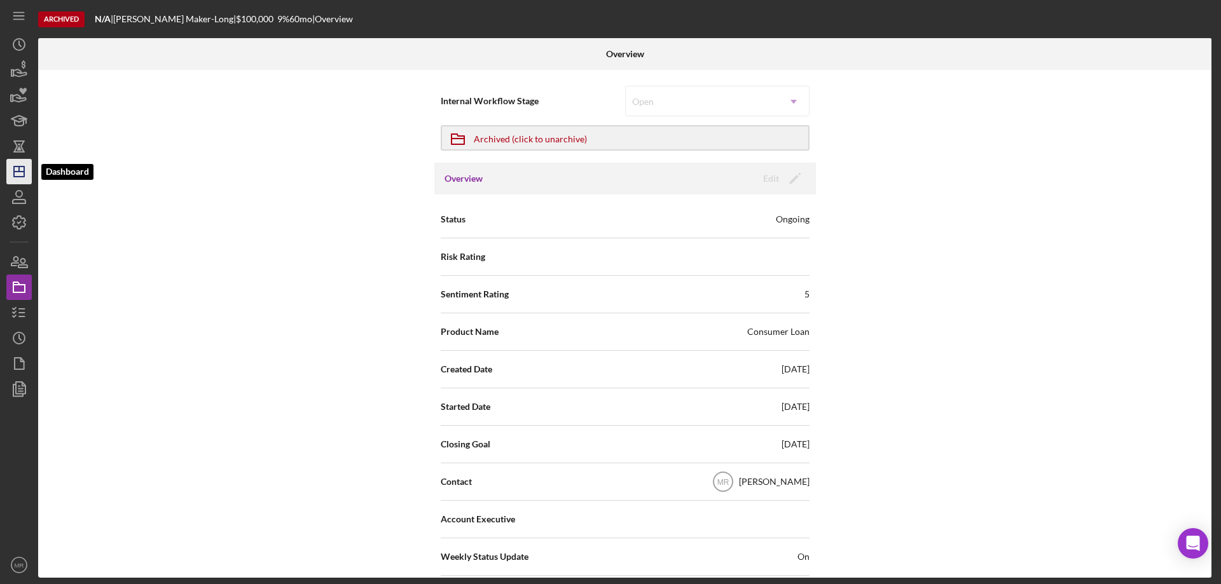
click at [17, 167] on polygon "button" at bounding box center [19, 172] width 10 height 10
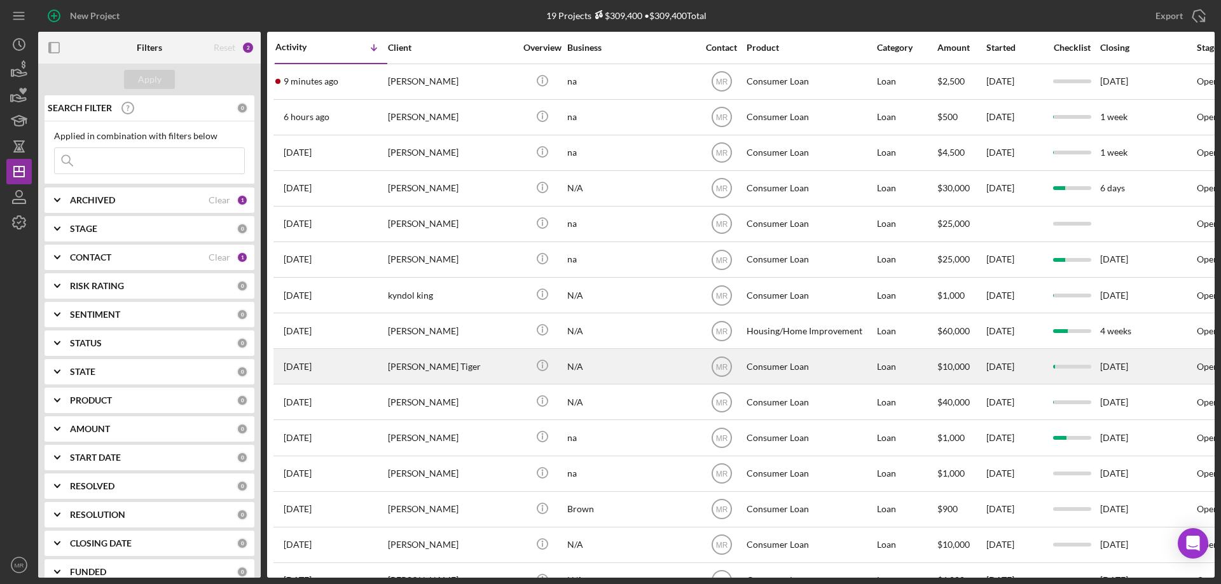
click at [473, 366] on div "[PERSON_NAME] Tiger" at bounding box center [451, 367] width 127 height 34
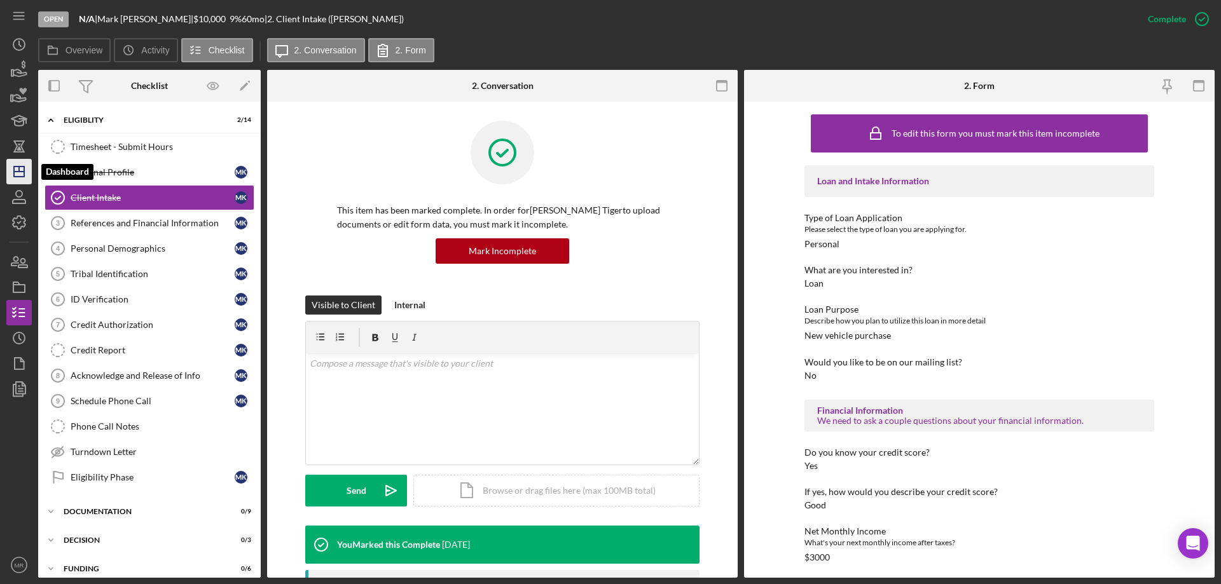
click at [18, 174] on icon "Icon/Dashboard" at bounding box center [19, 172] width 32 height 32
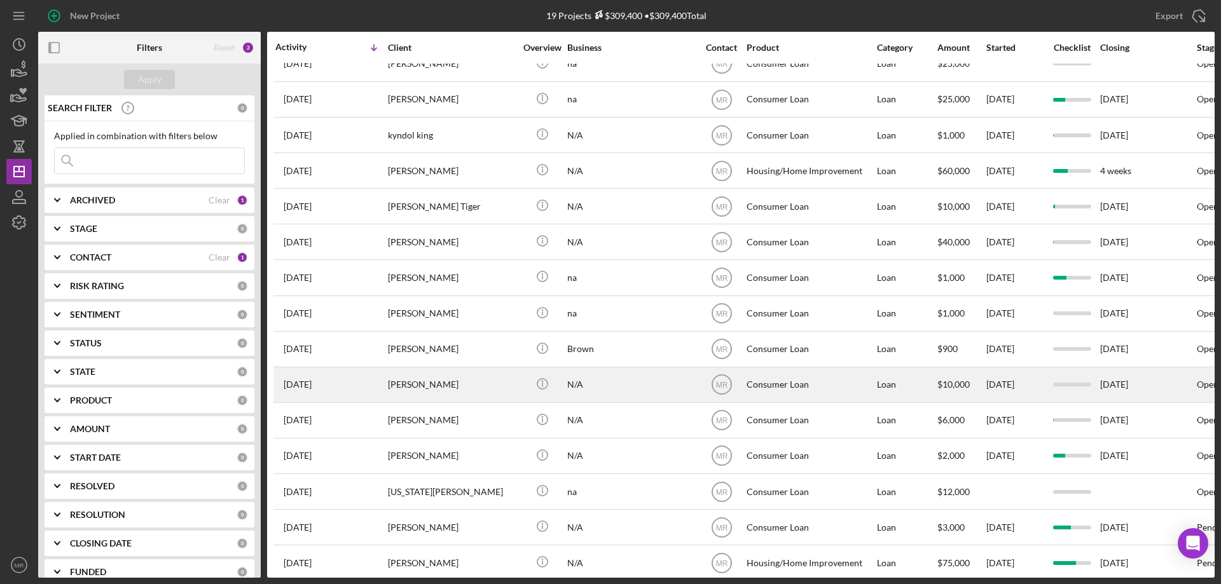
scroll to position [179, 0]
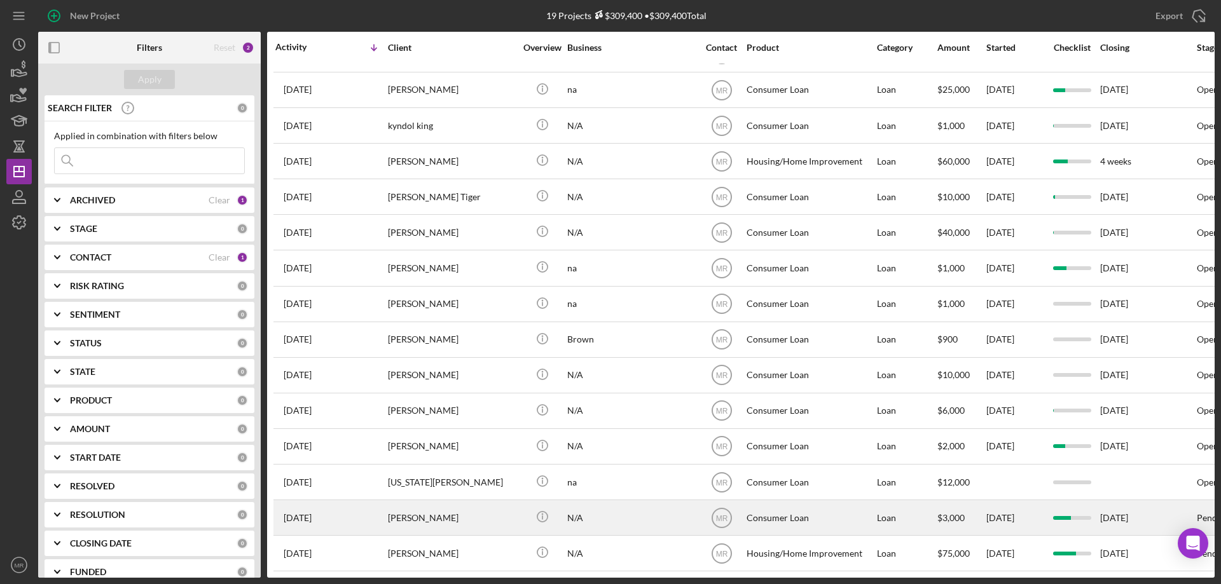
click at [655, 504] on div "N/A" at bounding box center [630, 518] width 127 height 34
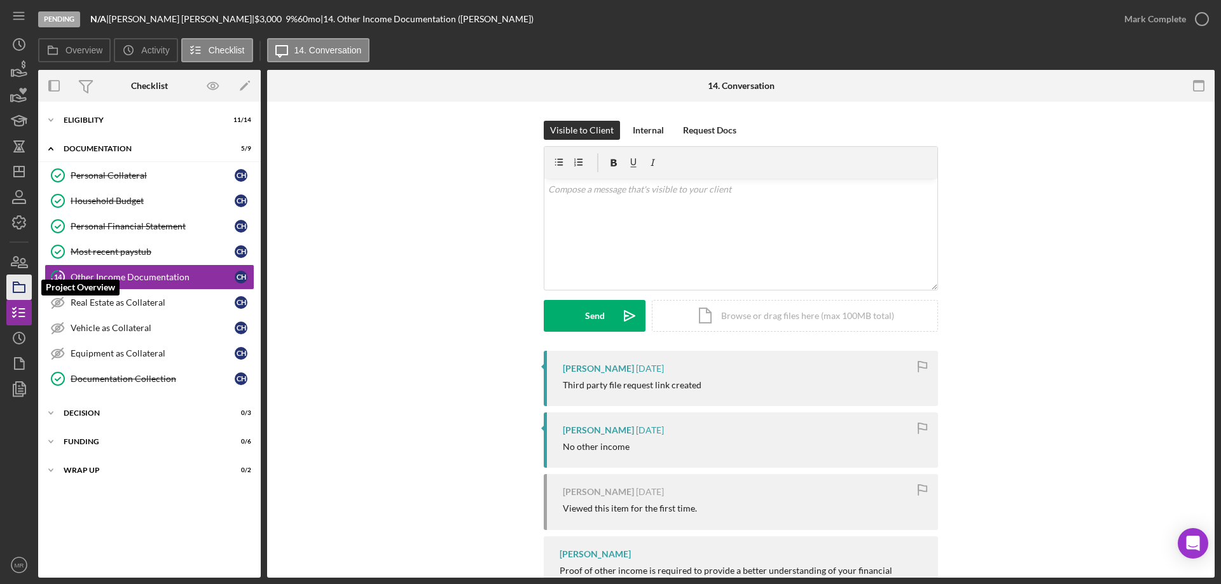
click at [17, 279] on icon "button" at bounding box center [19, 288] width 32 height 32
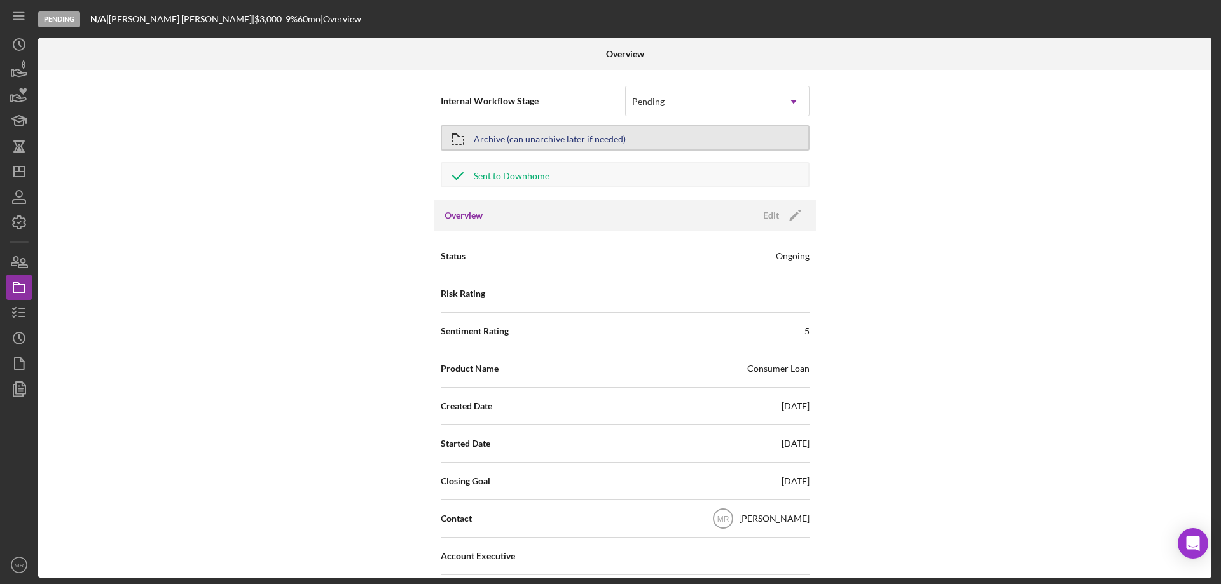
click at [575, 135] on div "Archive (can unarchive later if needed)" at bounding box center [550, 138] width 152 height 23
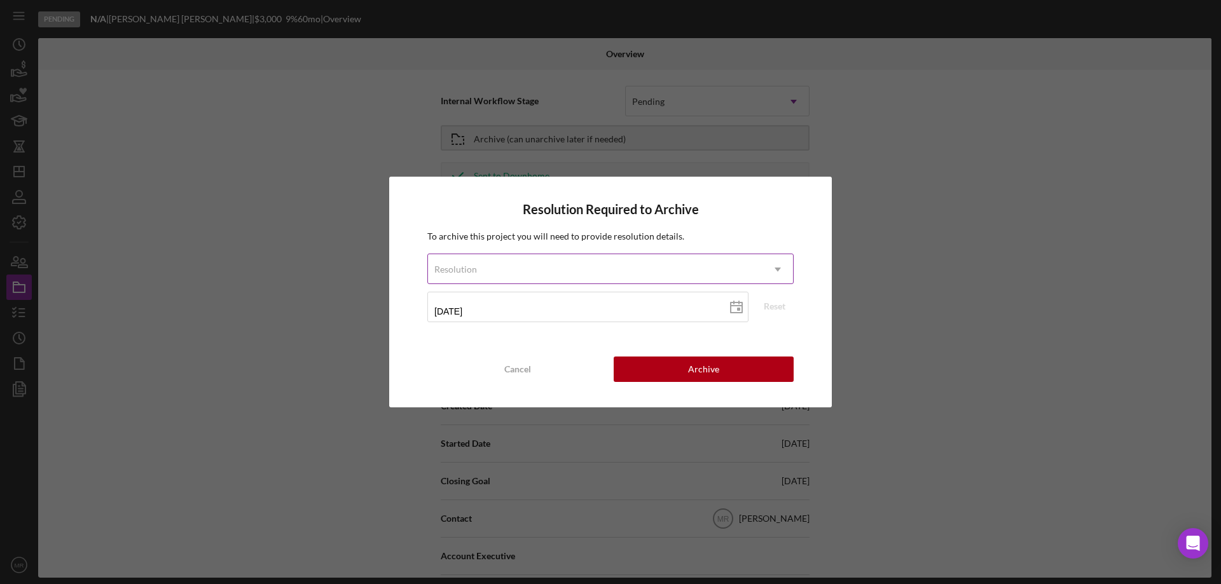
click at [579, 268] on div "Resolution" at bounding box center [595, 269] width 334 height 29
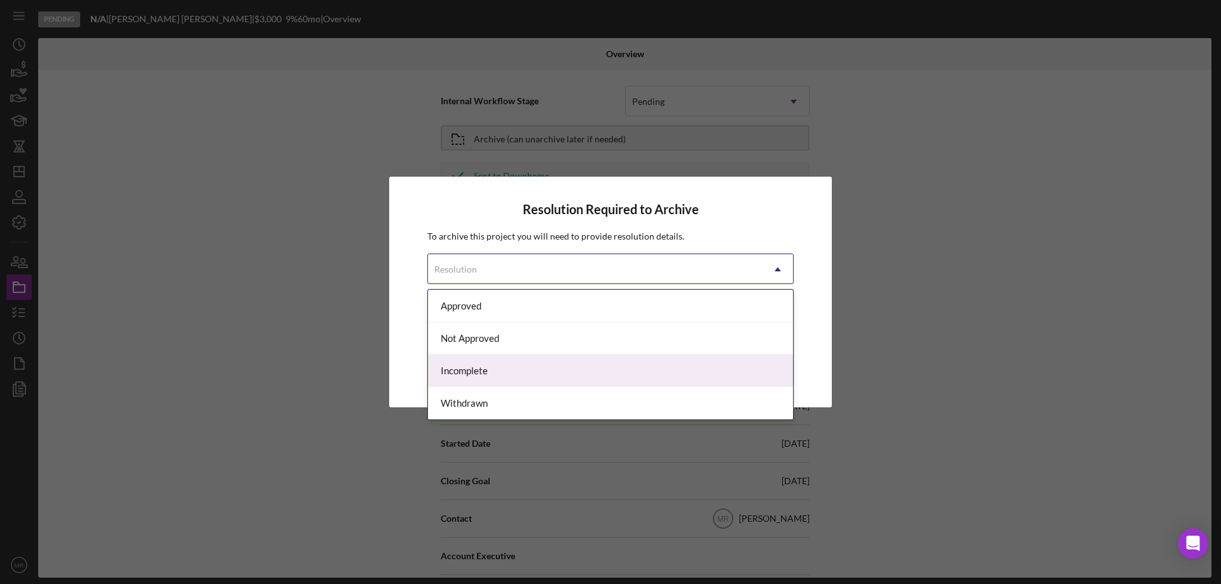
click at [137, 270] on div "Resolution Required to Archive To archive this project you will need to provide…" at bounding box center [610, 292] width 1221 height 584
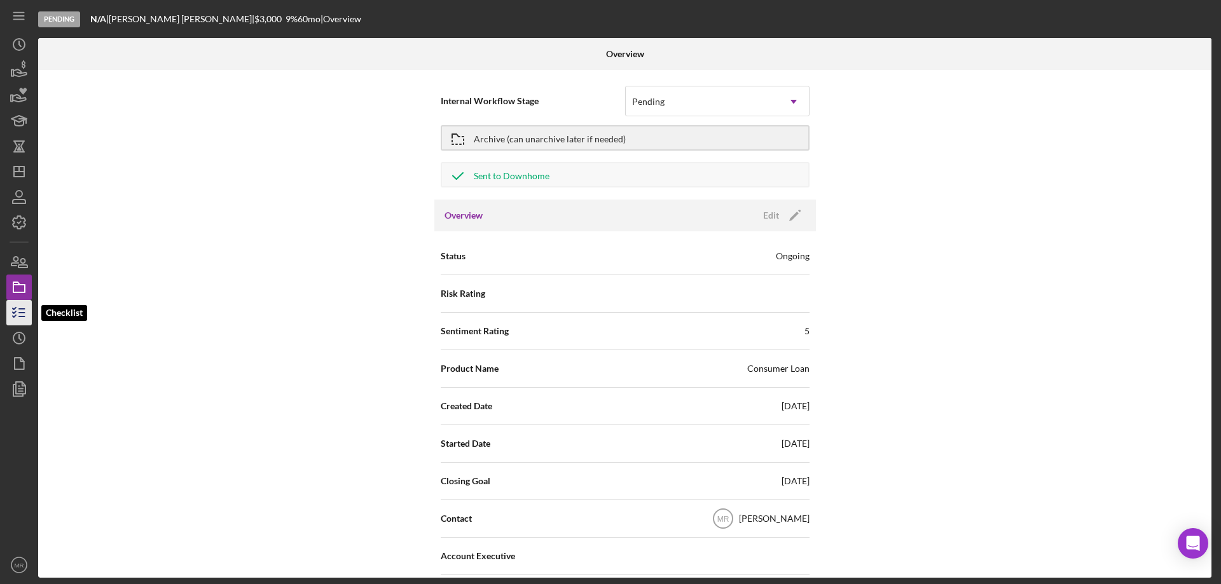
click at [19, 313] on line "button" at bounding box center [22, 313] width 6 height 0
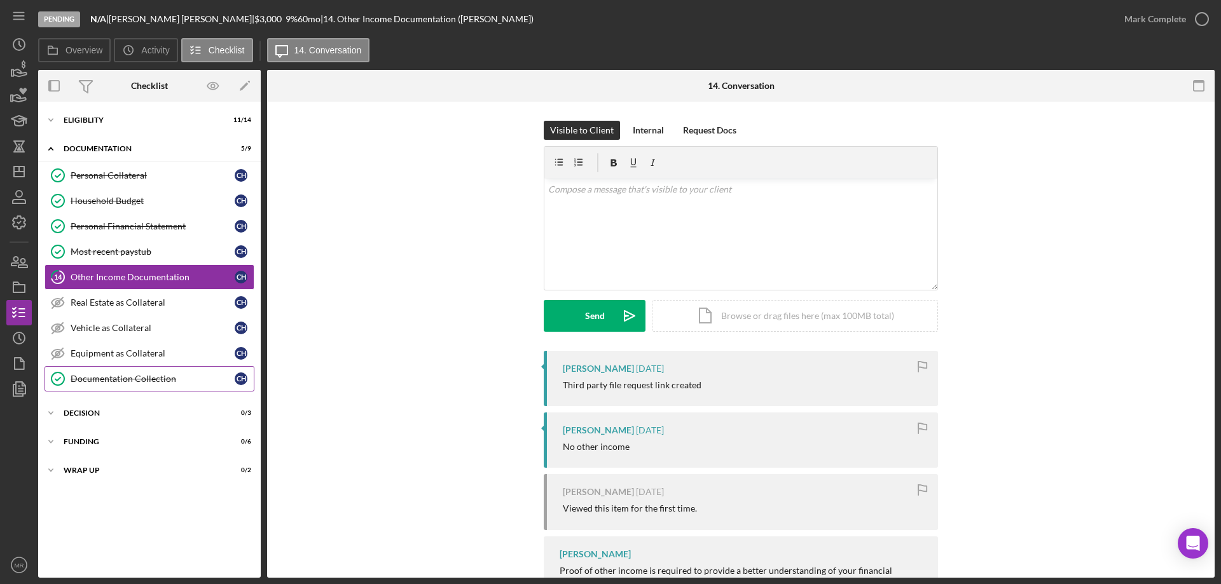
click at [112, 379] on div "Documentation Collection" at bounding box center [153, 379] width 164 height 10
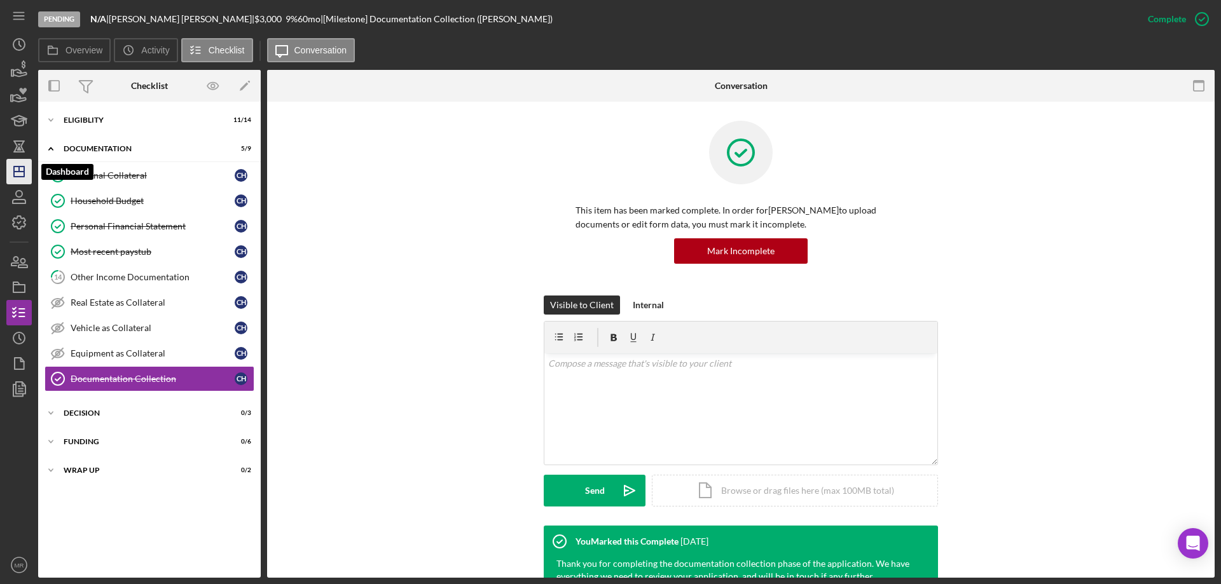
click at [18, 172] on line "button" at bounding box center [19, 172] width 10 height 0
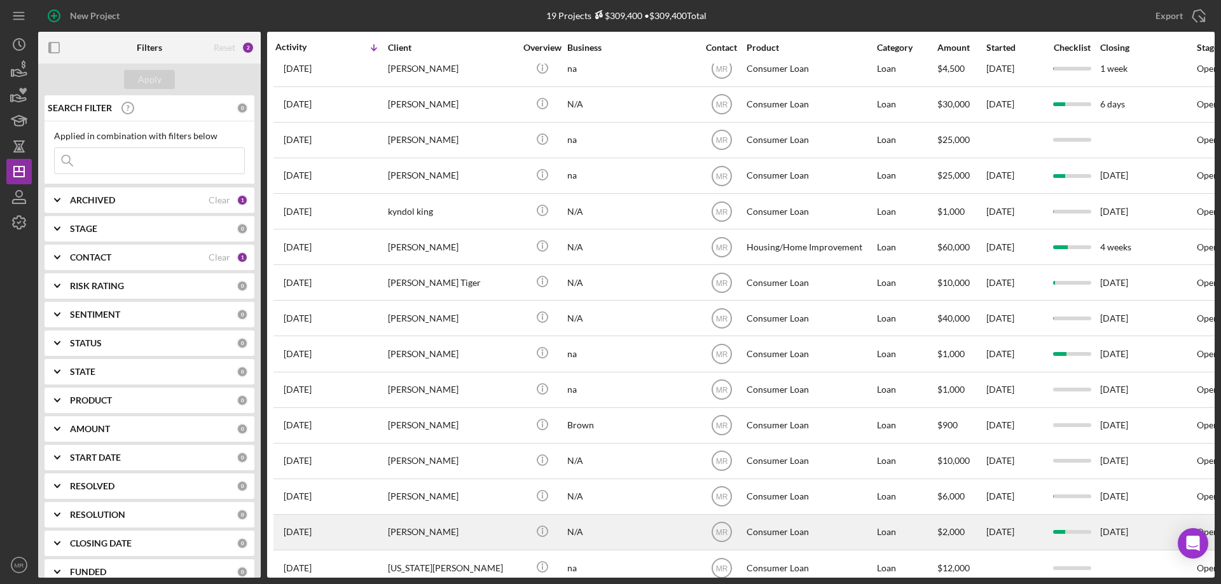
scroll to position [179, 0]
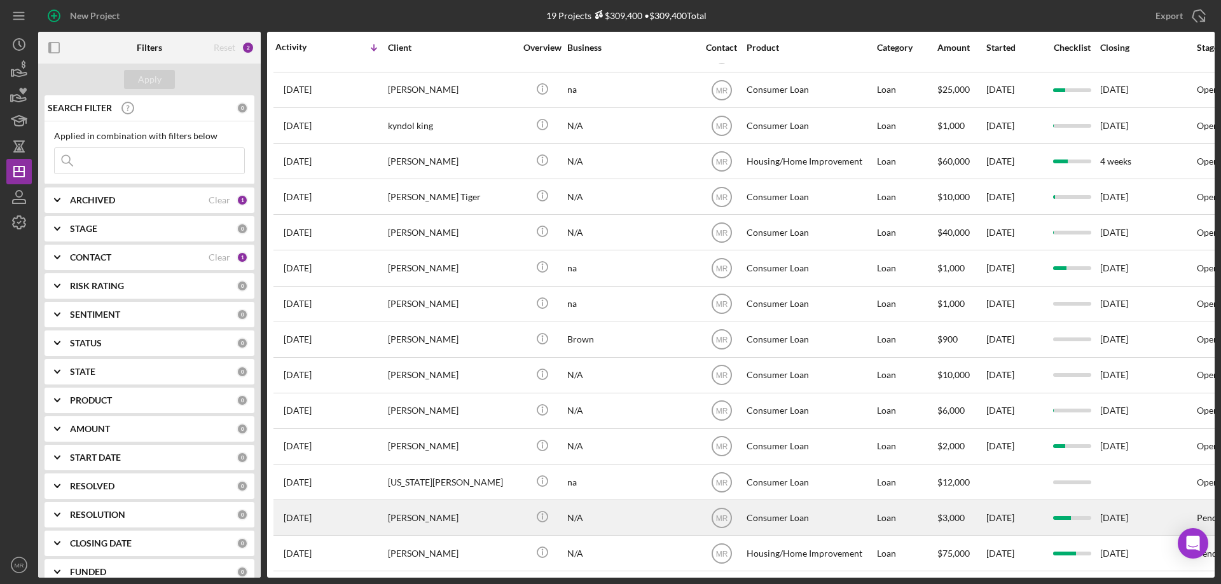
click at [460, 501] on div "[PERSON_NAME]" at bounding box center [451, 518] width 127 height 34
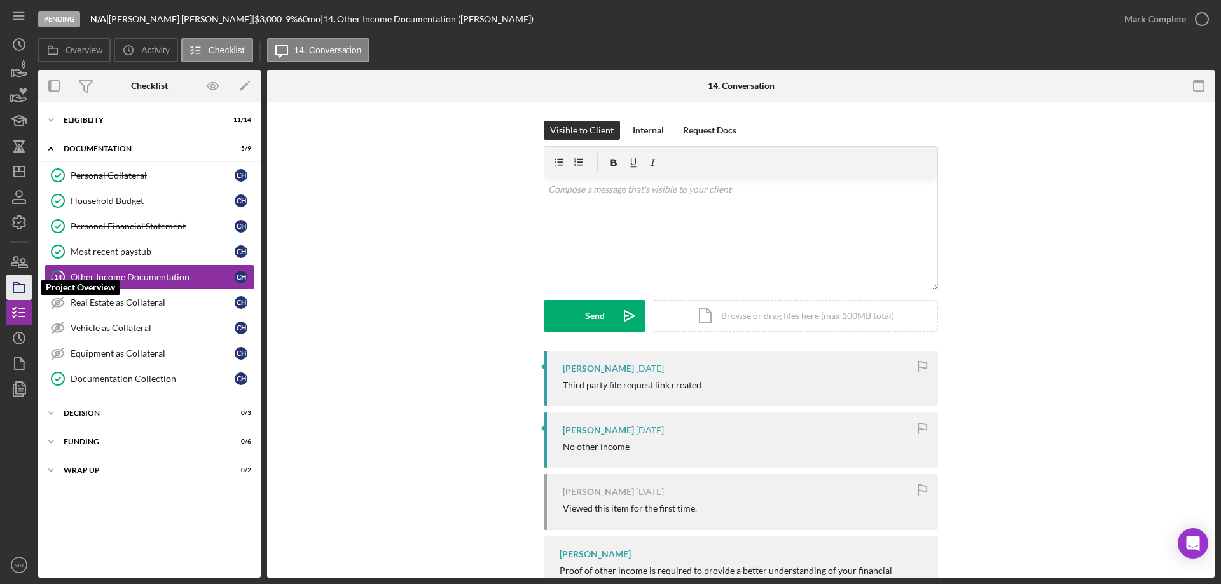
click at [14, 281] on icon "button" at bounding box center [19, 288] width 32 height 32
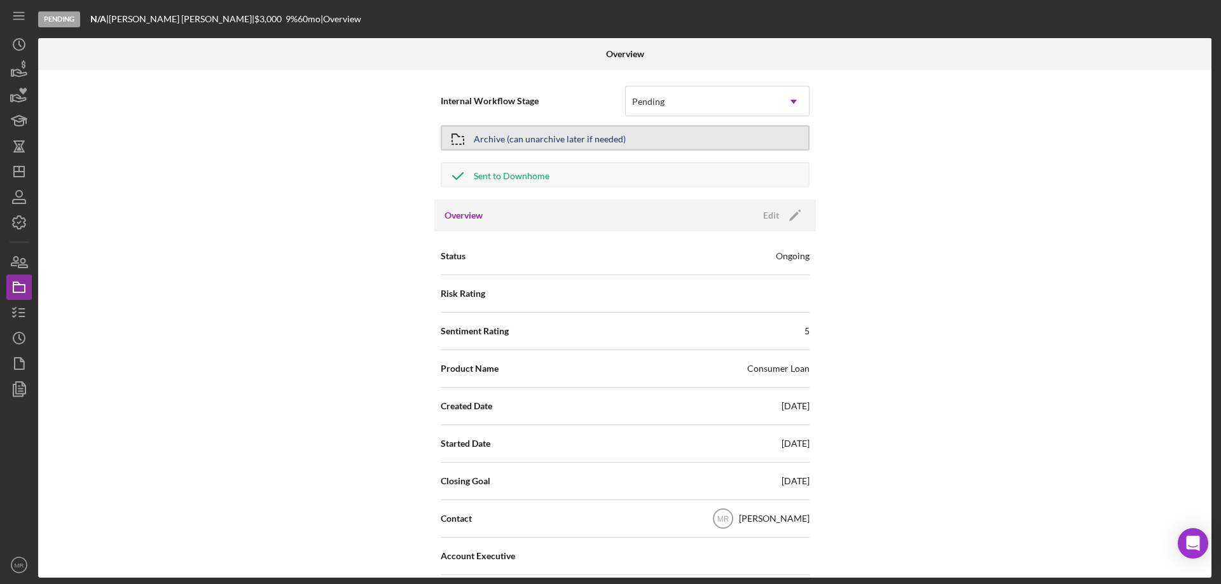
click at [612, 142] on div "Archive (can unarchive later if needed)" at bounding box center [550, 138] width 152 height 23
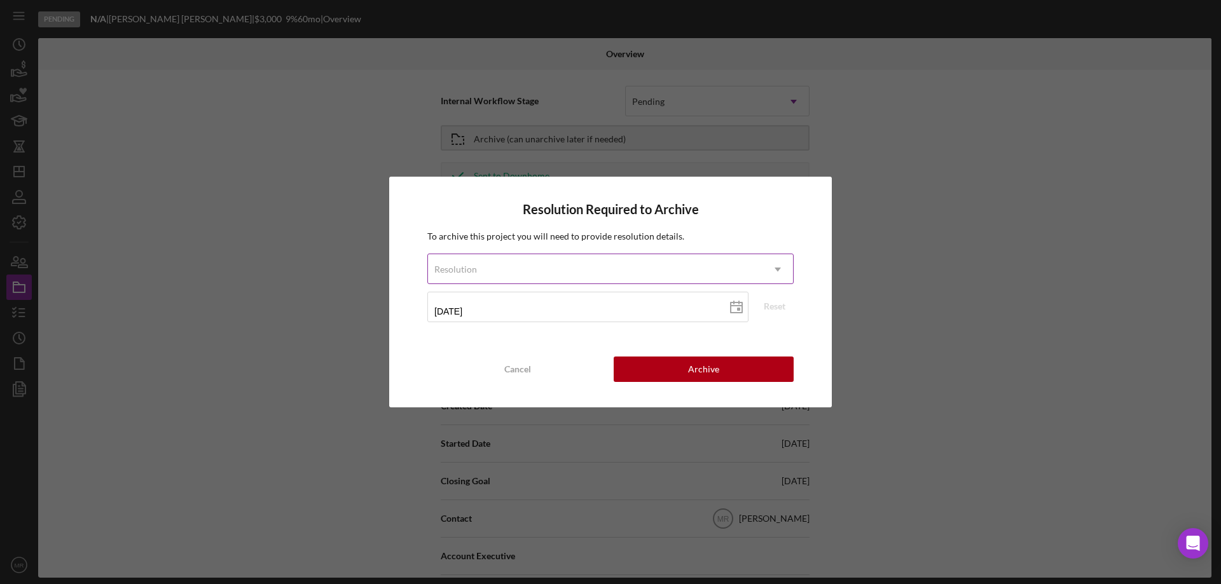
click at [647, 265] on div "Resolution" at bounding box center [595, 269] width 334 height 29
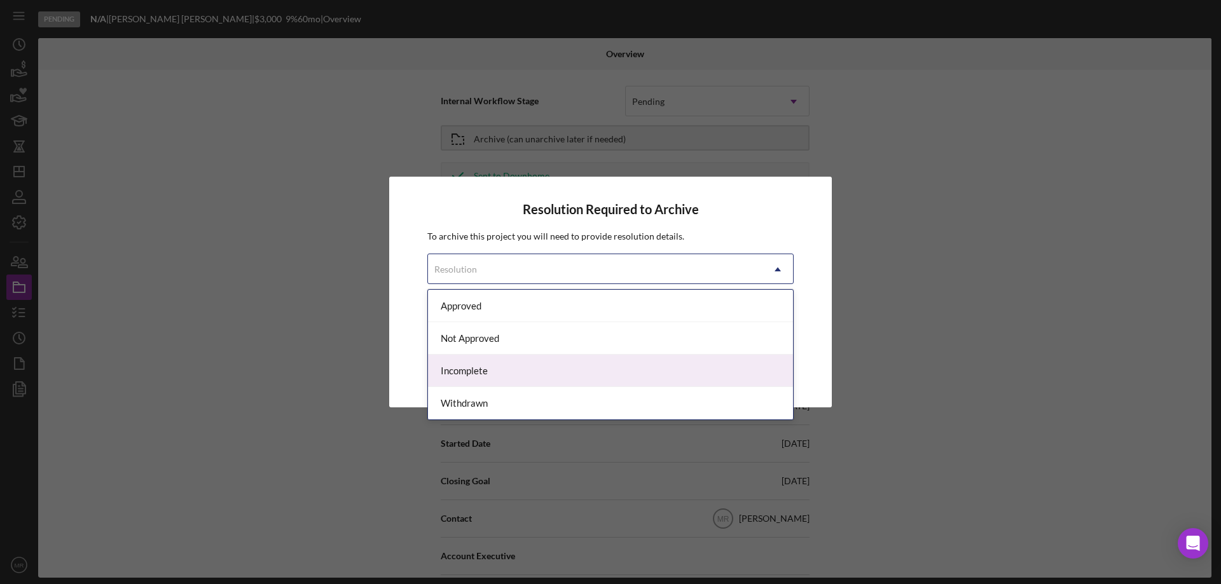
click at [558, 368] on div "Incomplete" at bounding box center [610, 371] width 365 height 32
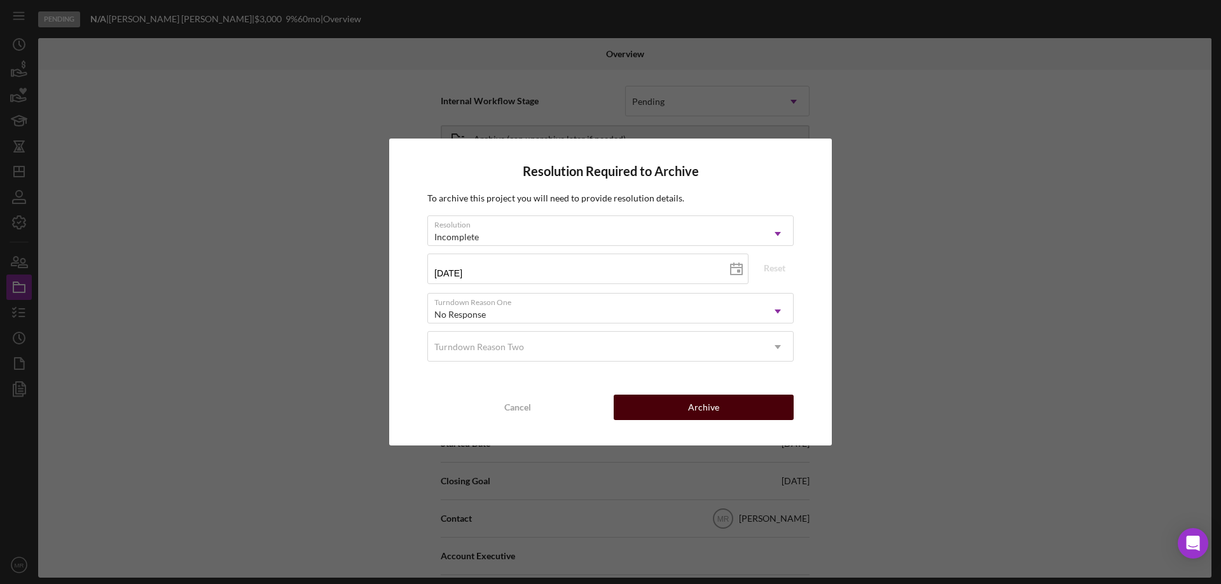
click at [733, 410] on button "Archive" at bounding box center [704, 407] width 180 height 25
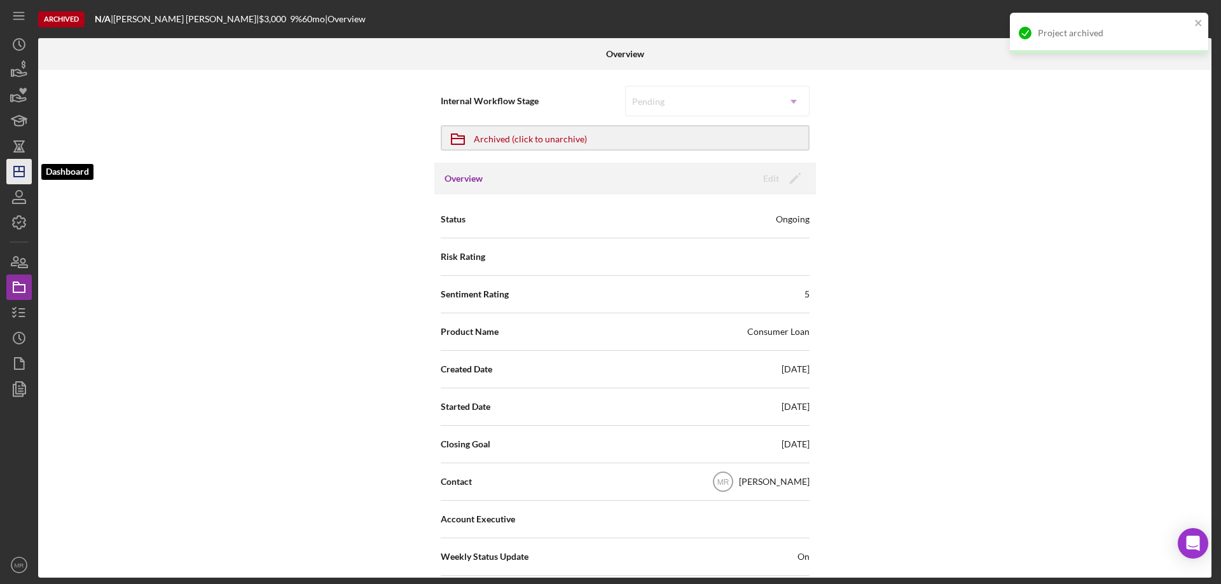
click at [15, 168] on polygon "button" at bounding box center [19, 172] width 10 height 10
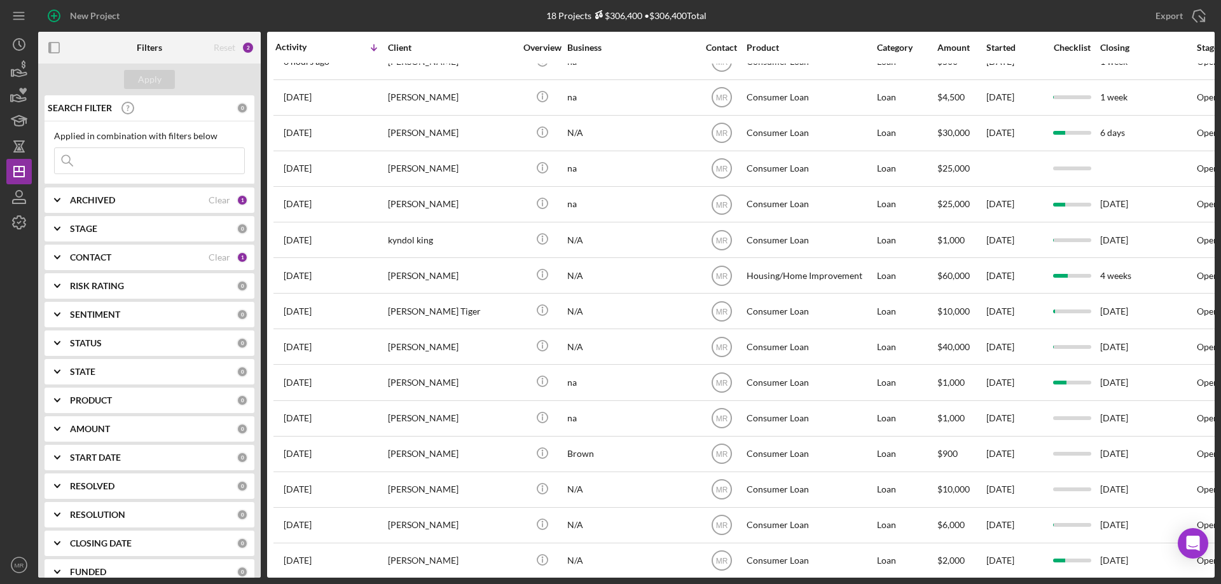
scroll to position [144, 0]
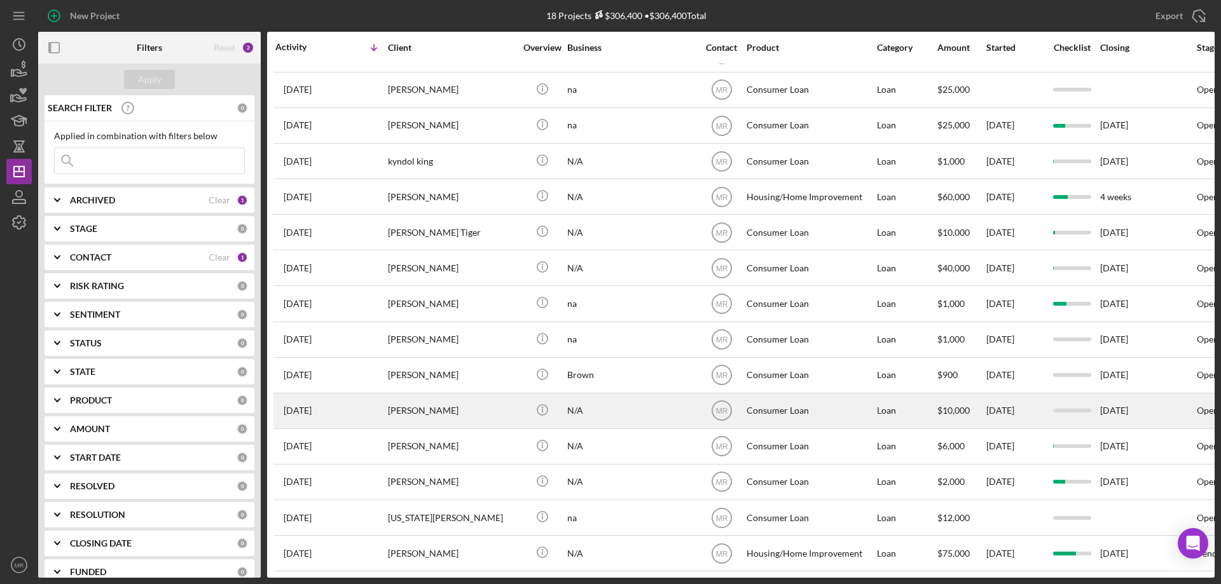
click at [617, 399] on div "N/A" at bounding box center [630, 411] width 127 height 34
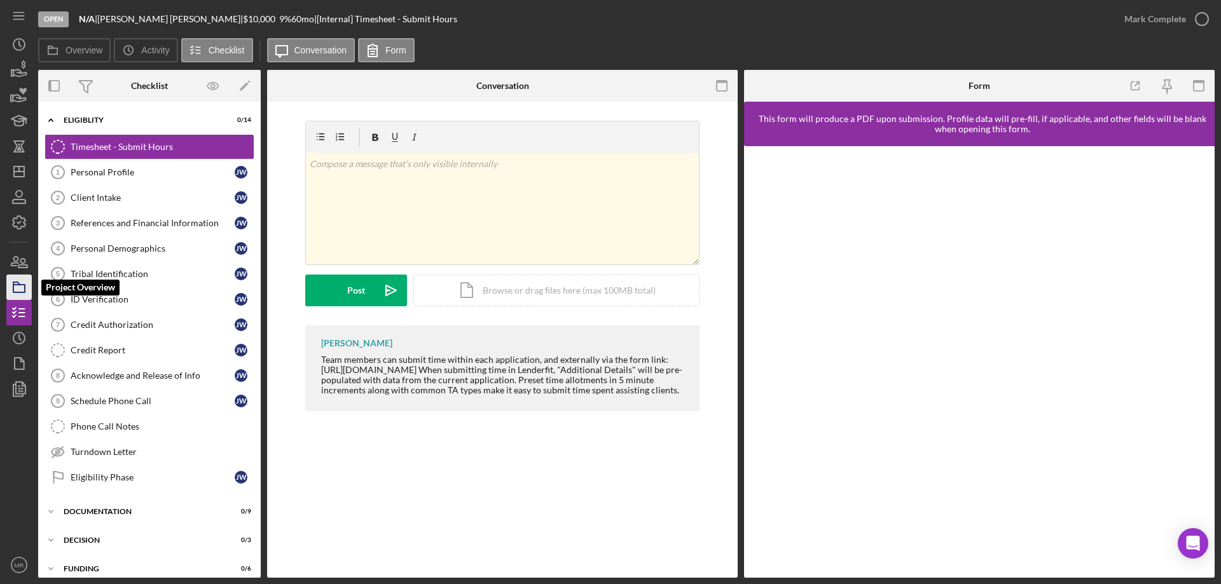
click at [19, 282] on icon "button" at bounding box center [19, 288] width 32 height 32
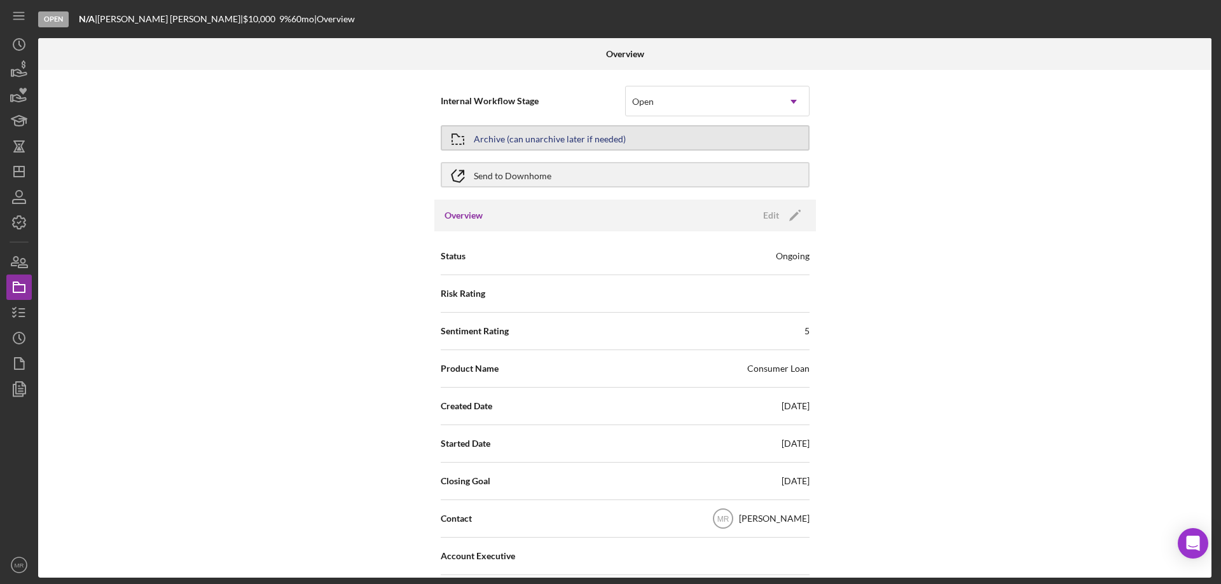
click at [594, 138] on div "Archive (can unarchive later if needed)" at bounding box center [550, 138] width 152 height 23
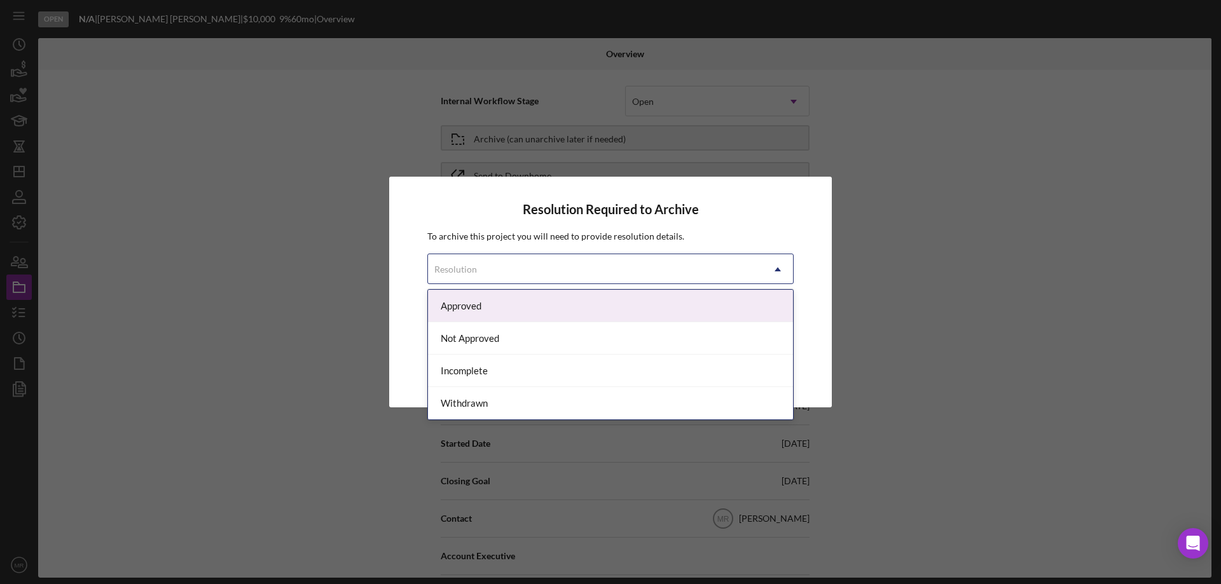
click at [584, 261] on div "Resolution" at bounding box center [595, 269] width 334 height 29
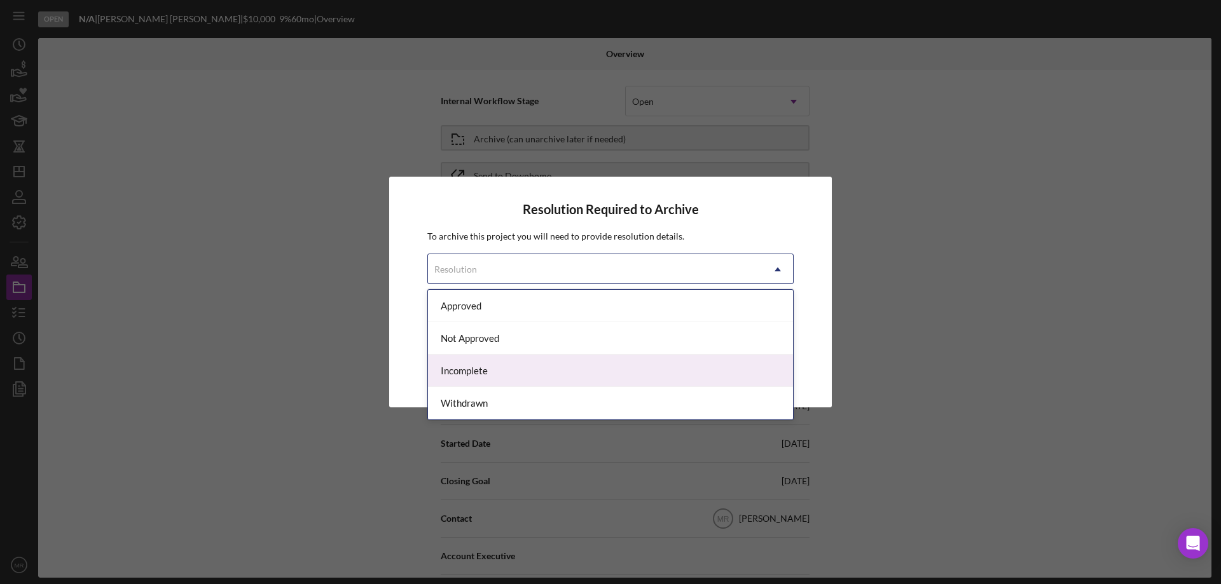
click at [555, 371] on div "Incomplete" at bounding box center [610, 371] width 365 height 32
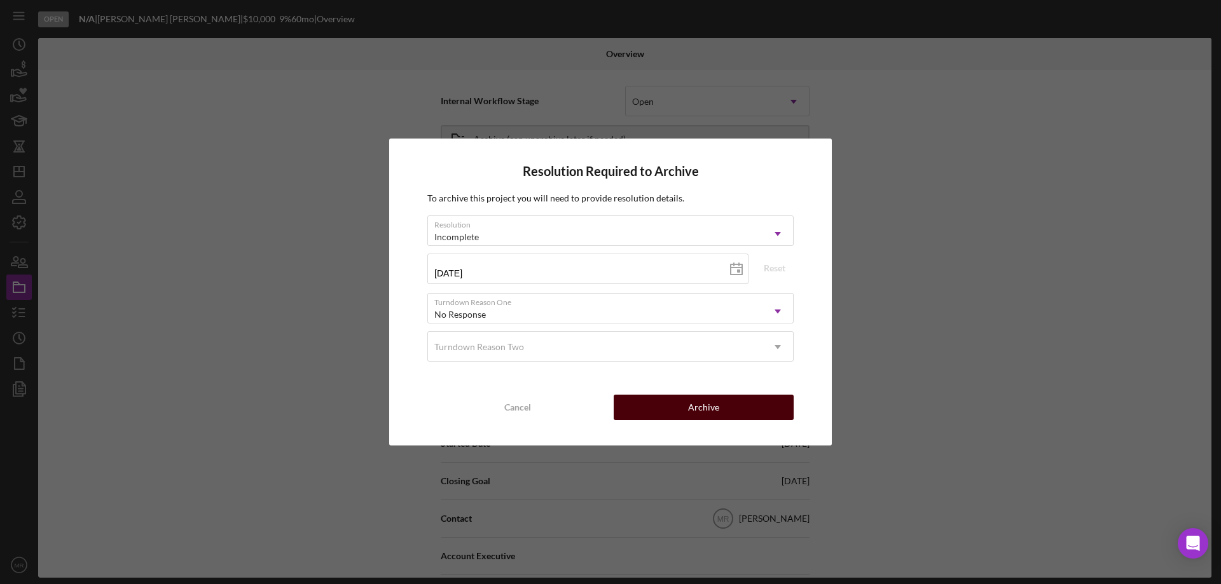
drag, startPoint x: 717, startPoint y: 398, endPoint x: 755, endPoint y: 399, distance: 38.2
click at [724, 398] on button "Archive" at bounding box center [704, 407] width 180 height 25
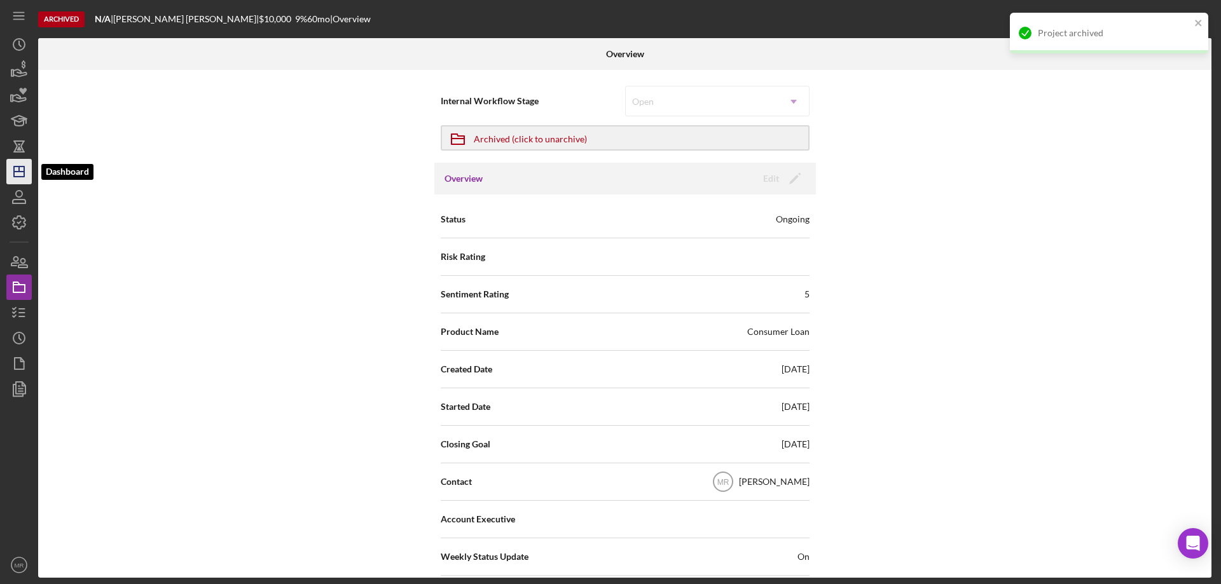
click at [17, 172] on line "button" at bounding box center [19, 172] width 10 height 0
